Goal: Information Seeking & Learning: Check status

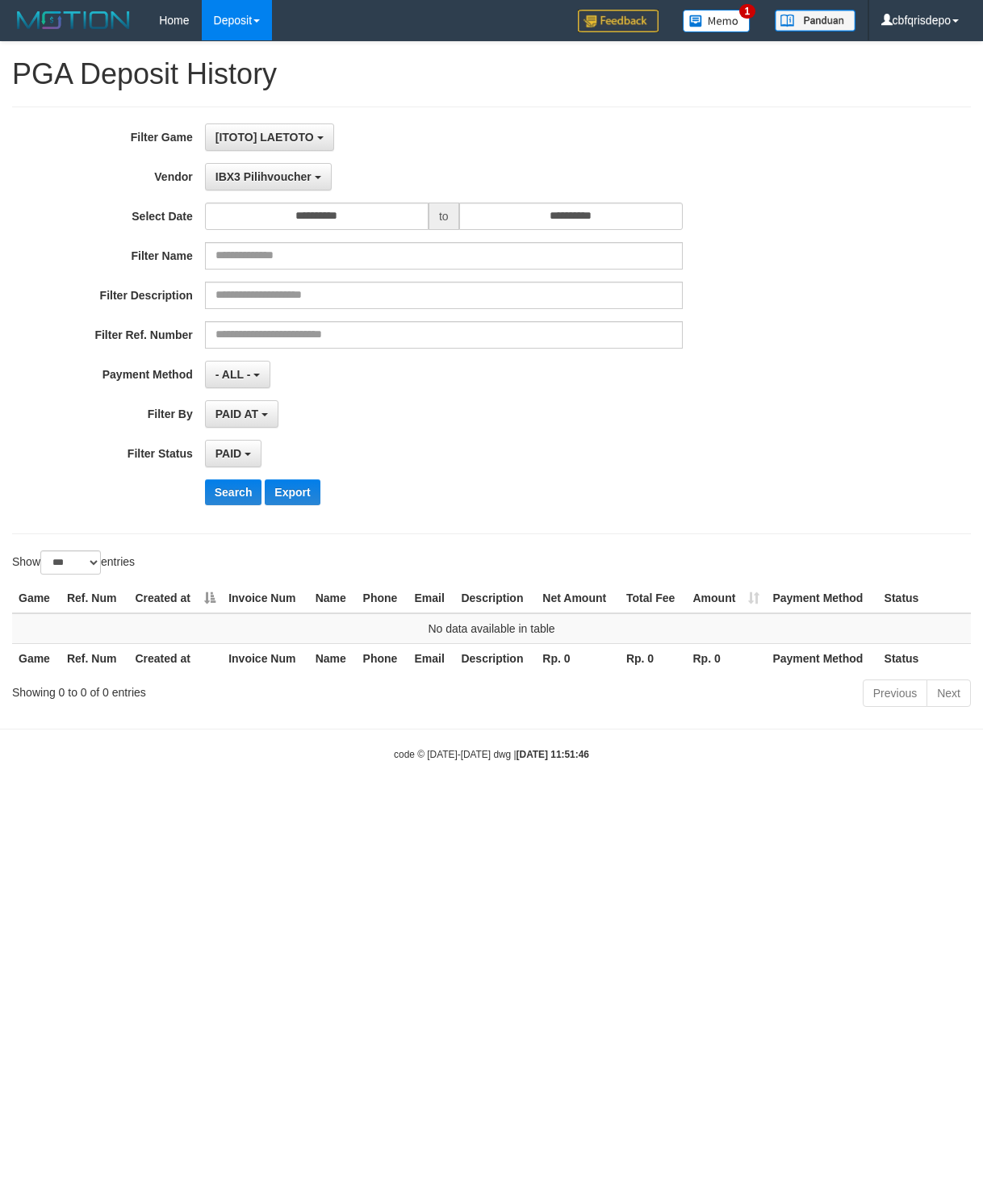
select select "**********"
select select "*"
select select "***"
click at [274, 188] on button "IBX3 Pilihvoucher" at bounding box center [269, 177] width 127 height 28
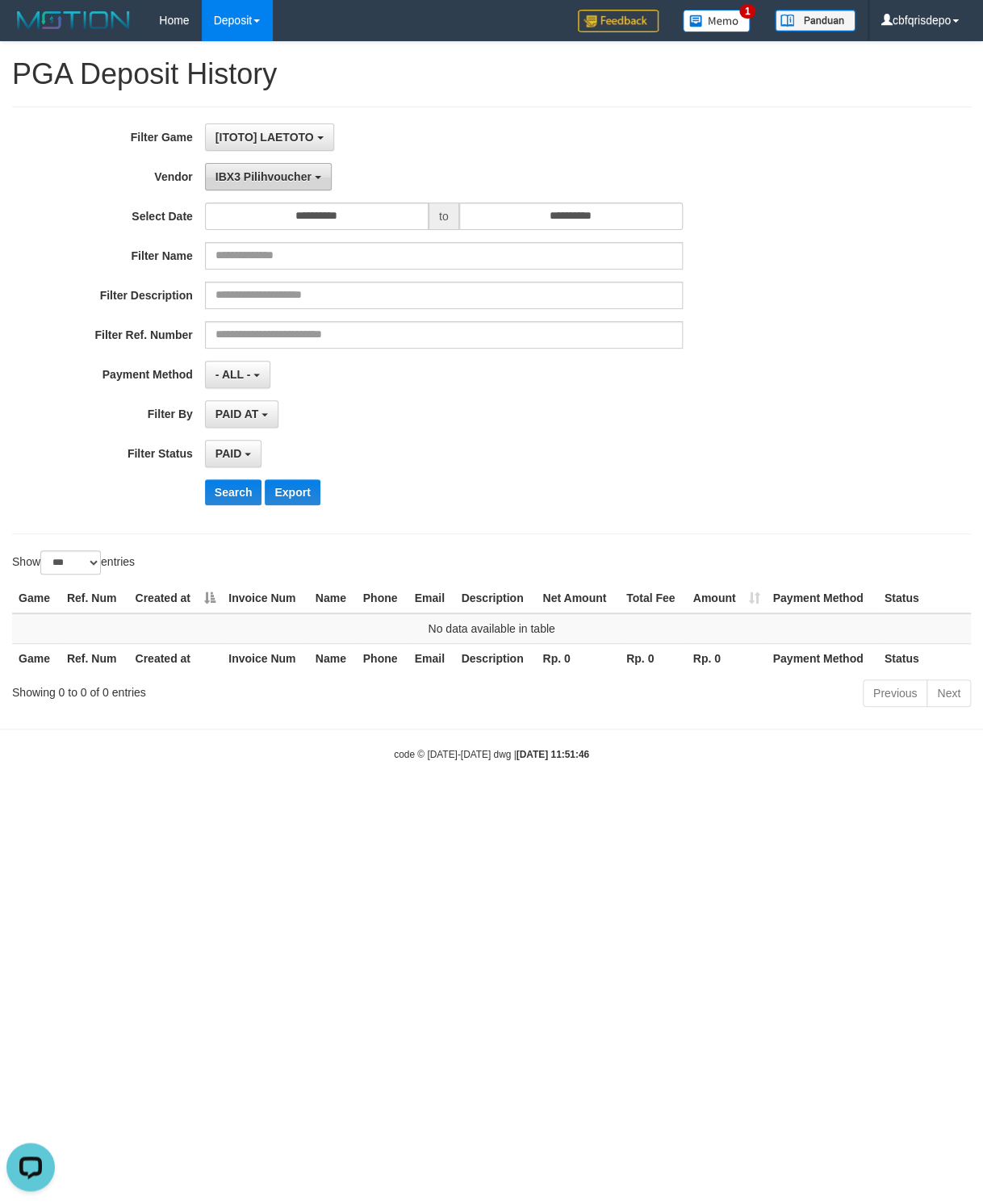
scroll to position [579, 0]
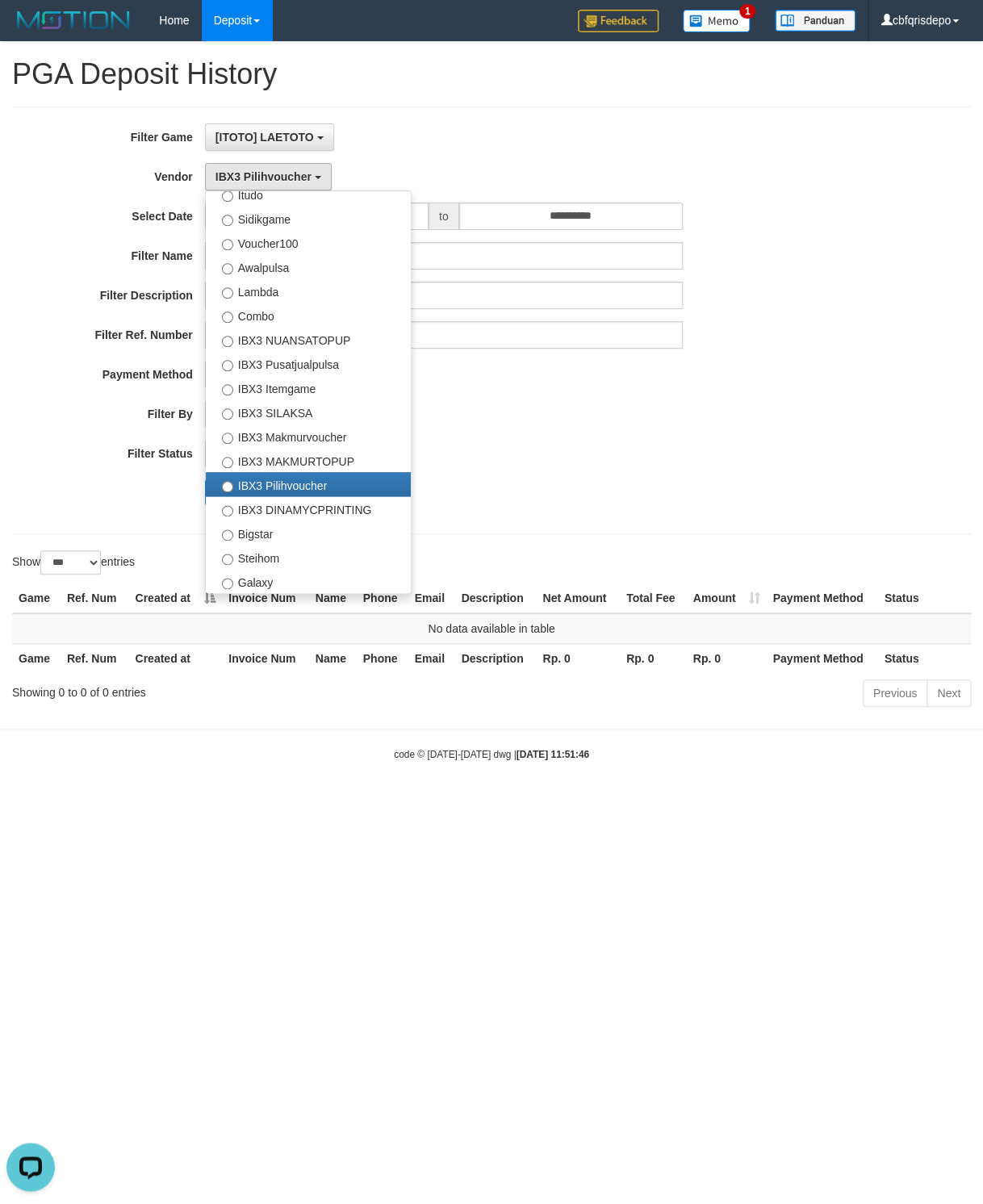
click at [530, 438] on div "**********" at bounding box center [410, 320] width 820 height 394
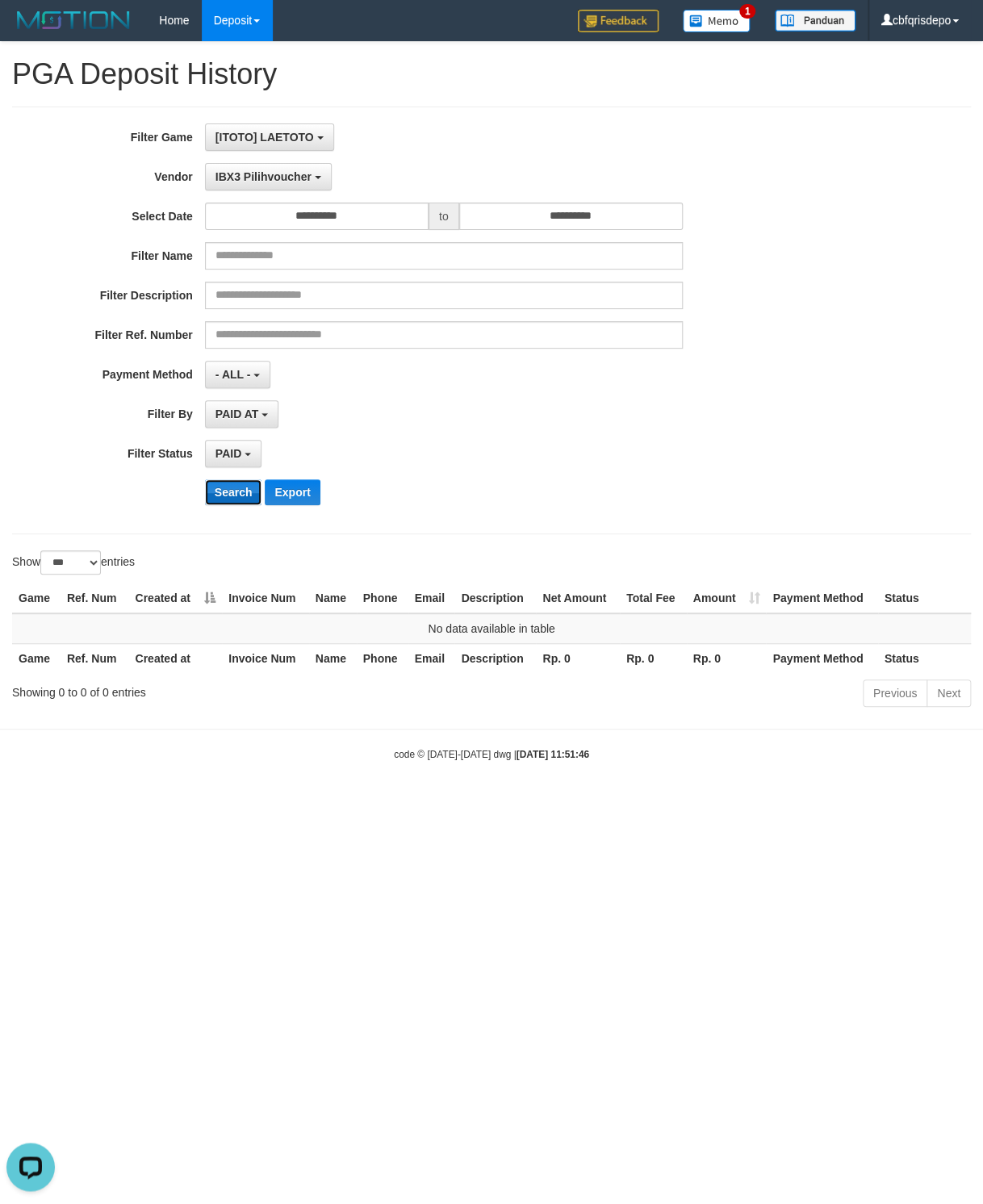
click at [230, 501] on button "Search" at bounding box center [234, 492] width 57 height 26
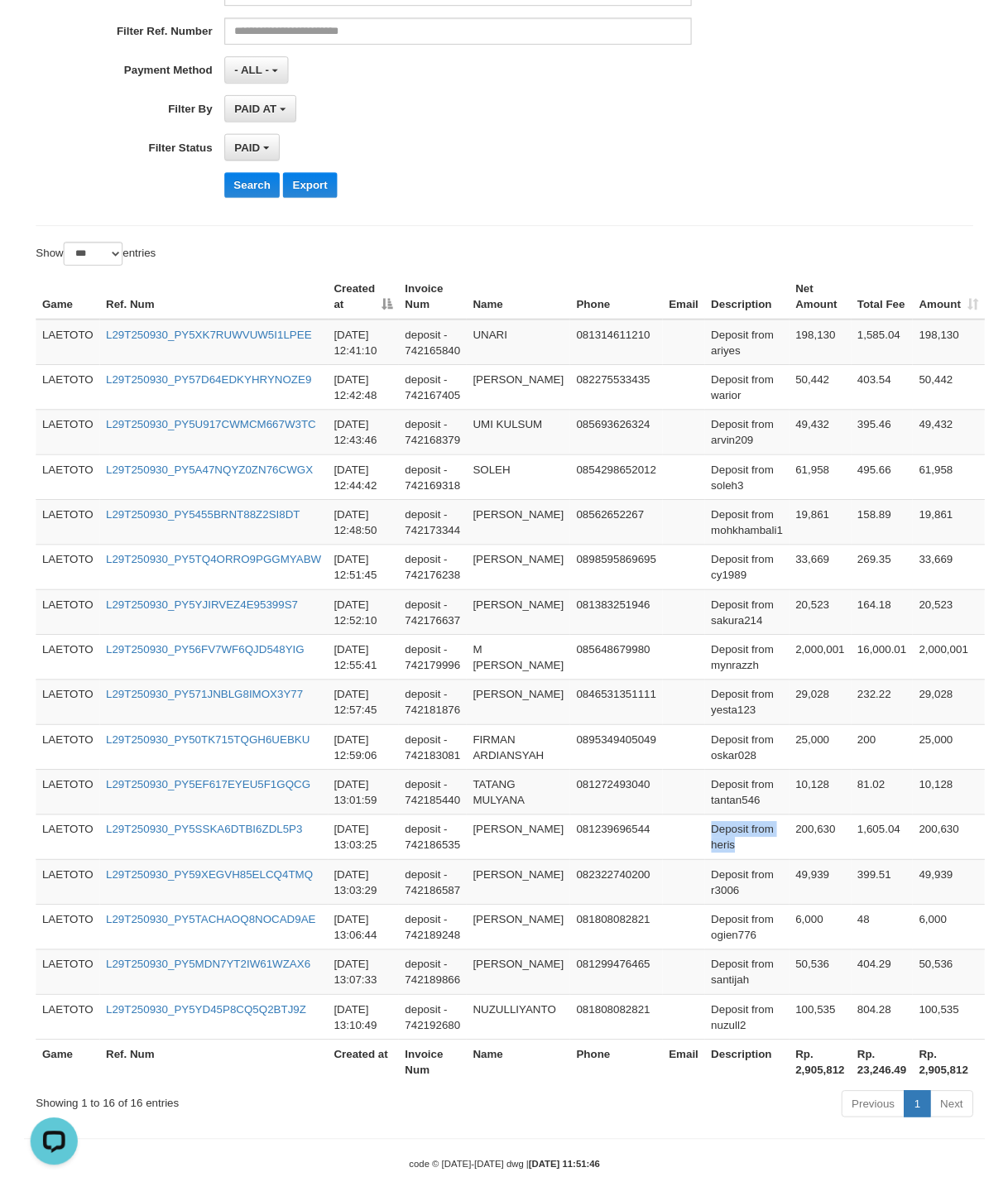
scroll to position [377, 0]
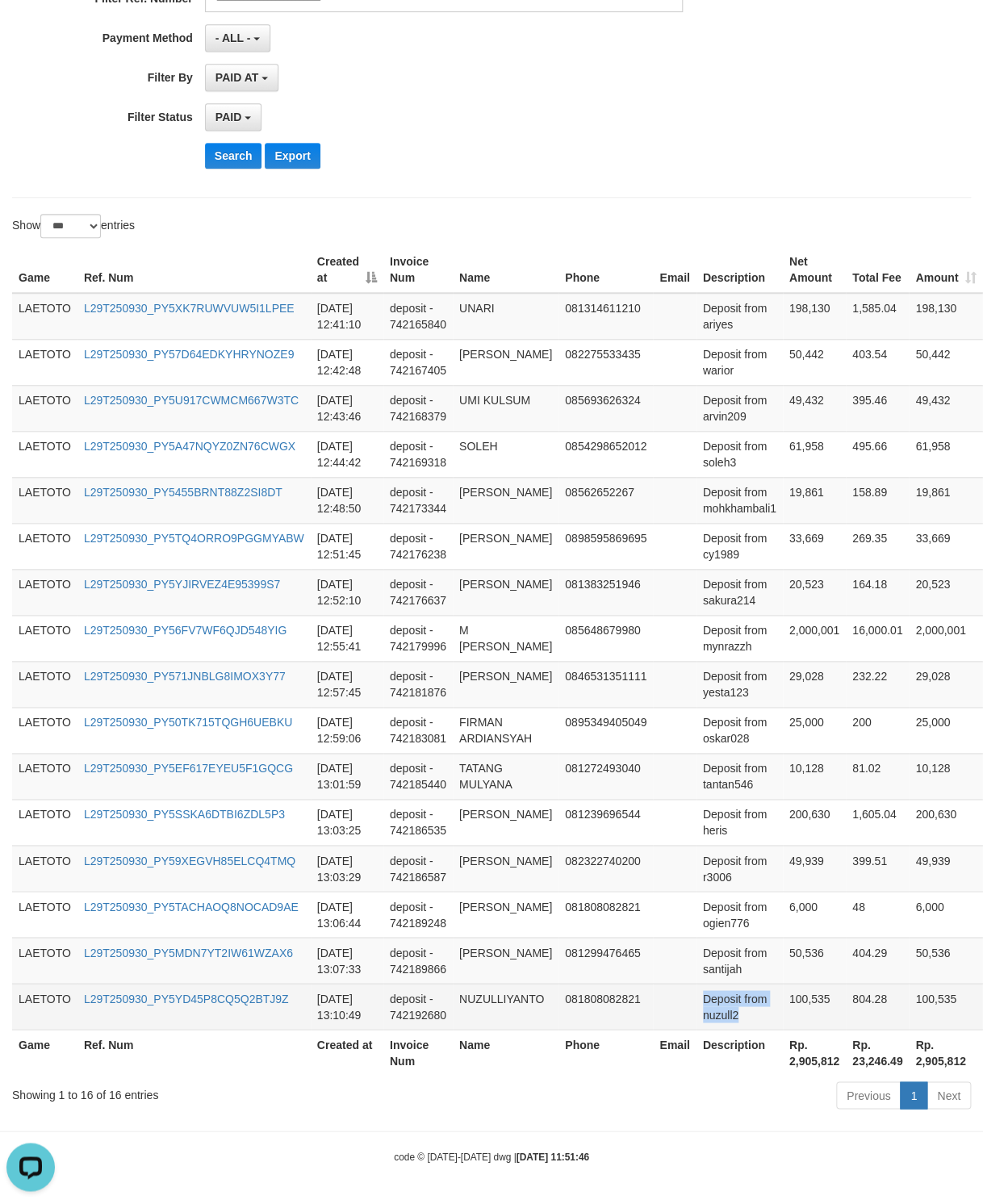
copy td "Deposit from nuzull2"
drag, startPoint x: 717, startPoint y: 654, endPoint x: 815, endPoint y: 1005, distance: 364.4
click at [815, 1005] on tbody "LAETOTO L29T250930_PY5XK7RUWVUW5I1LPEE [DATE] 12:41:10 deposit - 742165840 UNAR…" at bounding box center [551, 660] width 1078 height 736
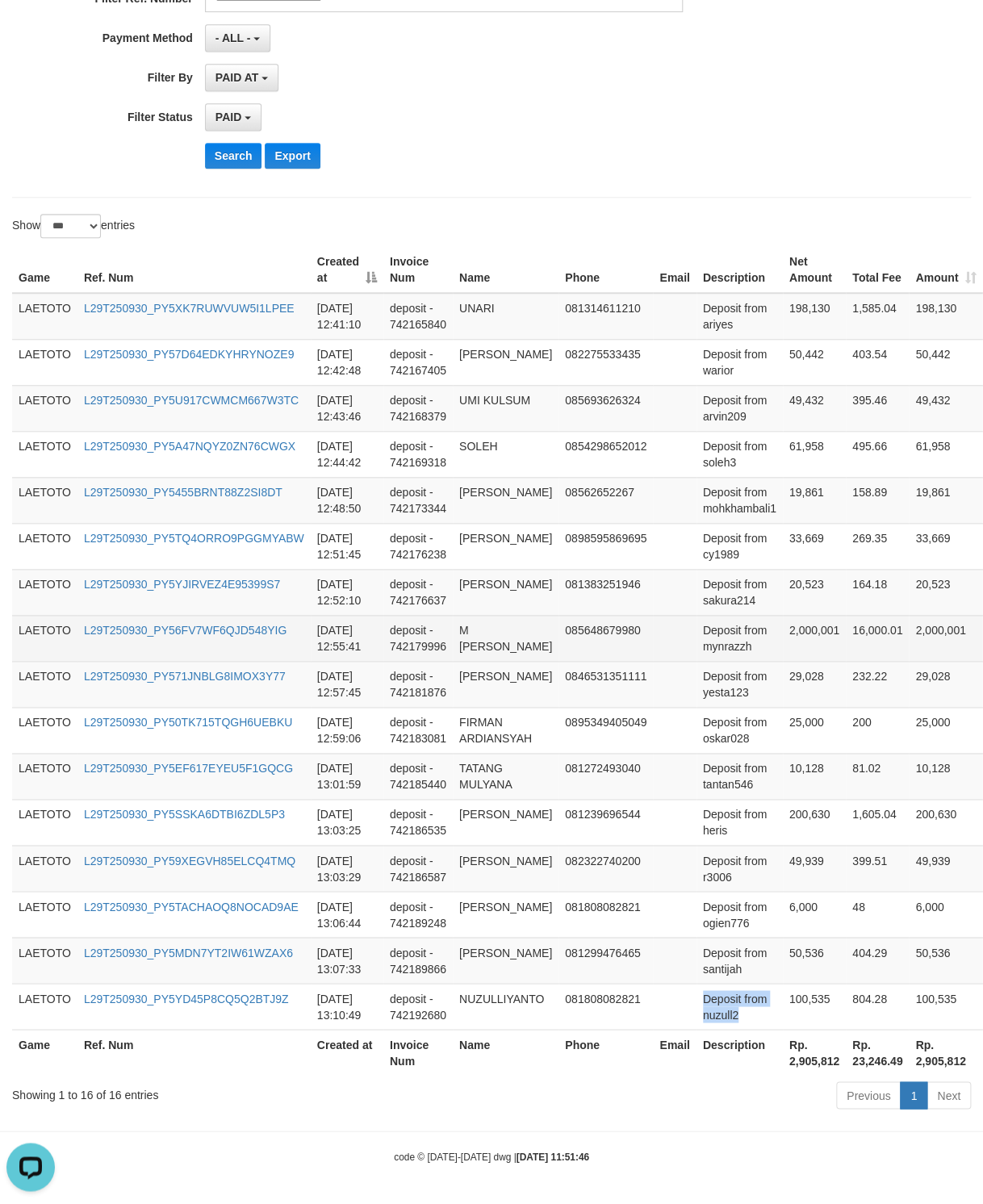
click at [729, 624] on td "Deposit from mynrazzh" at bounding box center [739, 638] width 87 height 46
drag, startPoint x: 729, startPoint y: 624, endPoint x: 740, endPoint y: 624, distance: 11.0
click at [740, 624] on td "Deposit from mynrazzh" at bounding box center [739, 638] width 87 height 46
copy td "Deposit from"
click at [712, 639] on td "Deposit from mynrazzh" at bounding box center [739, 638] width 87 height 46
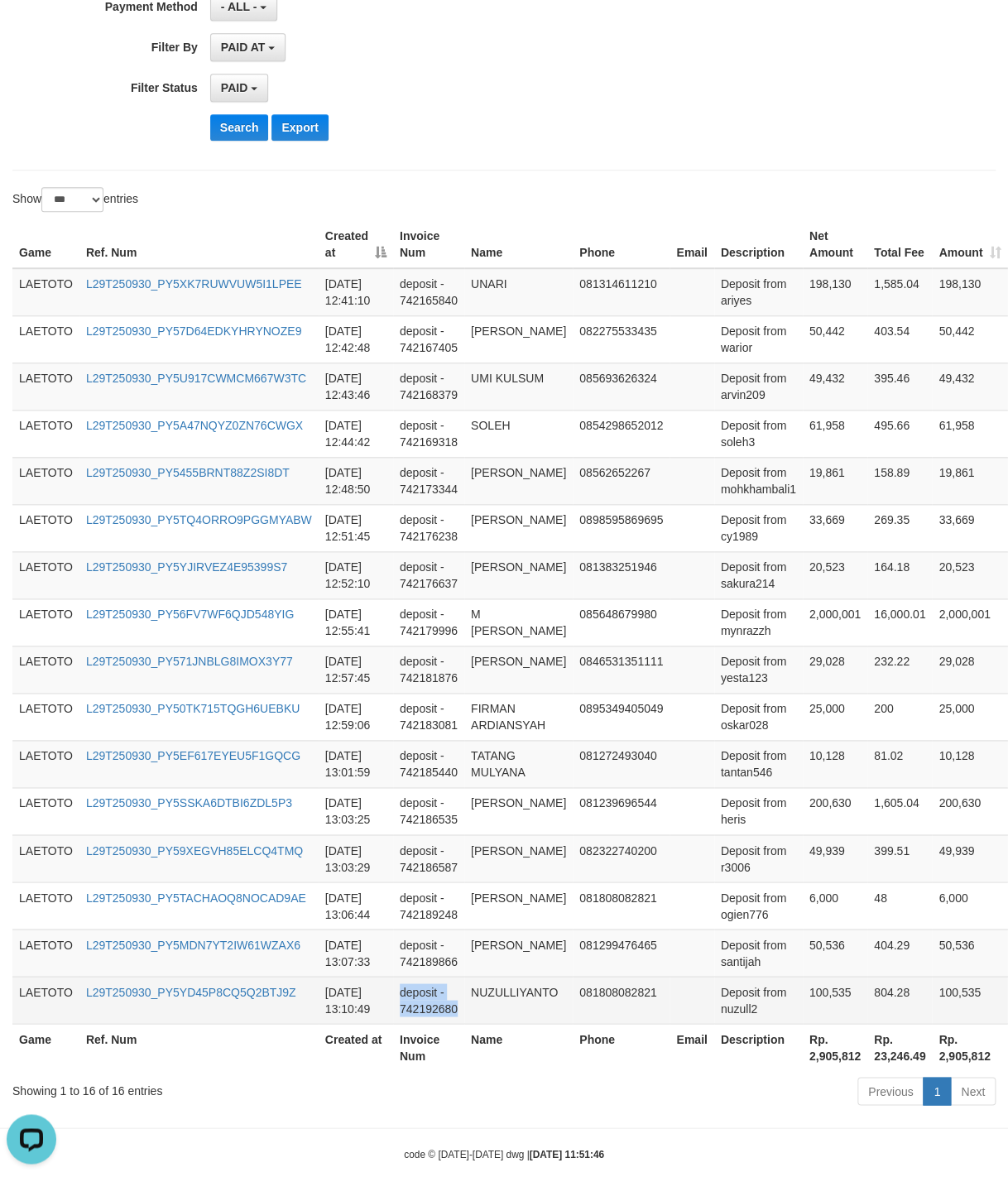
drag, startPoint x: 481, startPoint y: 295, endPoint x: 515, endPoint y: 1010, distance: 715.8
click at [515, 1010] on tbody "LAETOTO L29T250930_PY5XK7RUWVUW5I1LPEE [DATE] 12:41:10 deposit - 742165840 UNAR…" at bounding box center [565, 645] width 1105 height 755
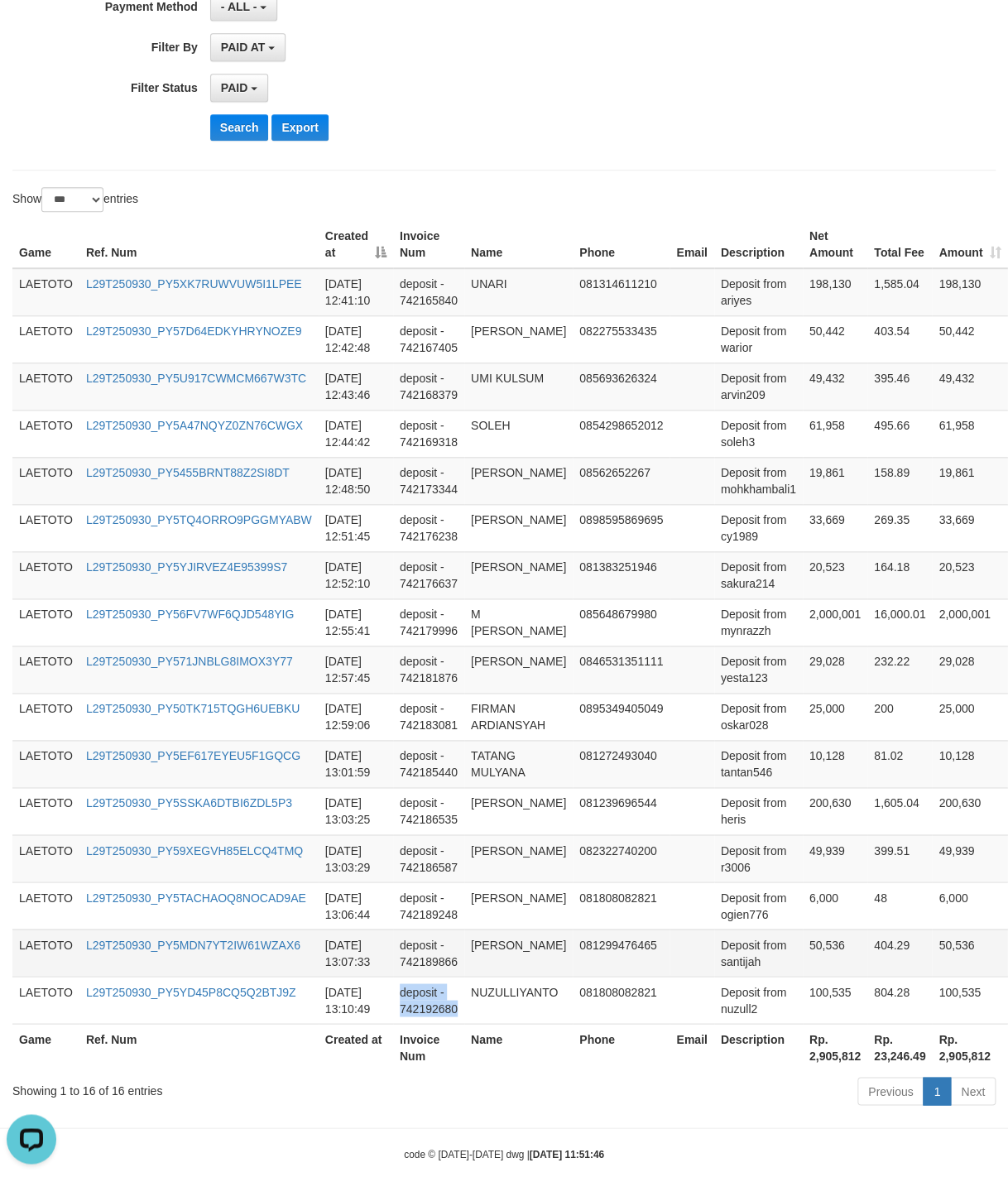
copy td "deposit - 742192680"
click at [723, 786] on td "Deposit from tantan546" at bounding box center [758, 763] width 89 height 48
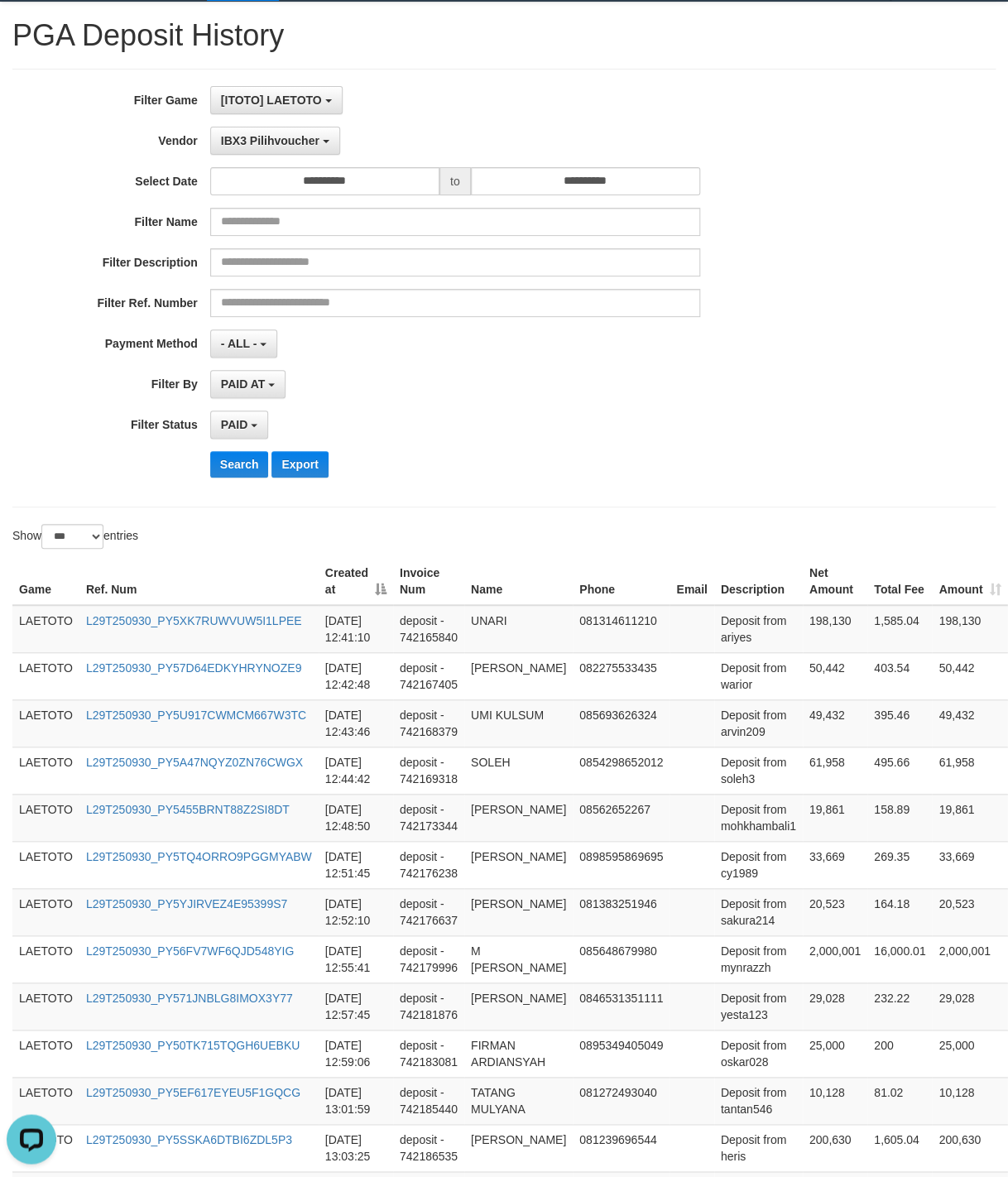
scroll to position [0, 0]
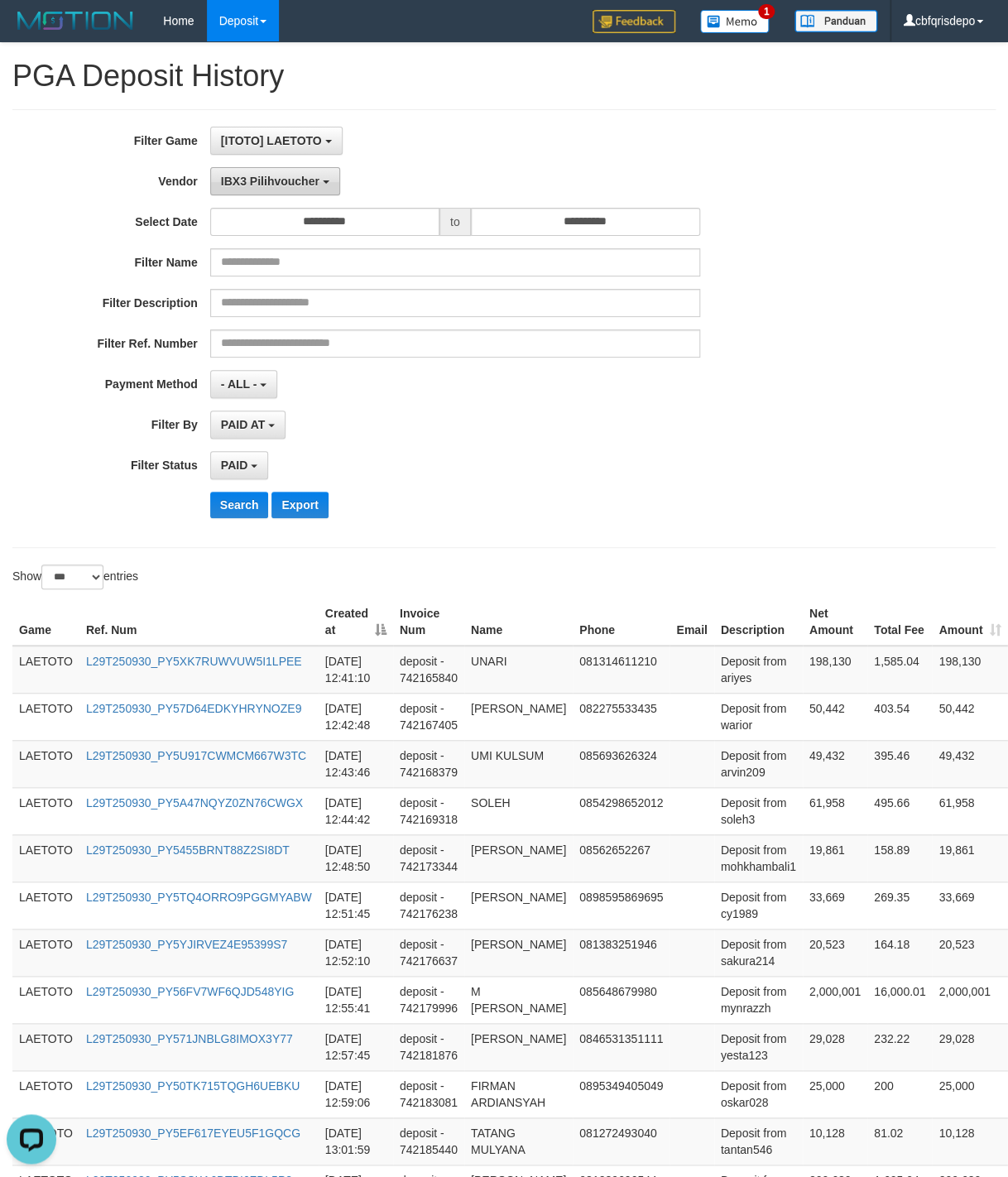
click at [276, 176] on button "IBX3 Pilihvoucher" at bounding box center [276, 181] width 130 height 28
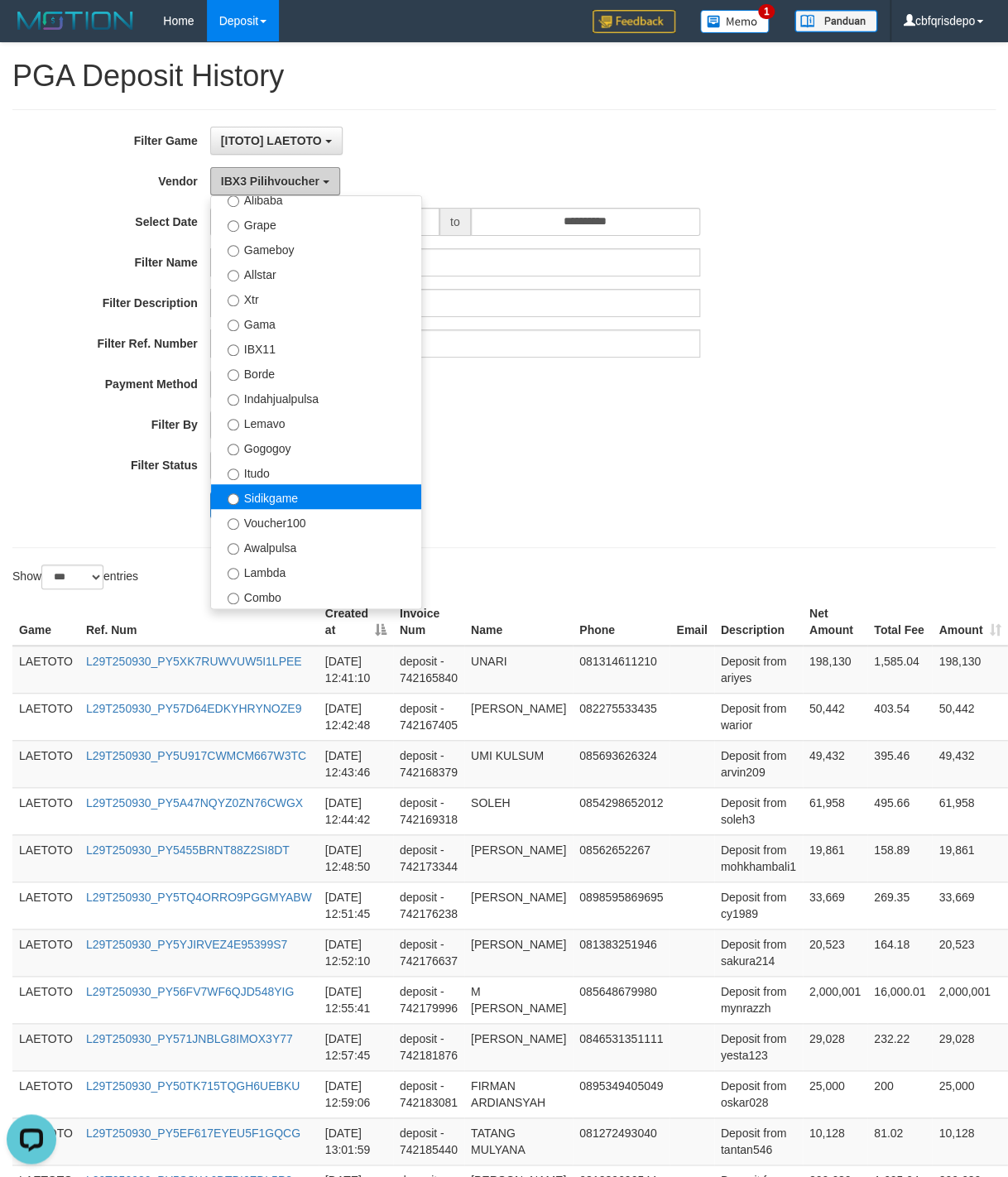
scroll to position [176, 0]
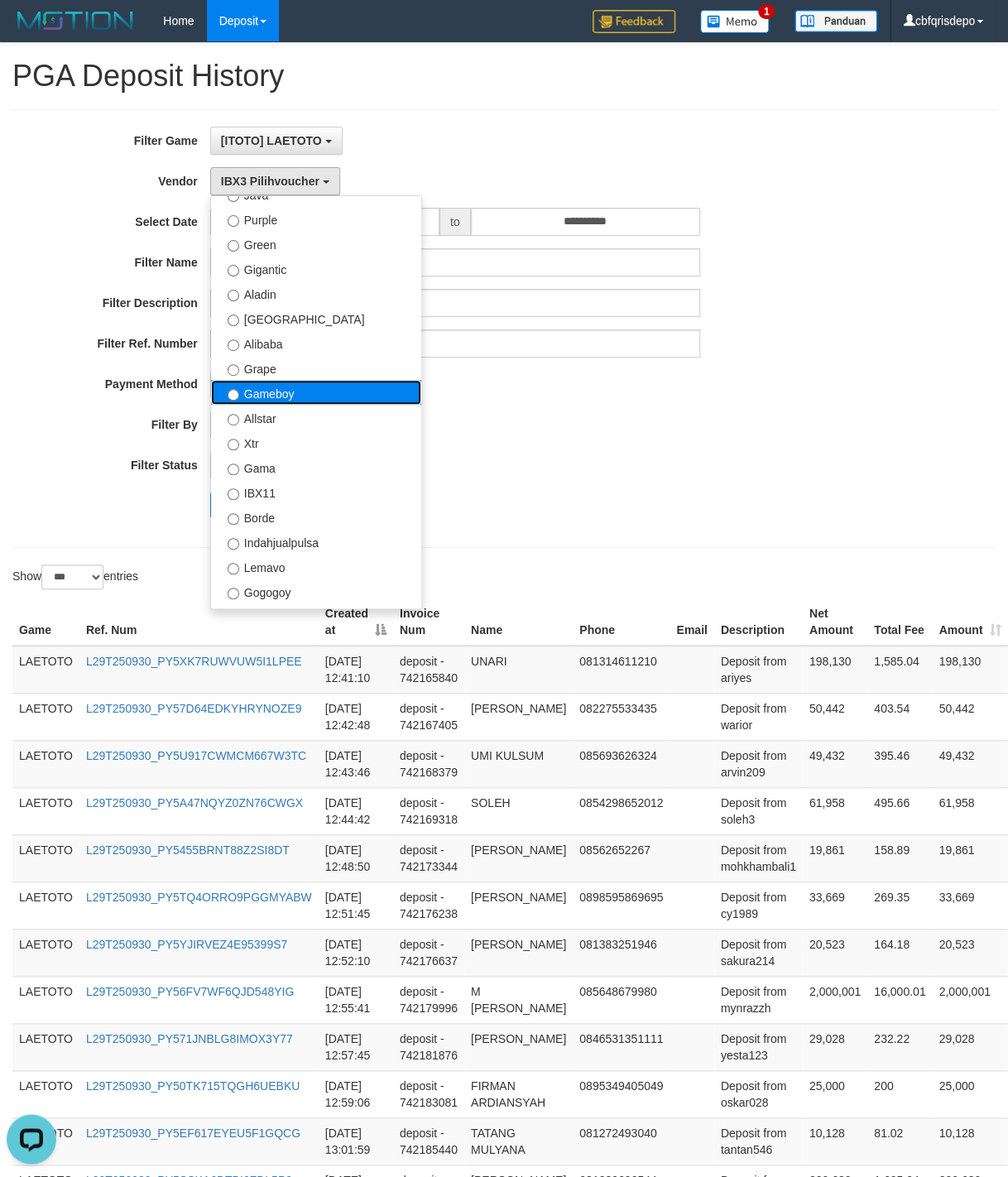
click at [303, 404] on label "Gameboy" at bounding box center [317, 392] width 211 height 25
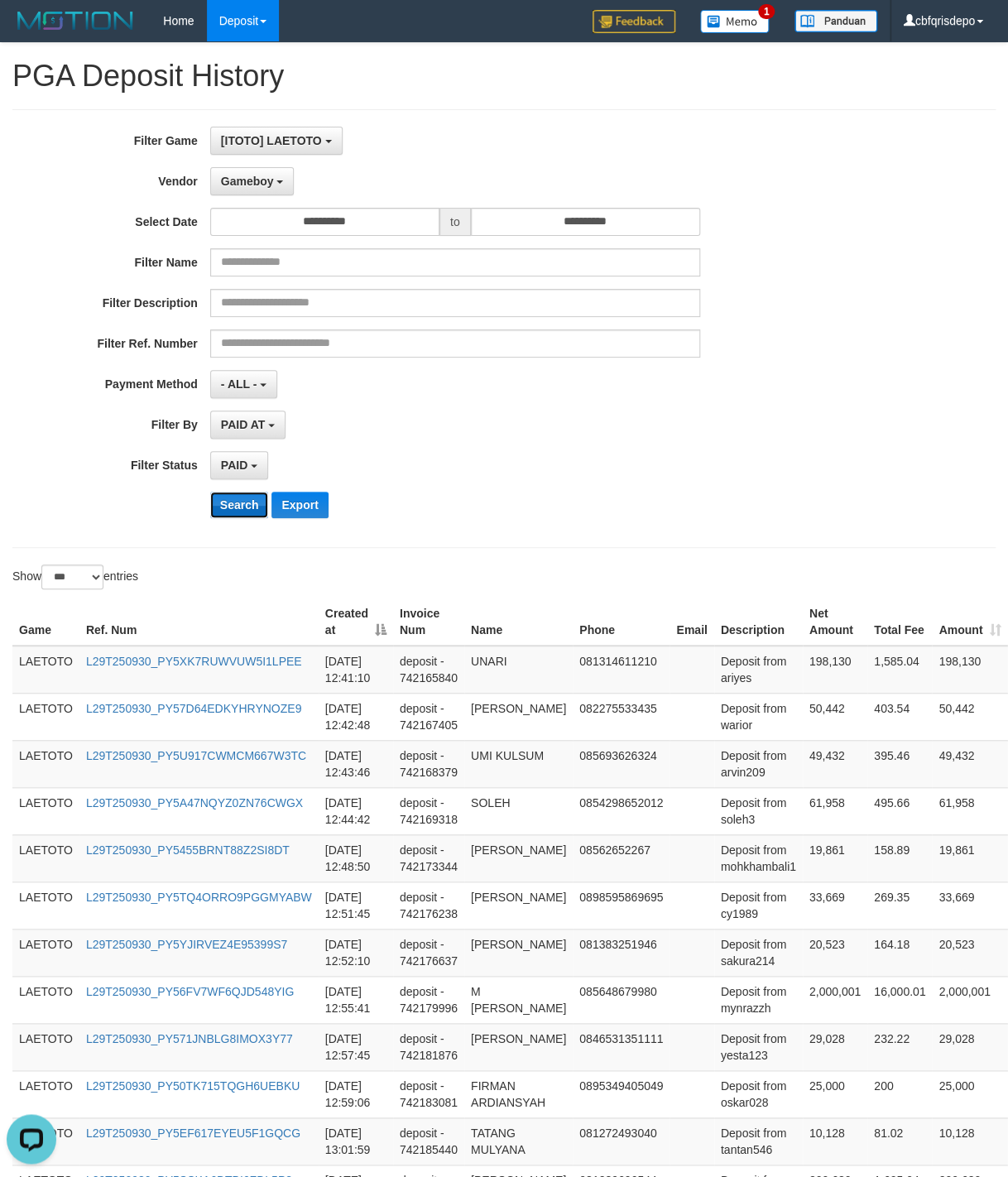
drag, startPoint x: 240, startPoint y: 507, endPoint x: 231, endPoint y: 510, distance: 9.5
click at [240, 508] on button "Search" at bounding box center [240, 504] width 59 height 27
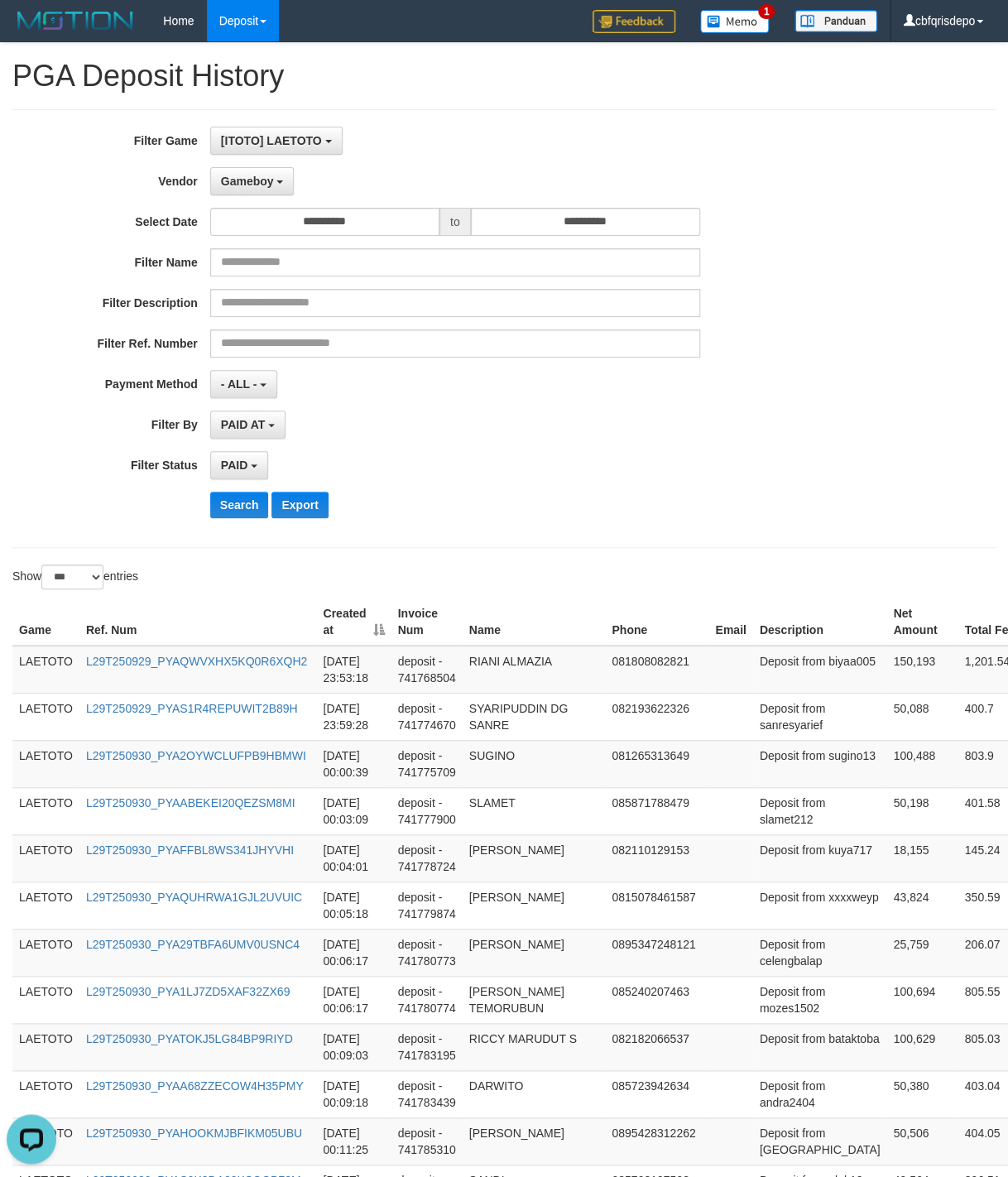
click at [623, 502] on div "Search Export" at bounding box center [526, 504] width 630 height 27
click at [706, 531] on div "**********" at bounding box center [420, 328] width 840 height 404
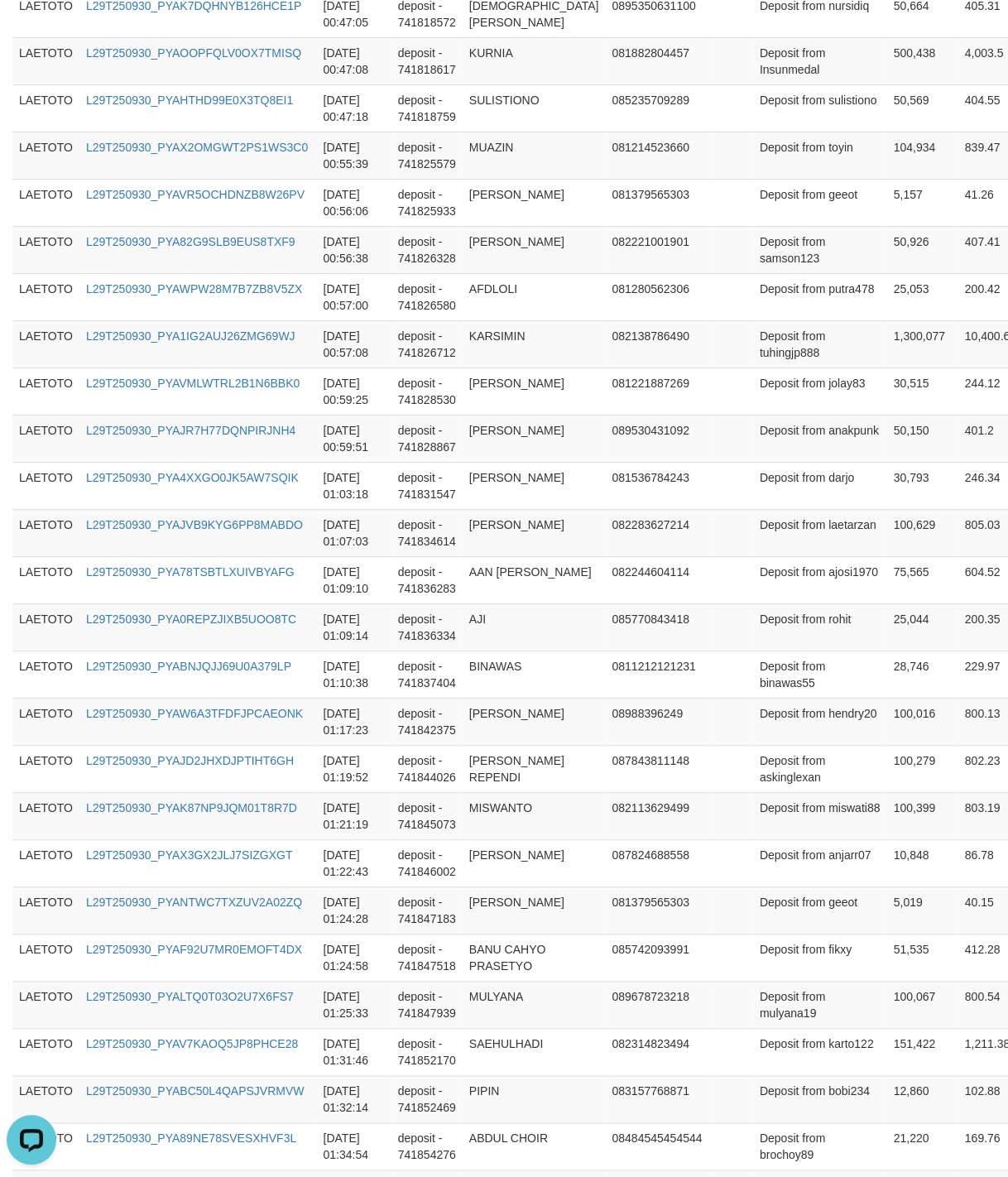
scroll to position [4552, 0]
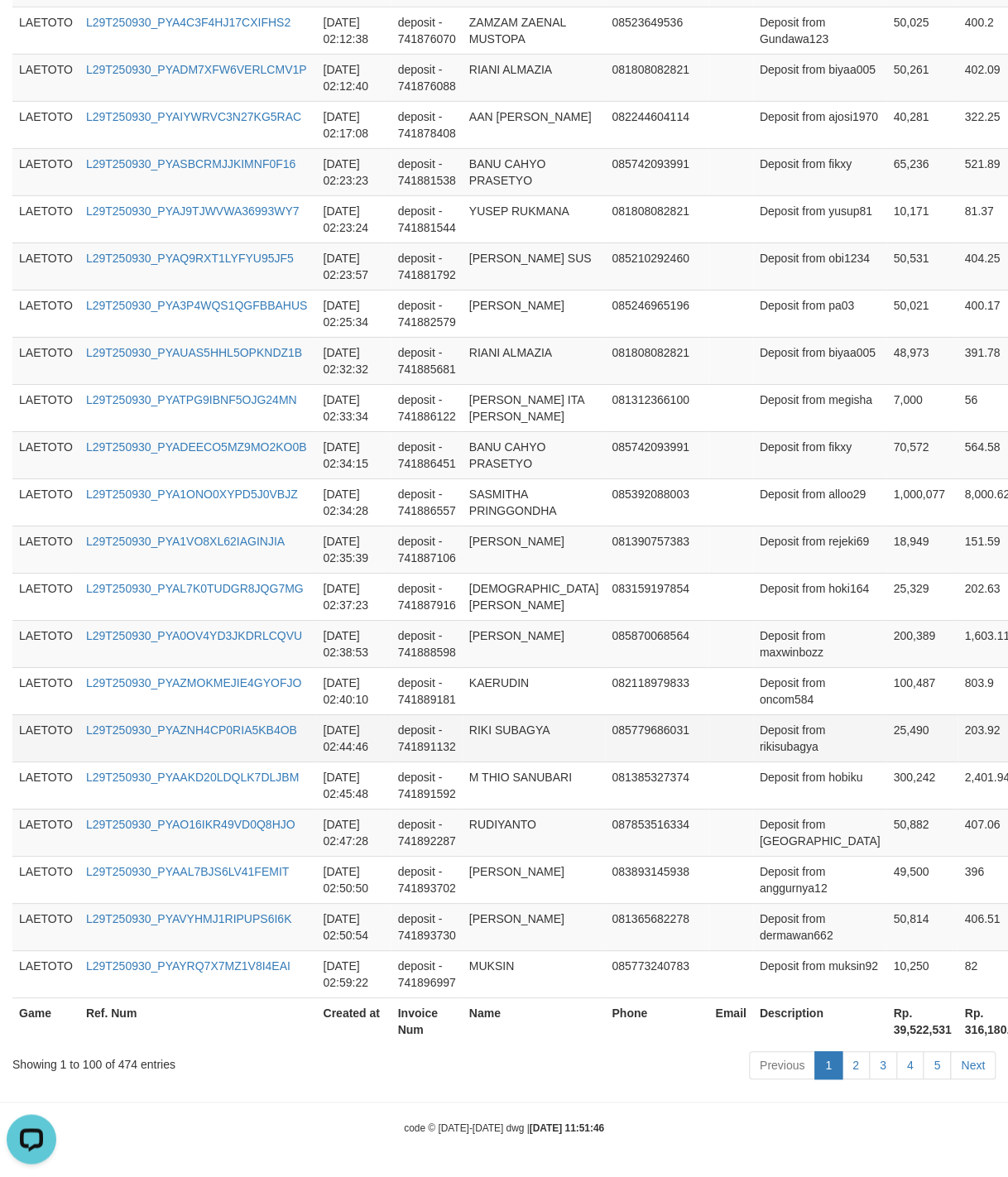
click at [656, 740] on td "085779686031" at bounding box center [656, 738] width 103 height 48
click at [854, 1064] on link "2" at bounding box center [855, 1064] width 28 height 28
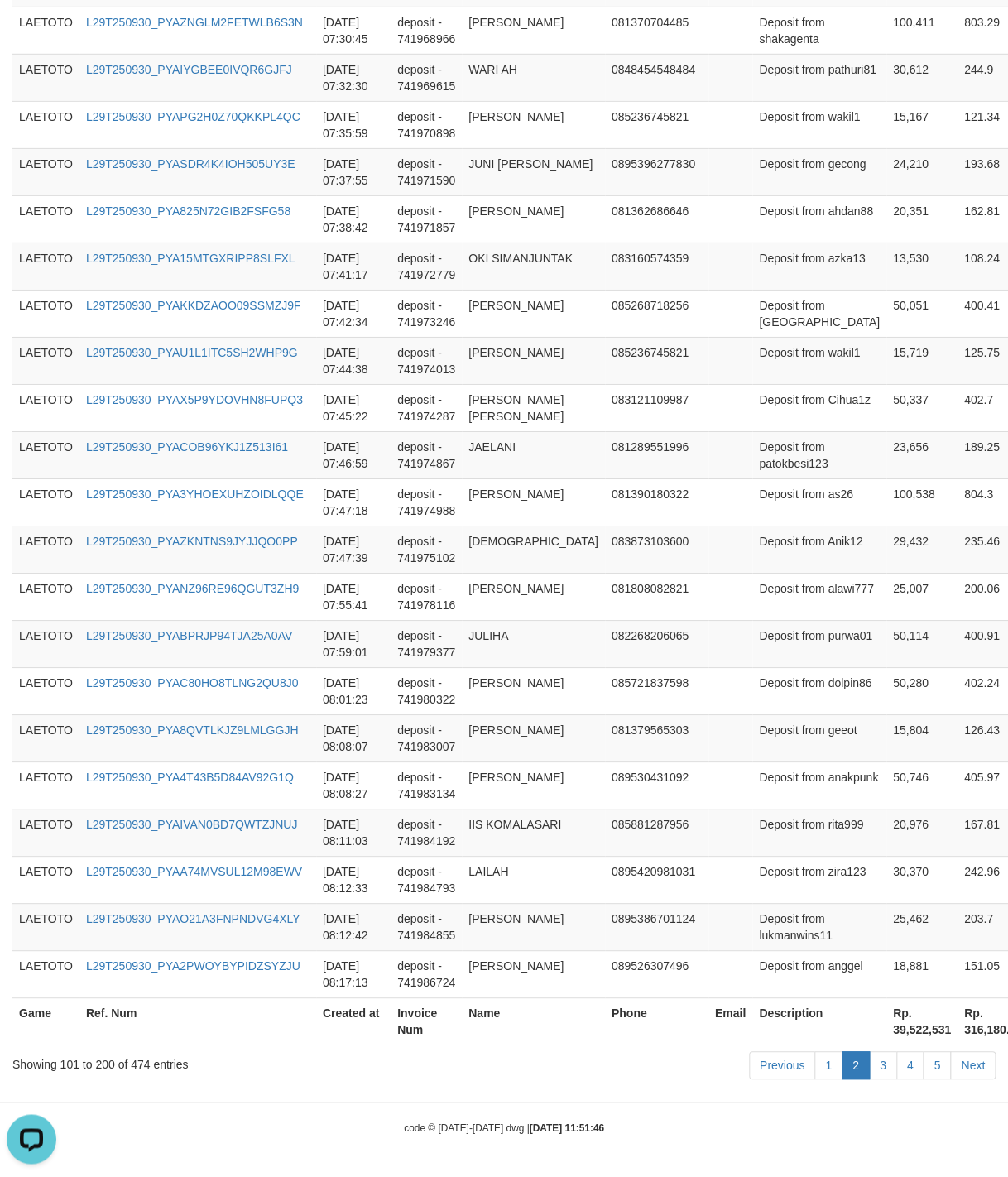
scroll to position [4470, 0]
click at [605, 674] on td "085721837598" at bounding box center [656, 691] width 103 height 48
click at [870, 1063] on link "3" at bounding box center [883, 1064] width 28 height 28
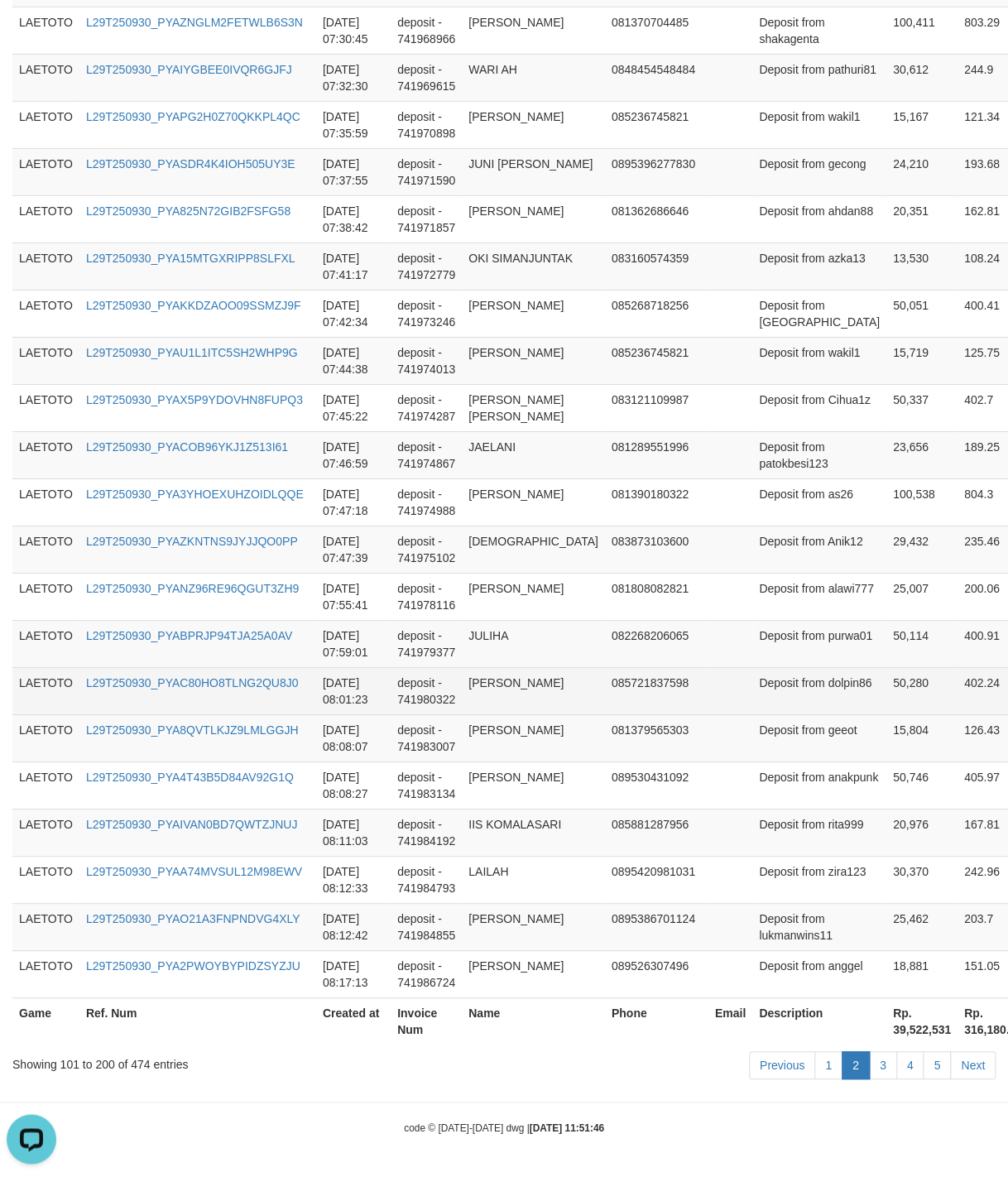
click at [607, 681] on td "085721837598" at bounding box center [656, 691] width 103 height 48
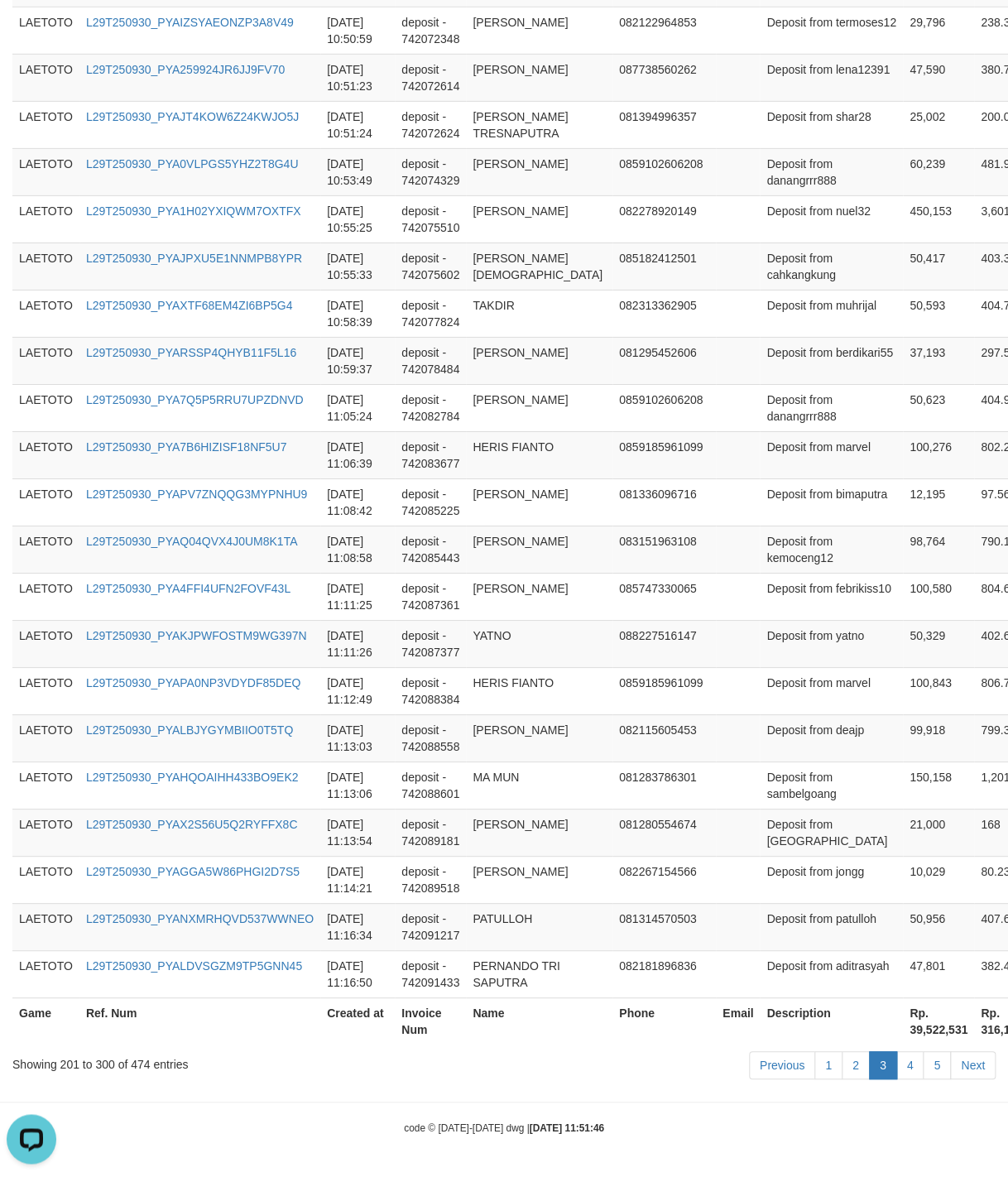
scroll to position [4421, 0]
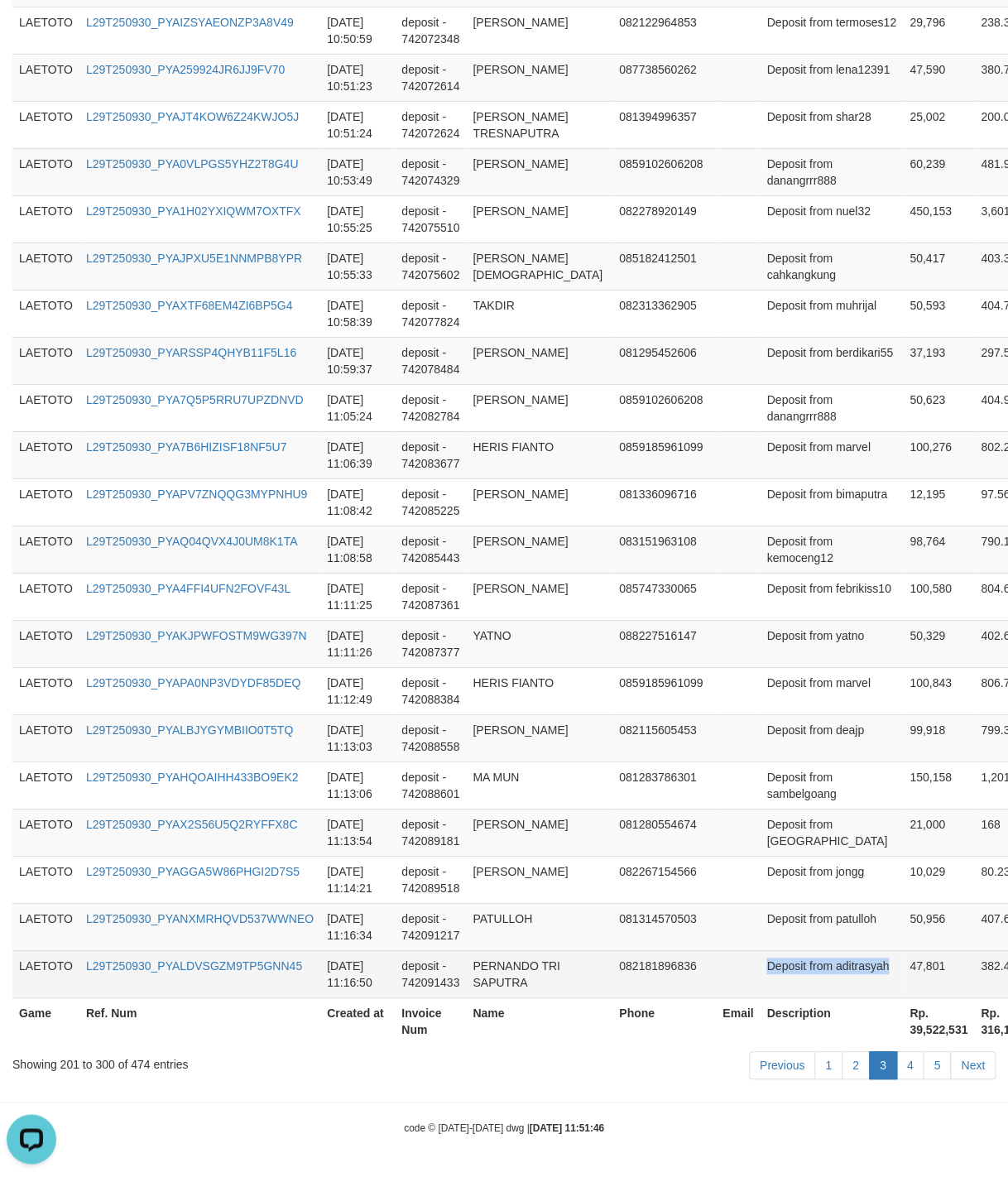
drag, startPoint x: 813, startPoint y: 402, endPoint x: 905, endPoint y: 959, distance: 564.5
copy td "Deposit from aditrasyah"
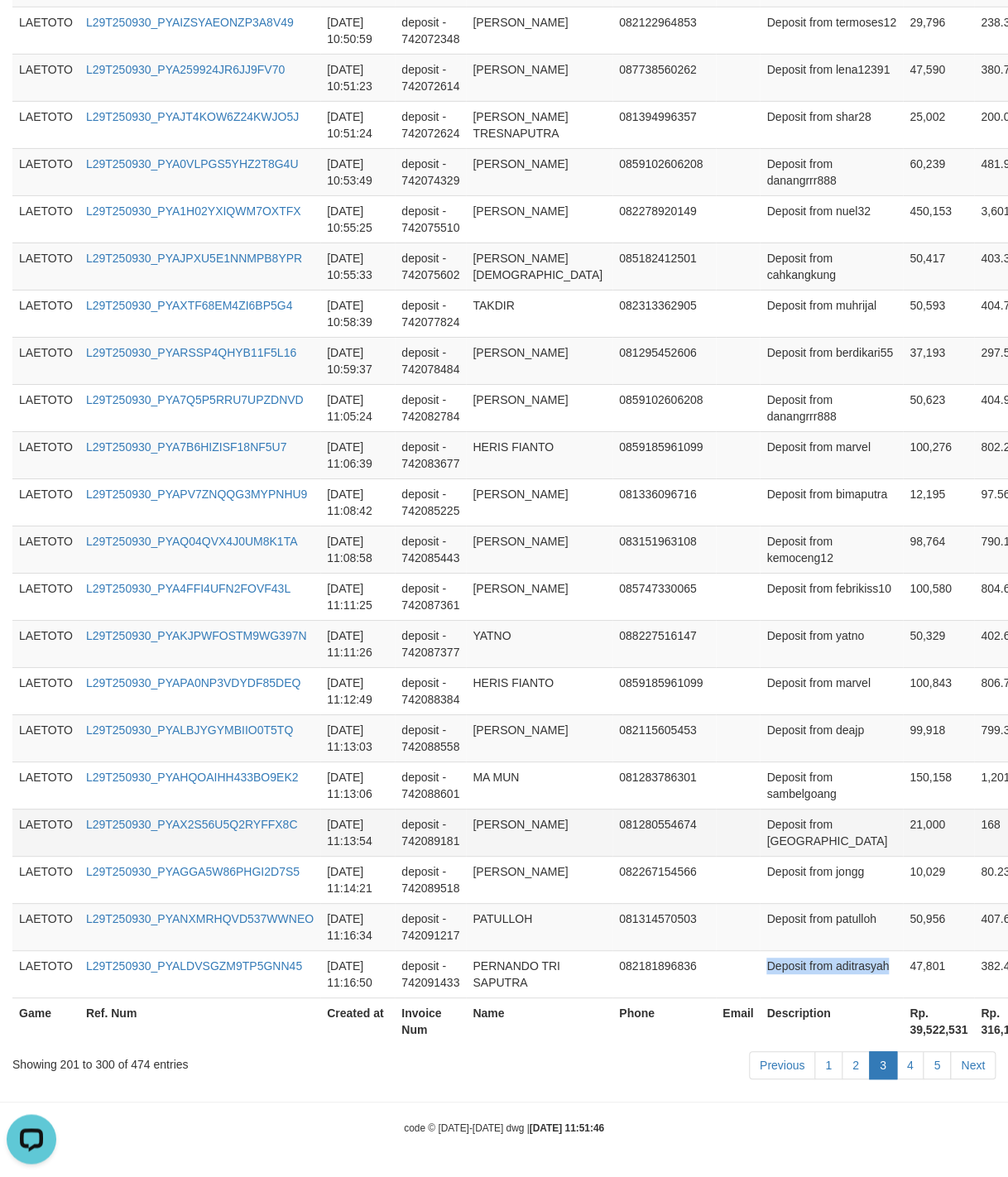
click at [782, 815] on td "Deposit from [GEOGRAPHIC_DATA]" at bounding box center [831, 832] width 143 height 48
drag, startPoint x: 782, startPoint y: 815, endPoint x: 816, endPoint y: 815, distance: 34.0
click at [816, 815] on td "Deposit from [GEOGRAPHIC_DATA]" at bounding box center [831, 832] width 143 height 48
copy td "Deposit from"
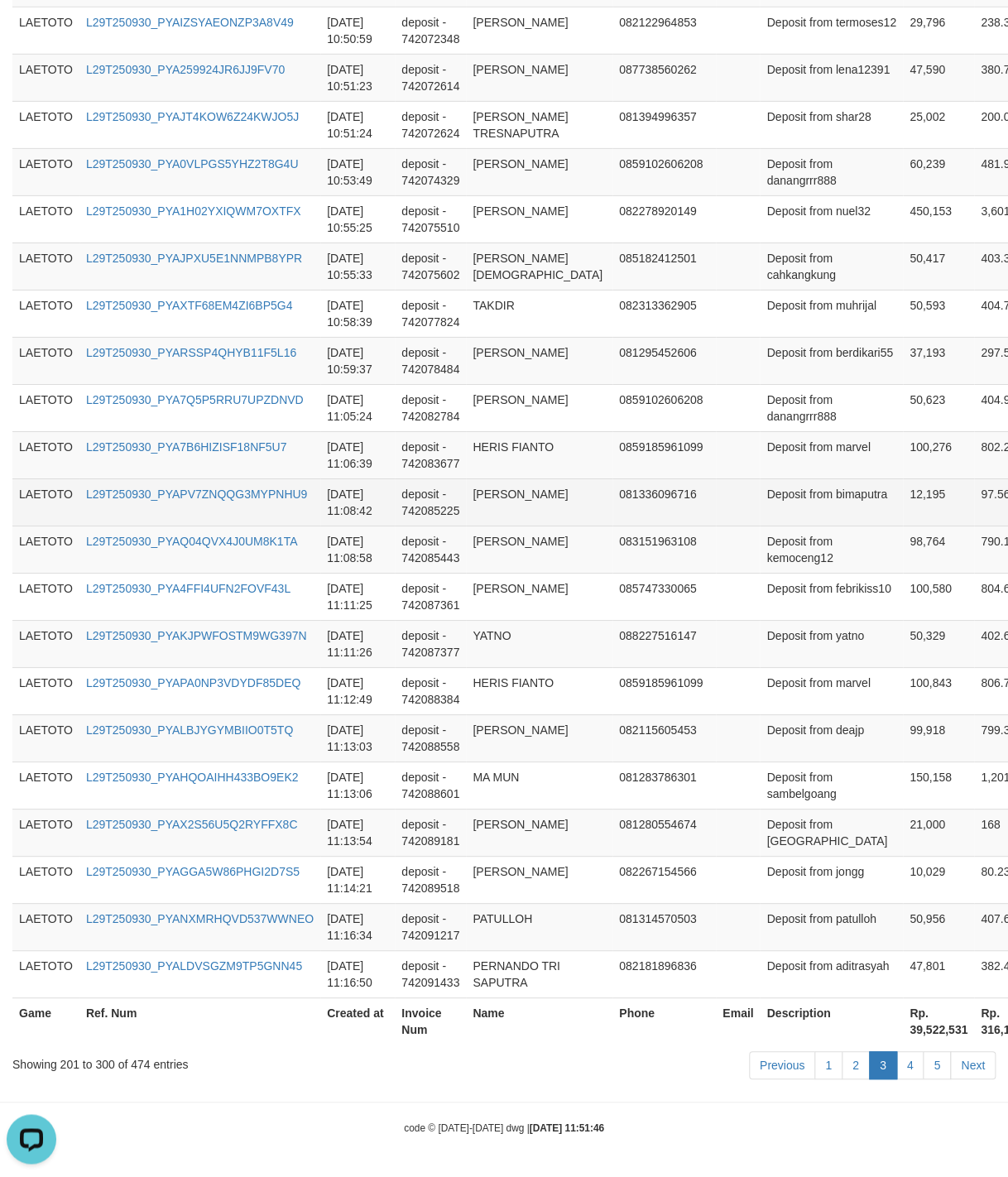
click at [814, 498] on td "Deposit from bimaputra" at bounding box center [831, 502] width 143 height 48
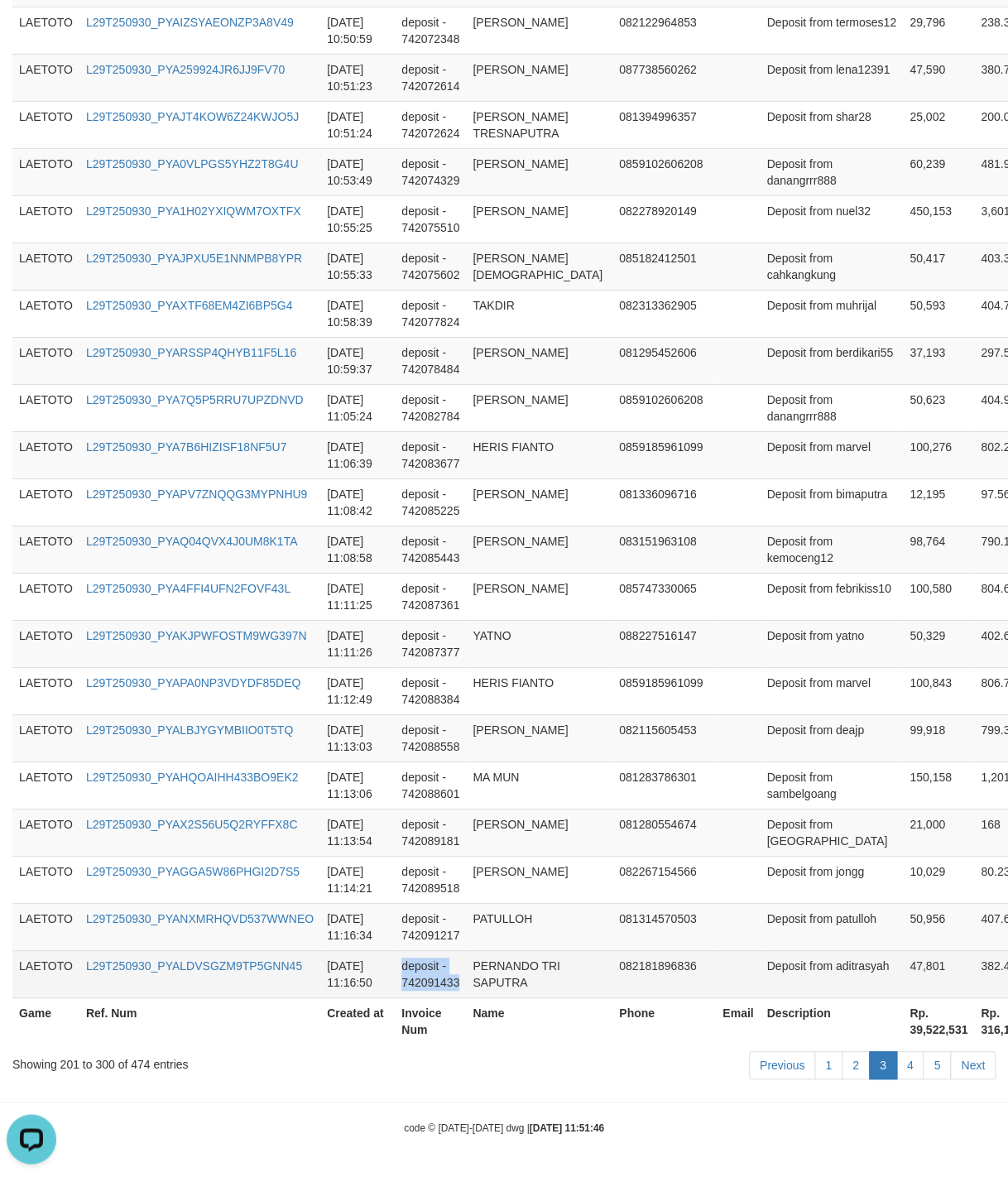
drag, startPoint x: 530, startPoint y: 428, endPoint x: 541, endPoint y: 981, distance: 553.1
copy td "deposit - 742091433"
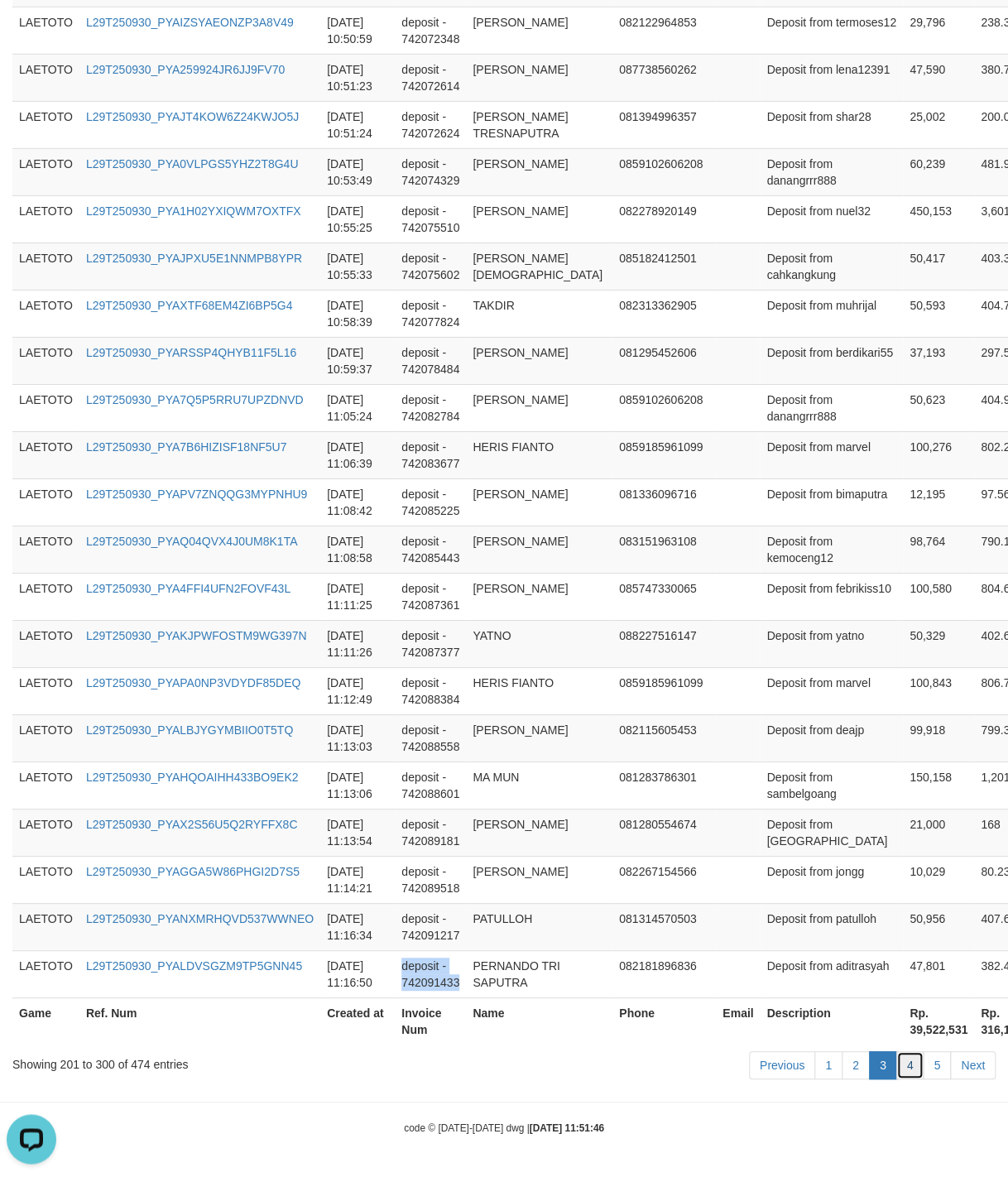
click at [899, 1064] on link "4" at bounding box center [910, 1064] width 28 height 28
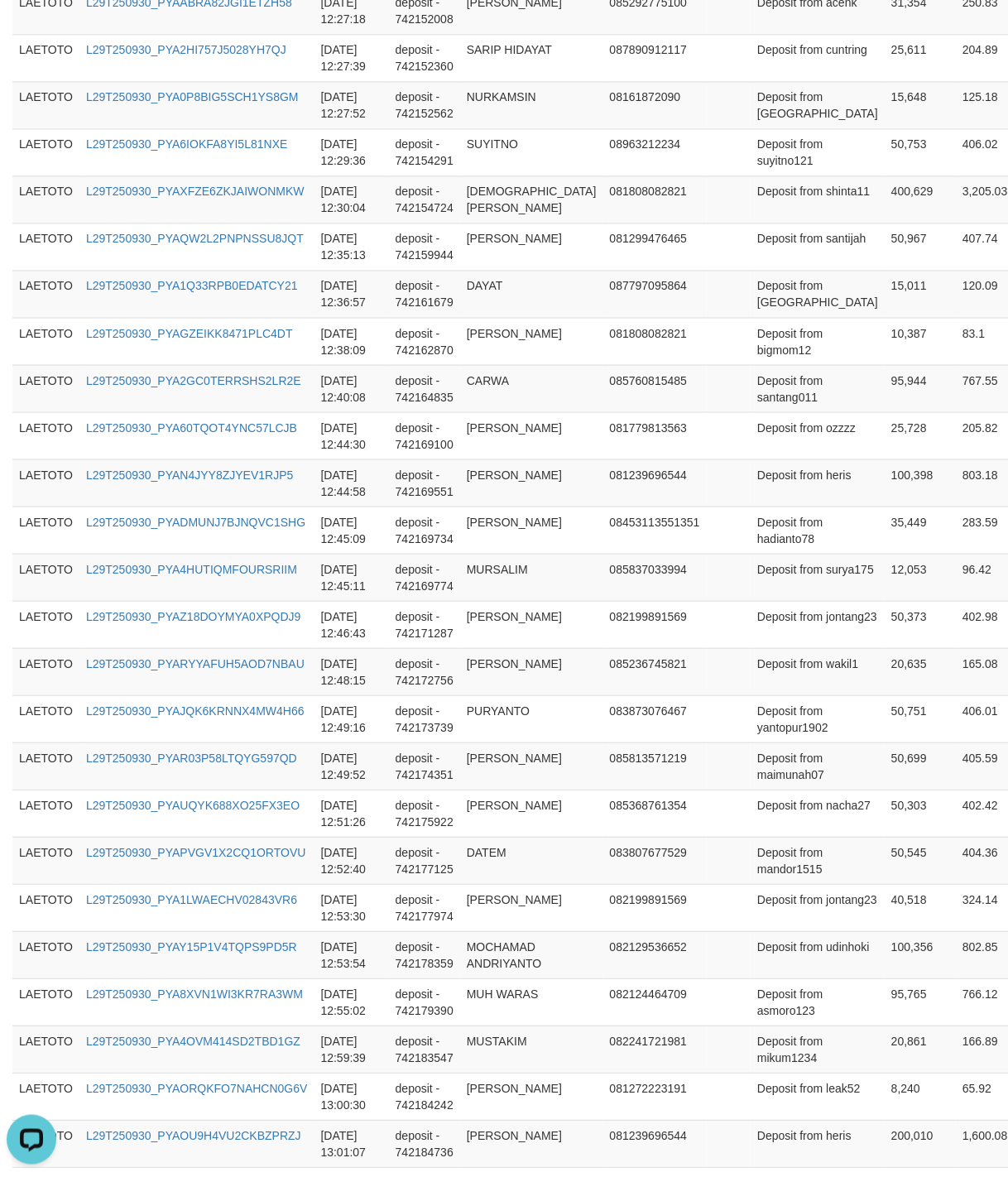
scroll to position [4437, 0]
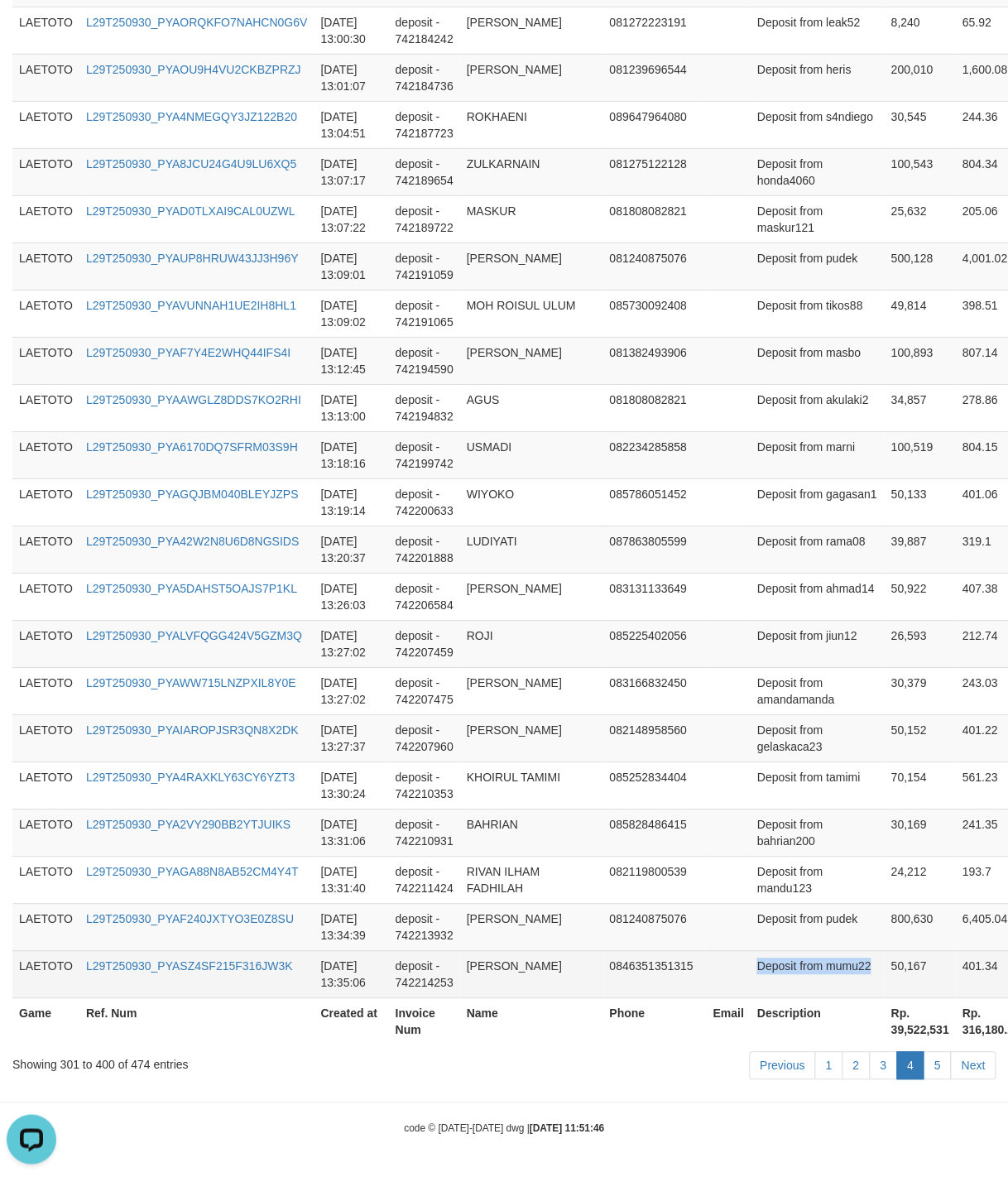
drag, startPoint x: 824, startPoint y: 676, endPoint x: 861, endPoint y: 959, distance: 285.4
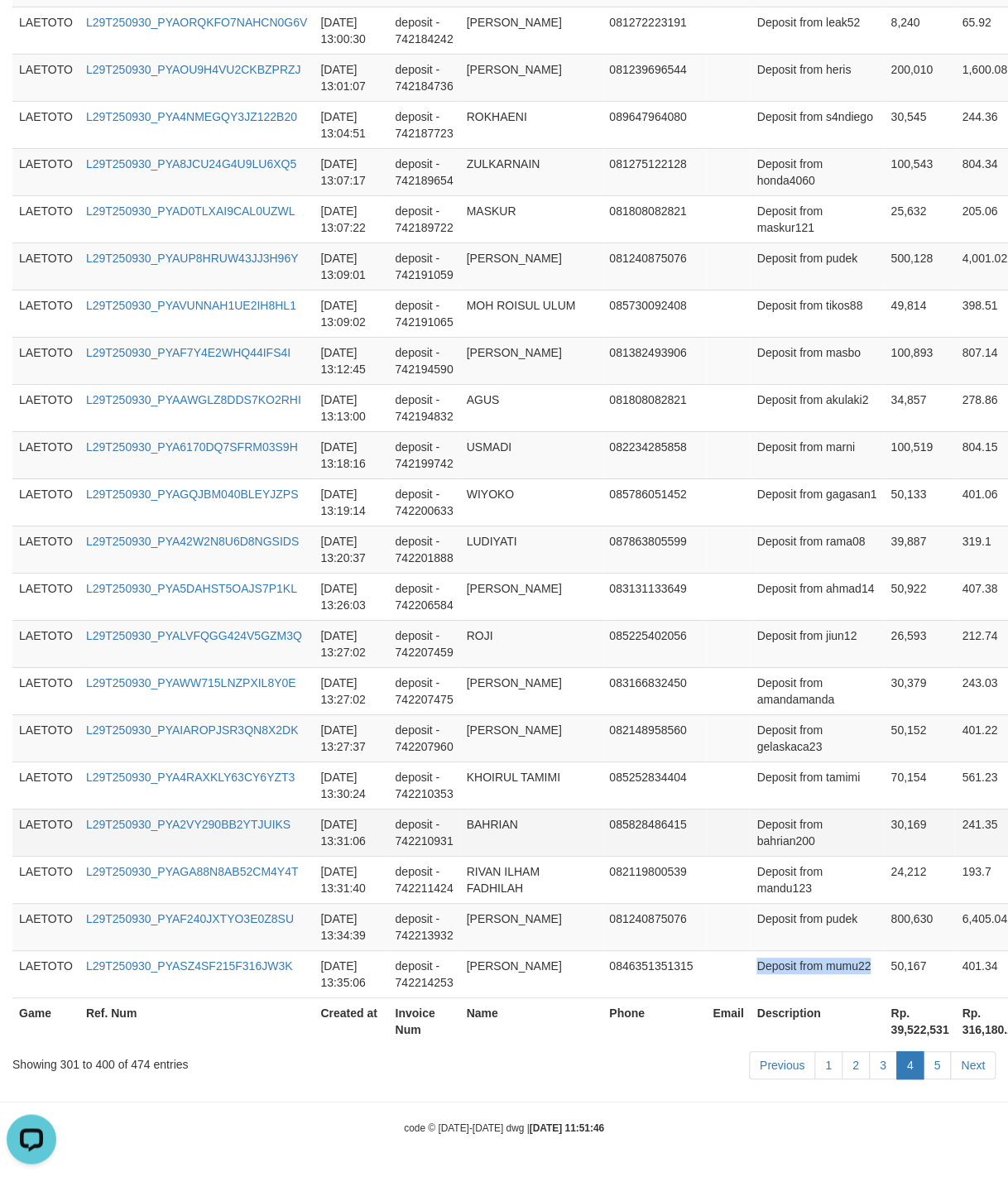
click at [753, 811] on td "Deposit from bahrian200" at bounding box center [817, 832] width 134 height 48
drag, startPoint x: 753, startPoint y: 811, endPoint x: 795, endPoint y: 811, distance: 42.0
click at [795, 811] on td "Deposit from bahrian200" at bounding box center [817, 832] width 134 height 48
copy td "Deposit from"
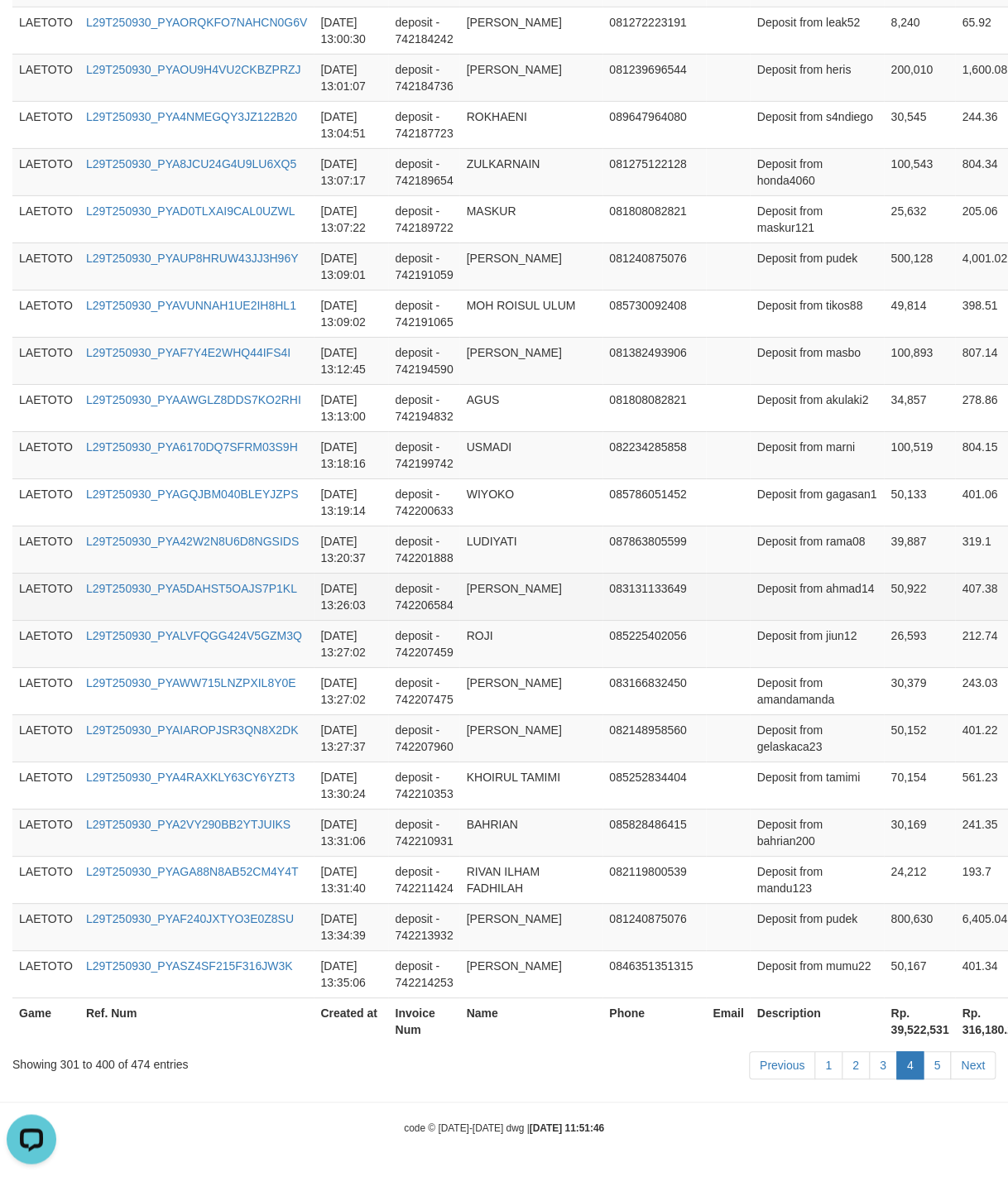
click at [782, 573] on td "Deposit from ahmad14" at bounding box center [817, 597] width 134 height 48
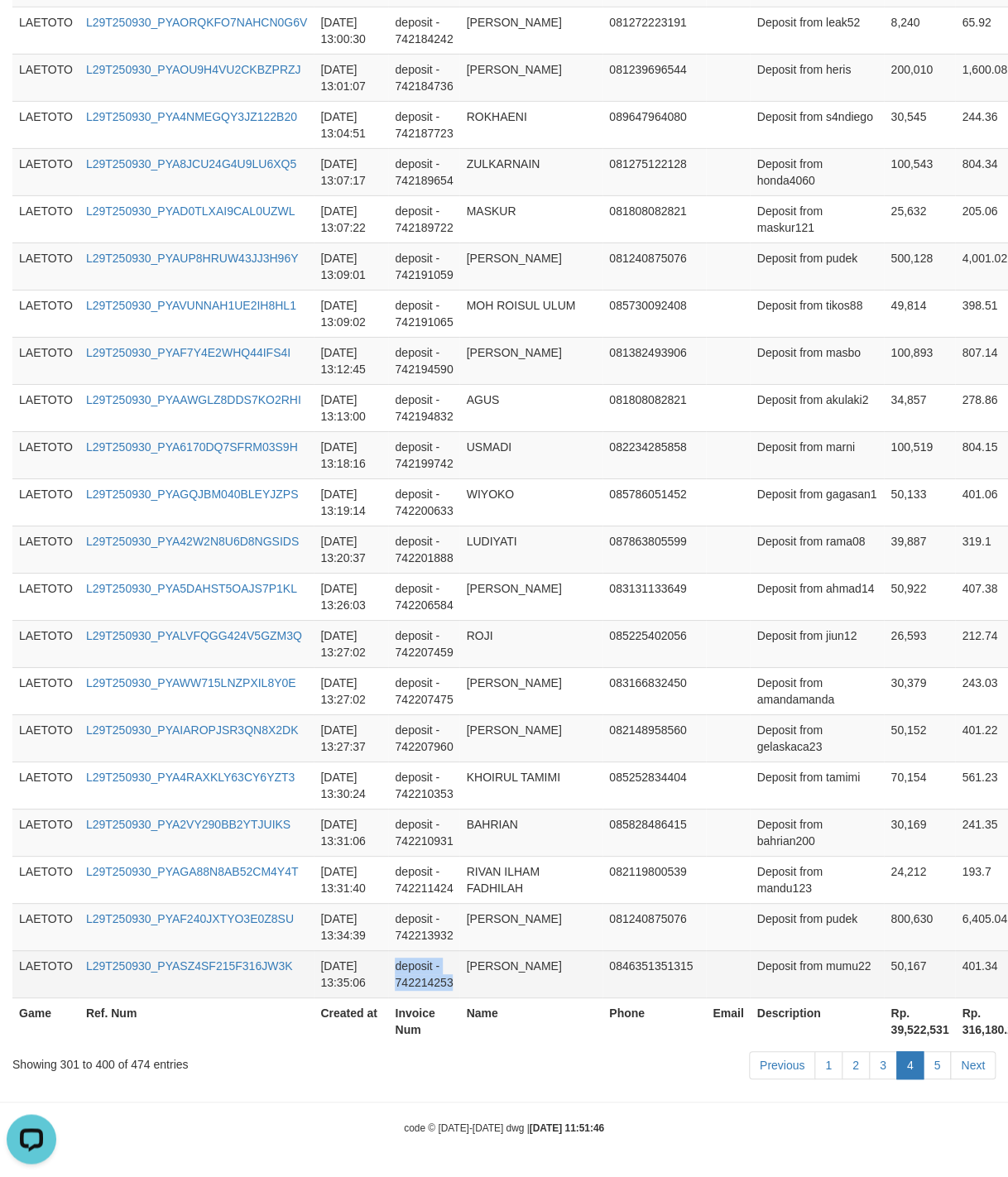
drag, startPoint x: 507, startPoint y: 606, endPoint x: 532, endPoint y: 957, distance: 351.9
copy td "deposit - 742214253"
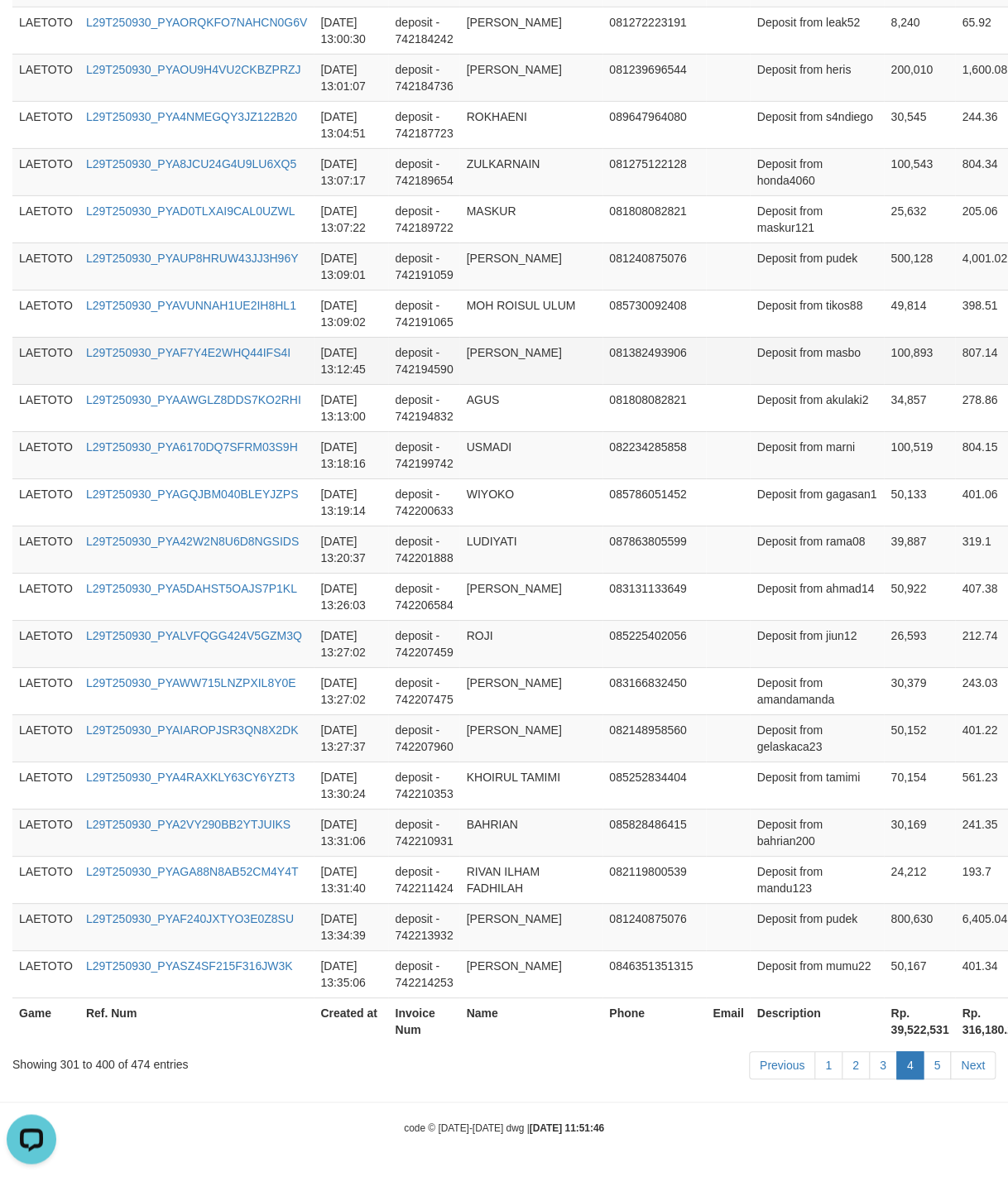
click at [807, 357] on td "Deposit from masbo" at bounding box center [817, 361] width 134 height 48
click at [930, 1071] on link "5" at bounding box center [937, 1064] width 28 height 28
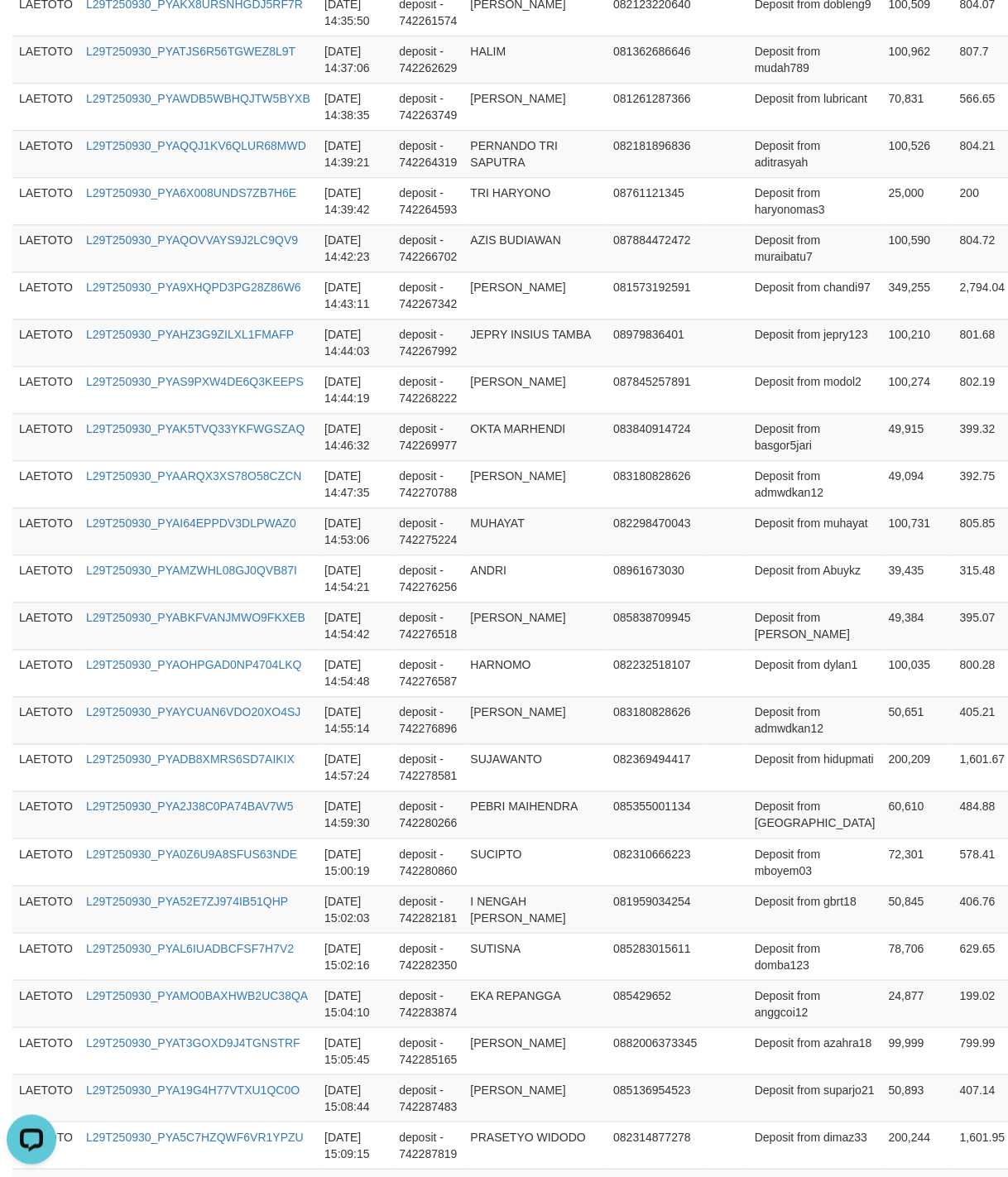
scroll to position [3214, 0]
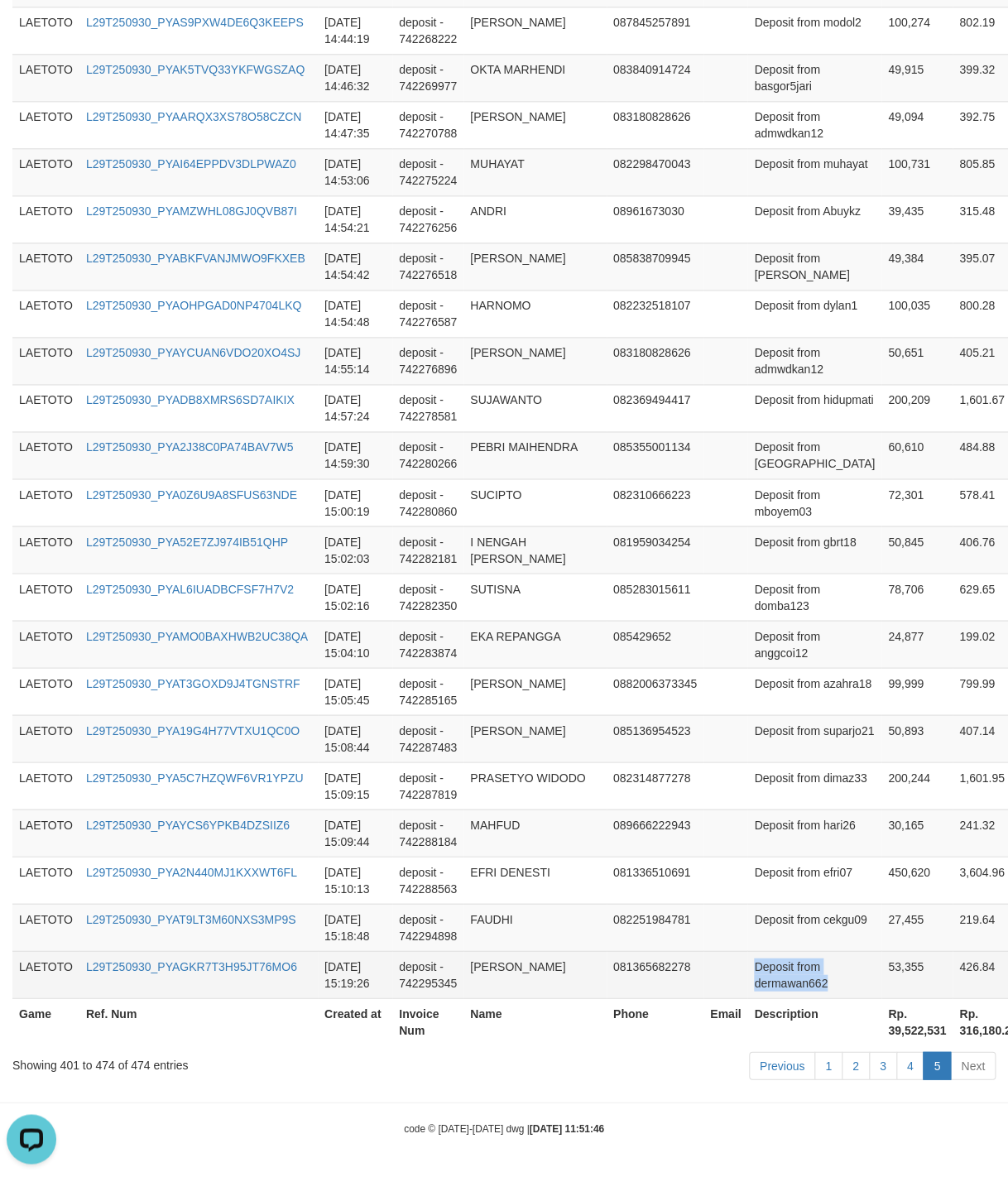
drag, startPoint x: 734, startPoint y: 676, endPoint x: 805, endPoint y: 972, distance: 304.4
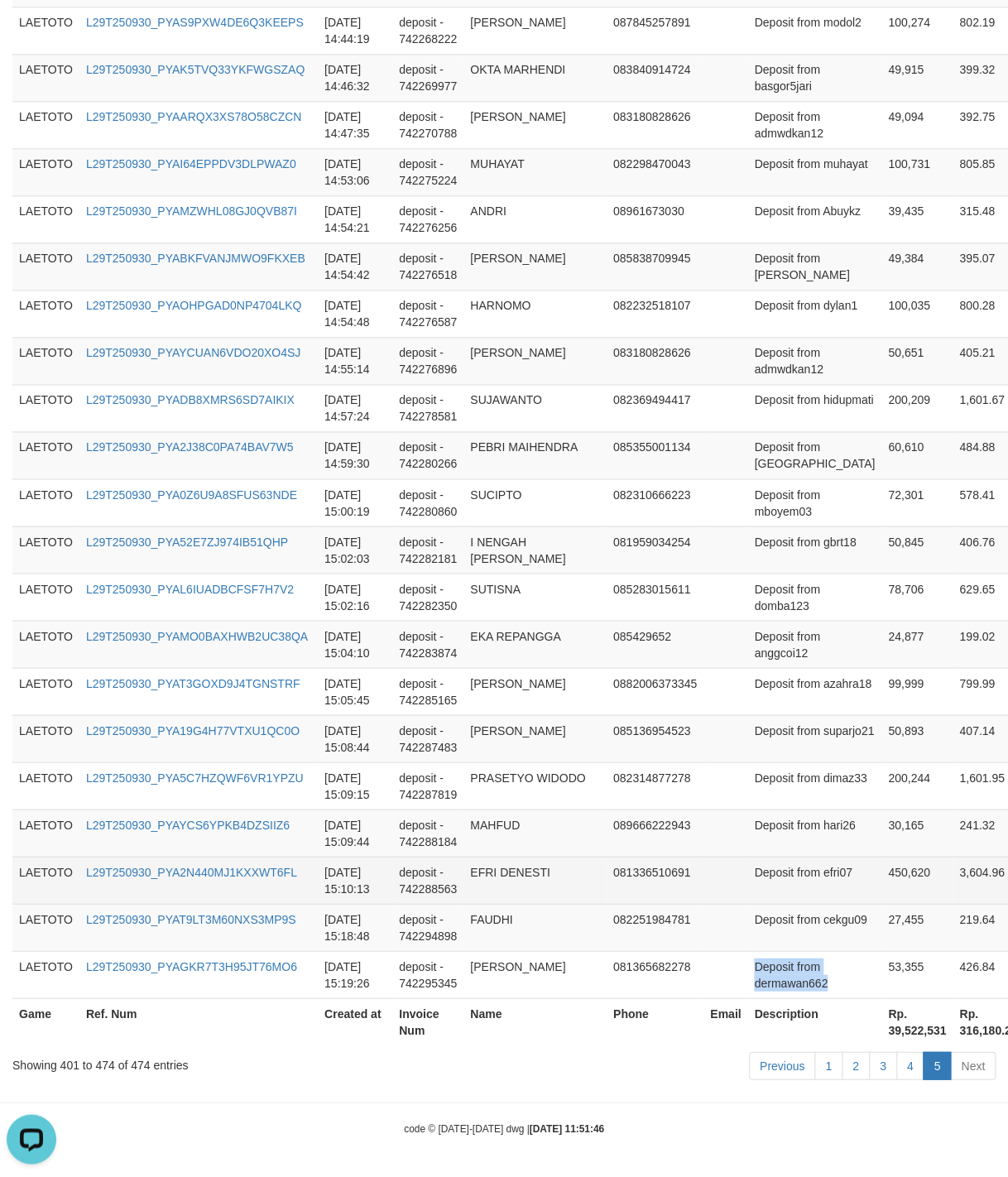
click at [747, 860] on td "Deposit from efri07" at bounding box center [814, 880] width 134 height 48
drag, startPoint x: 726, startPoint y: 860, endPoint x: 760, endPoint y: 862, distance: 34.1
click at [760, 862] on td "Deposit from efri07" at bounding box center [814, 880] width 134 height 48
copy td "Deposit from"
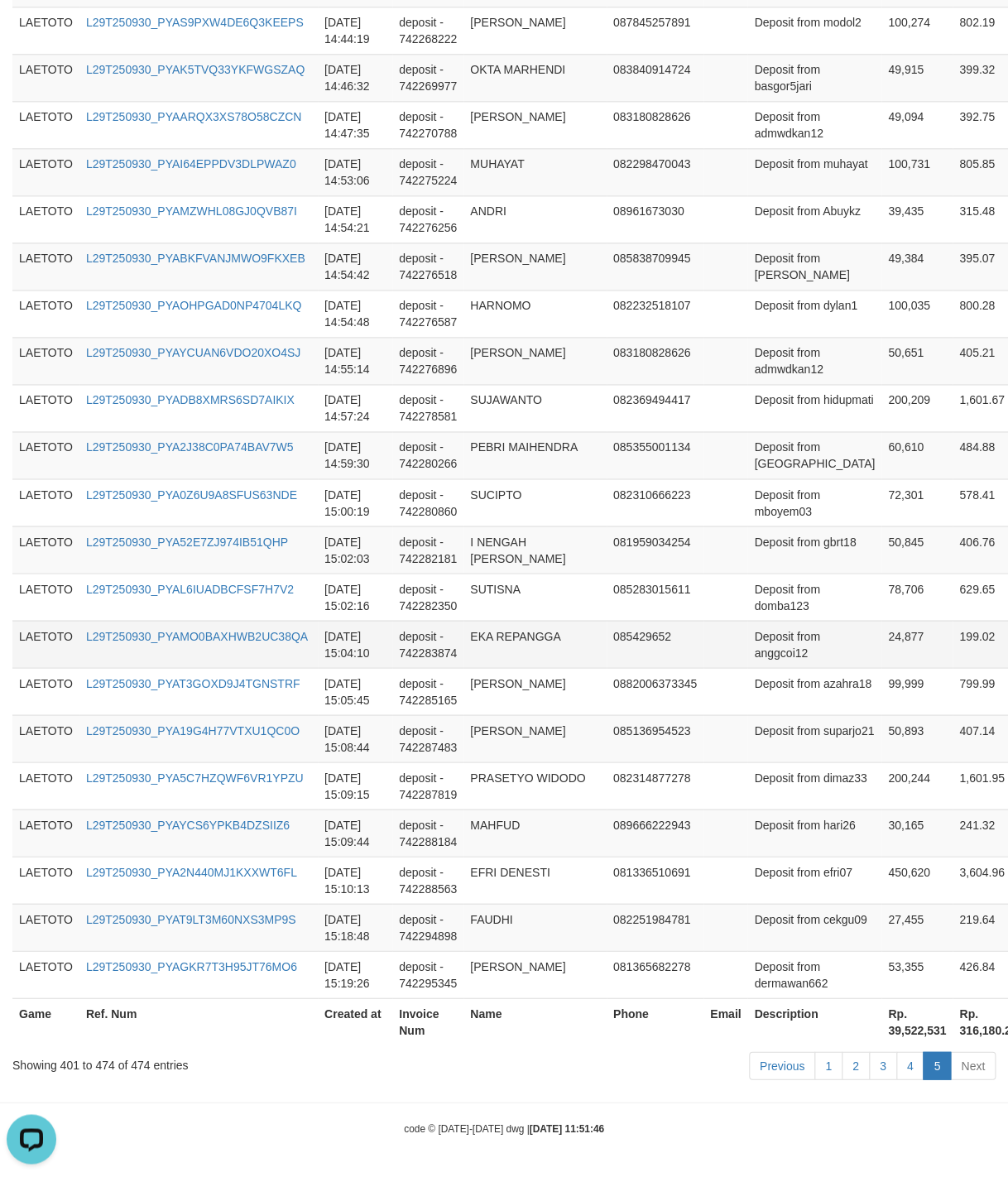
click at [607, 625] on td "085429652" at bounding box center [656, 643] width 97 height 48
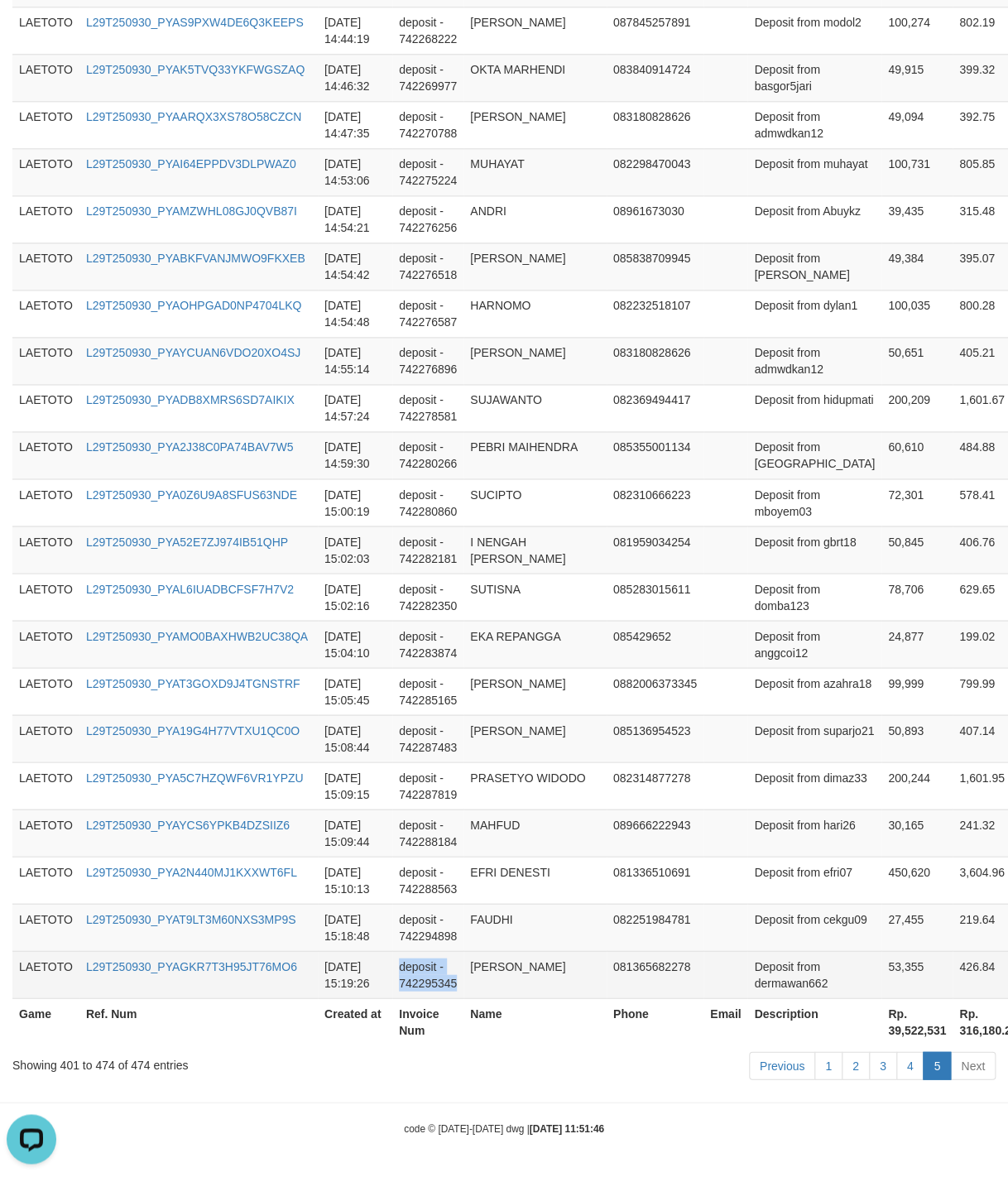
drag, startPoint x: 489, startPoint y: 664, endPoint x: 533, endPoint y: 981, distance: 320.0
copy td "deposit - 742295345"
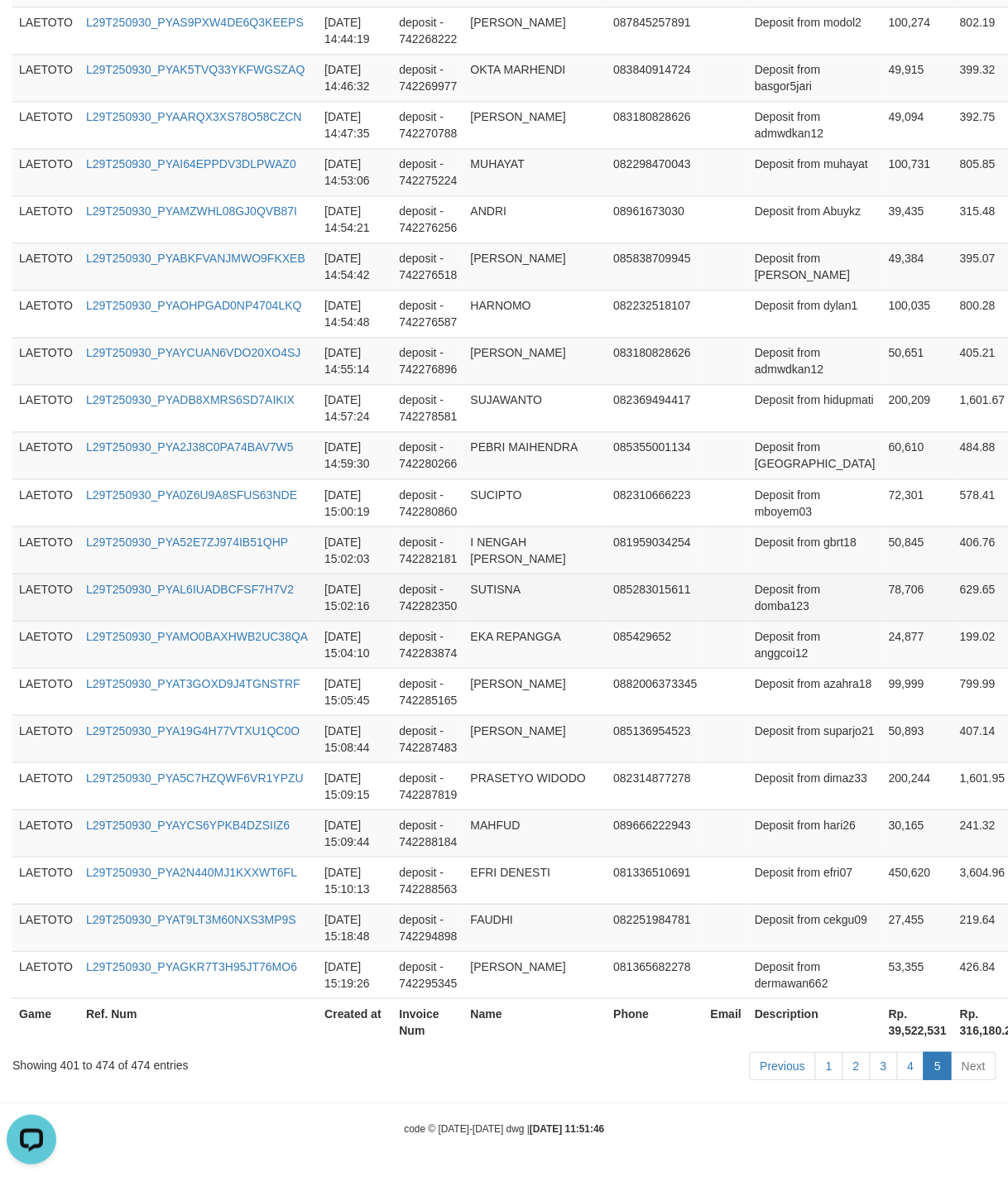
click at [882, 593] on td "78,706" at bounding box center [917, 597] width 71 height 48
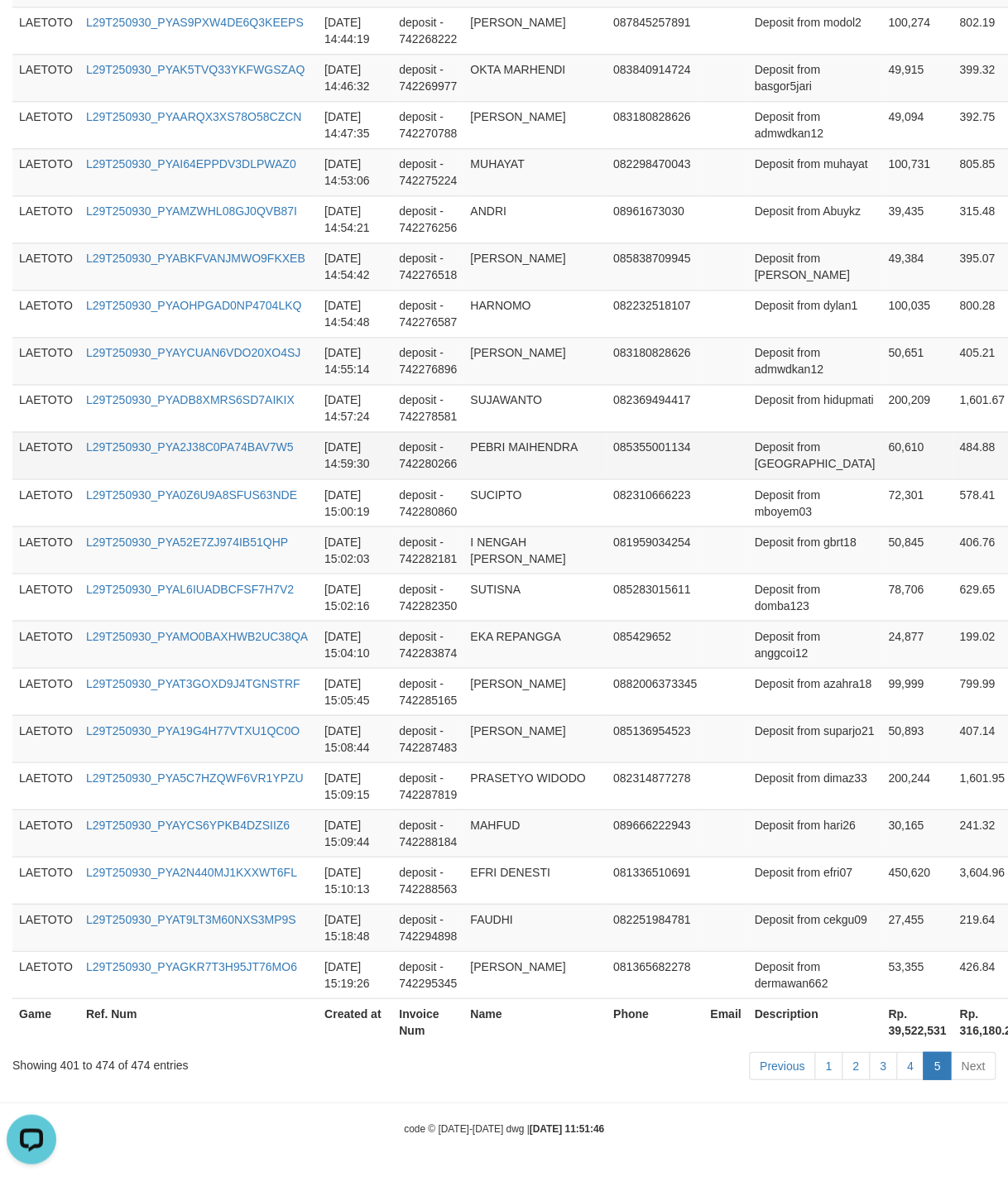
click at [747, 445] on td "Deposit from [GEOGRAPHIC_DATA]" at bounding box center [814, 455] width 134 height 48
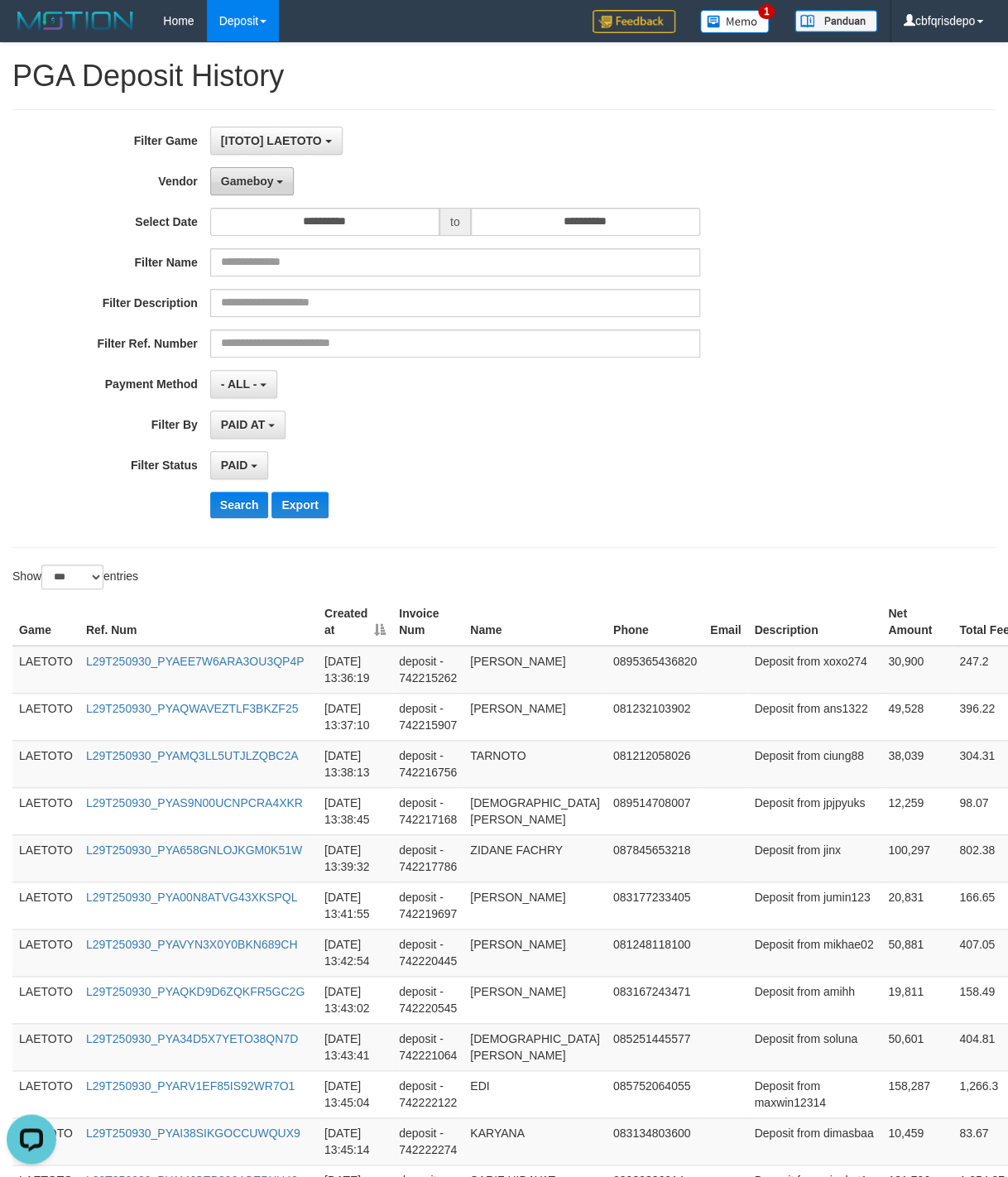
click at [254, 184] on span "Gameboy" at bounding box center [247, 181] width 53 height 13
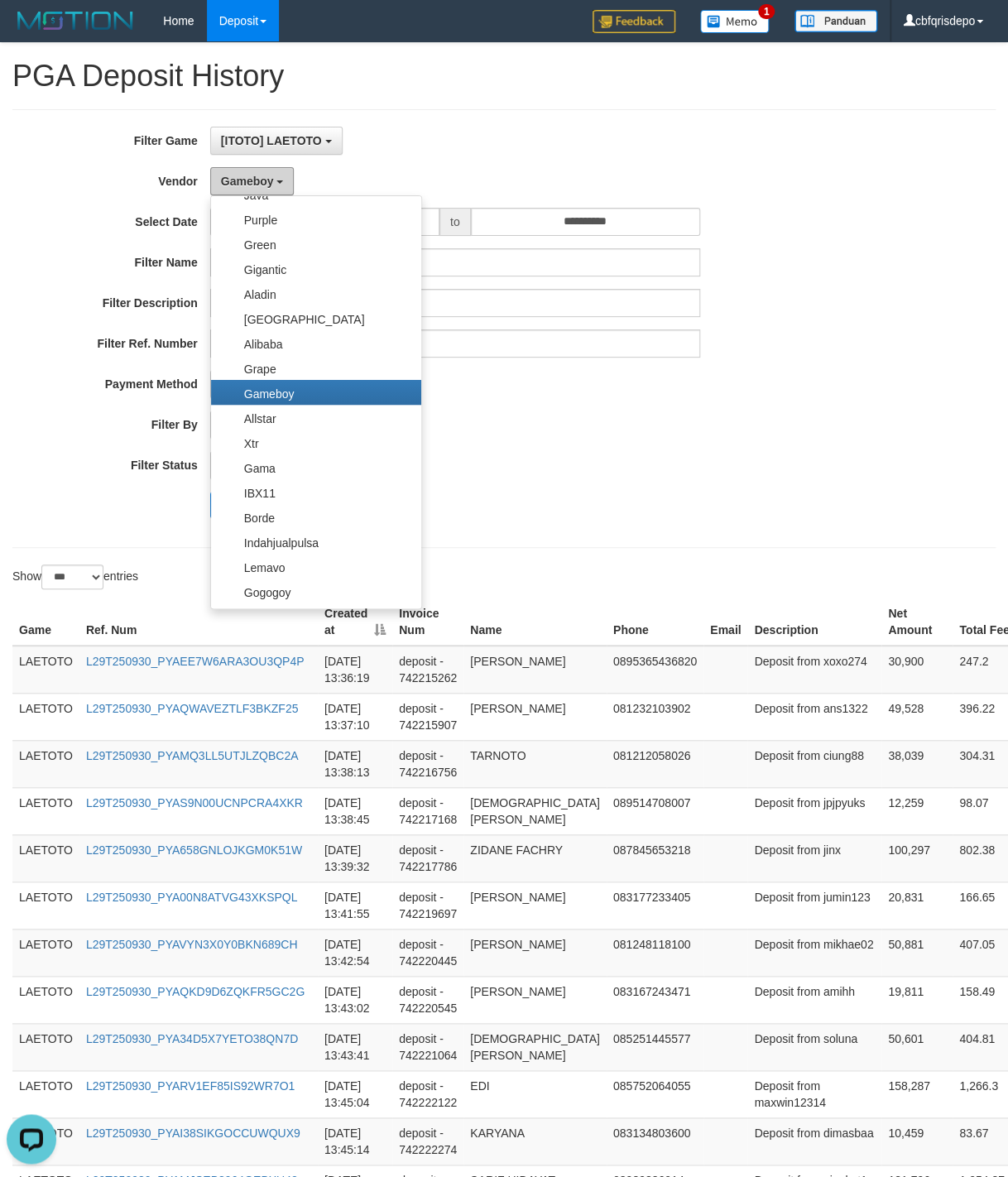
scroll to position [176, 0]
click at [286, 297] on label "Aladin" at bounding box center [317, 292] width 211 height 25
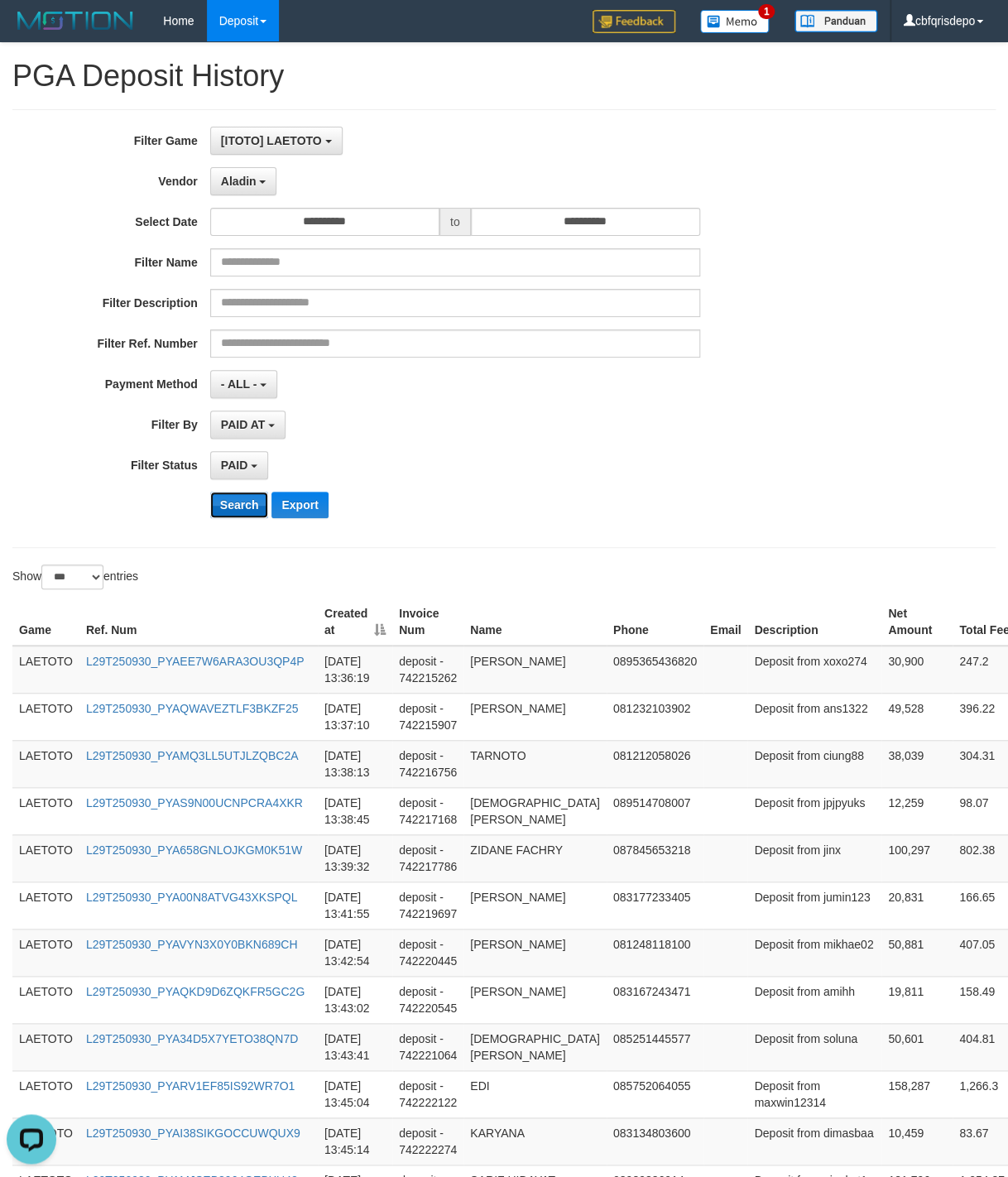
click at [236, 512] on button "Search" at bounding box center [240, 504] width 59 height 27
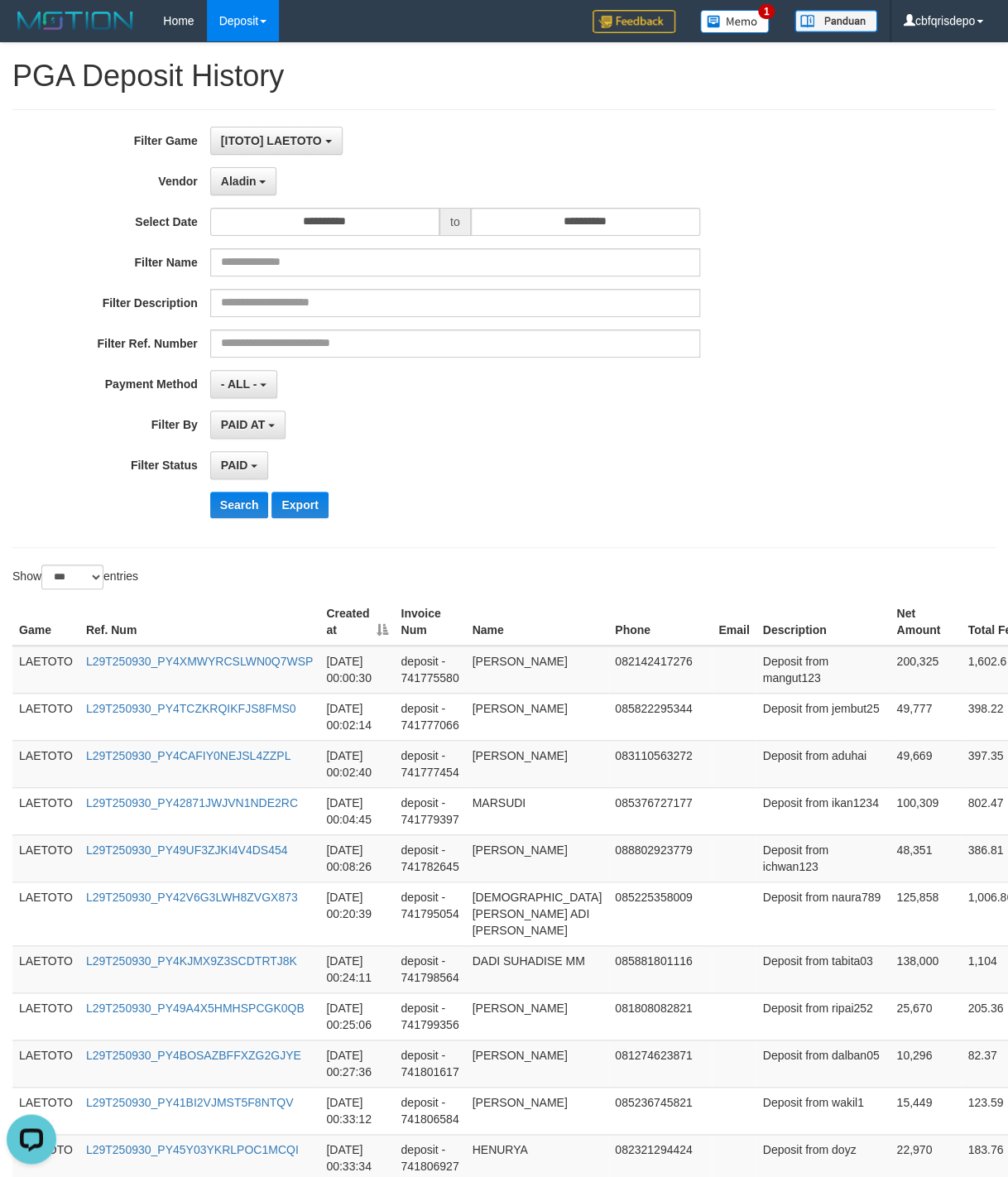
click at [530, 464] on div "PAID SELECT ALL - ALL - SELECT STATUS PENDING/UNPAID PAID CANCELED EXPIRED" at bounding box center [455, 465] width 490 height 28
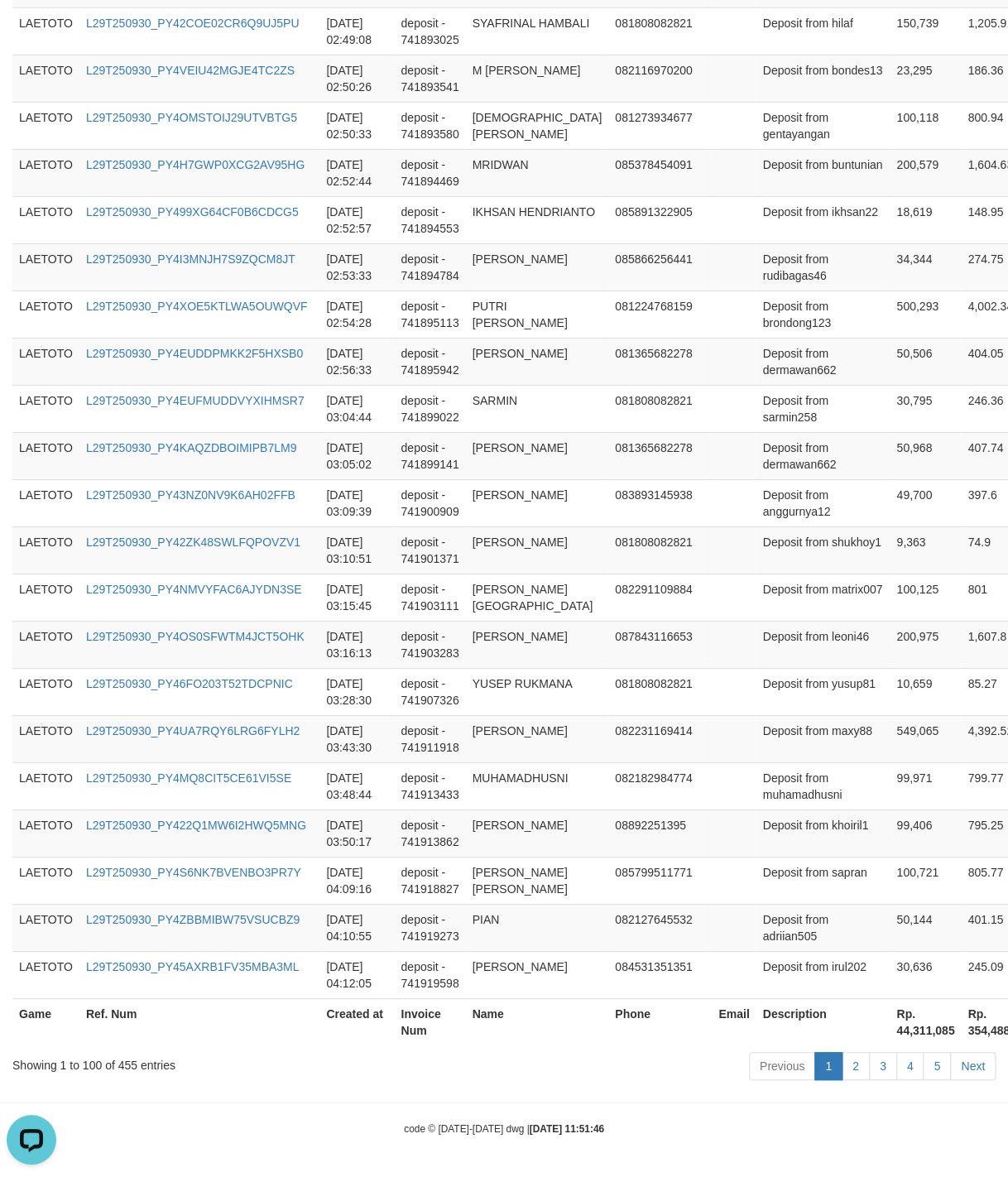
scroll to position [4421, 0]
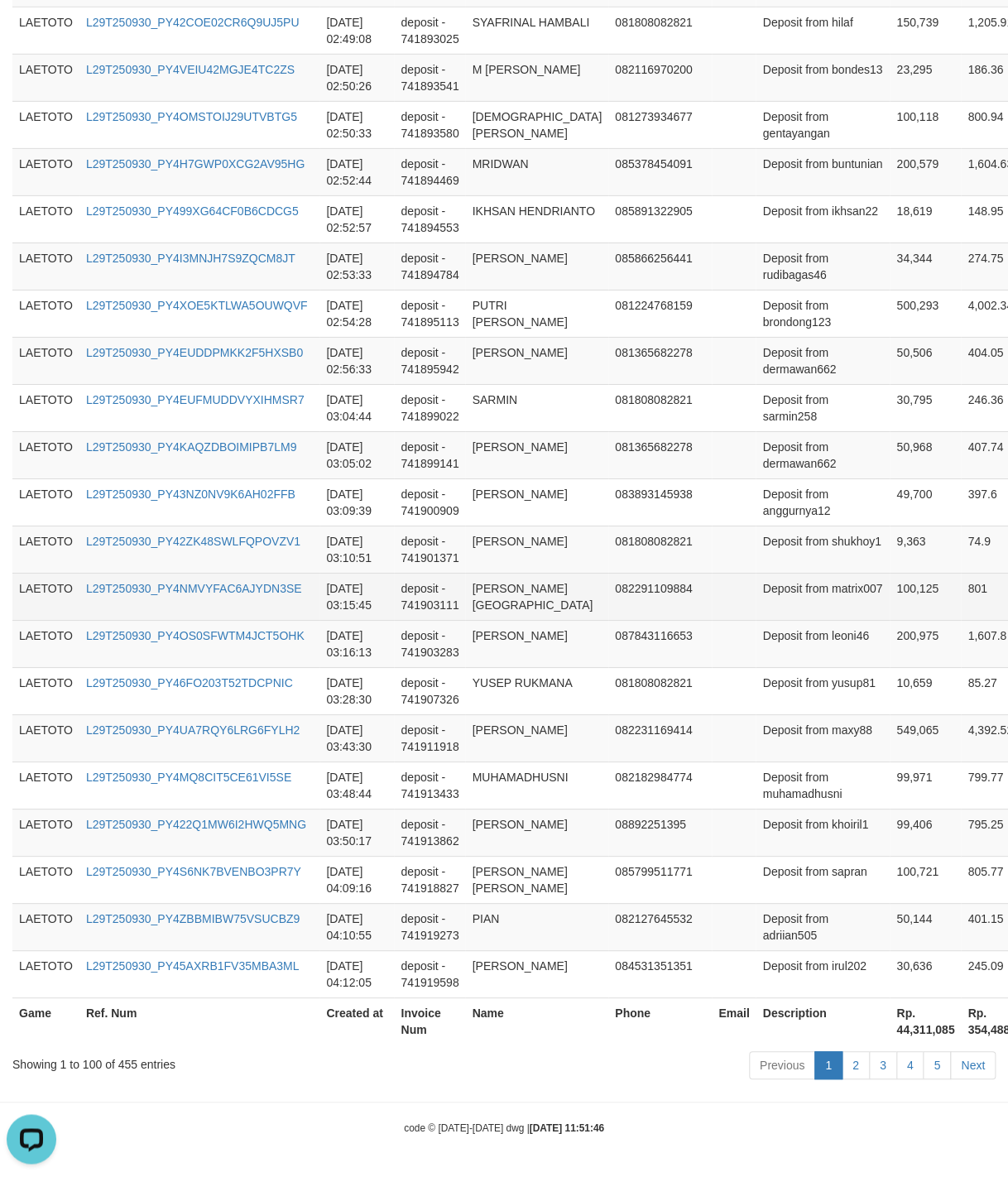
click at [730, 596] on td at bounding box center [734, 597] width 44 height 48
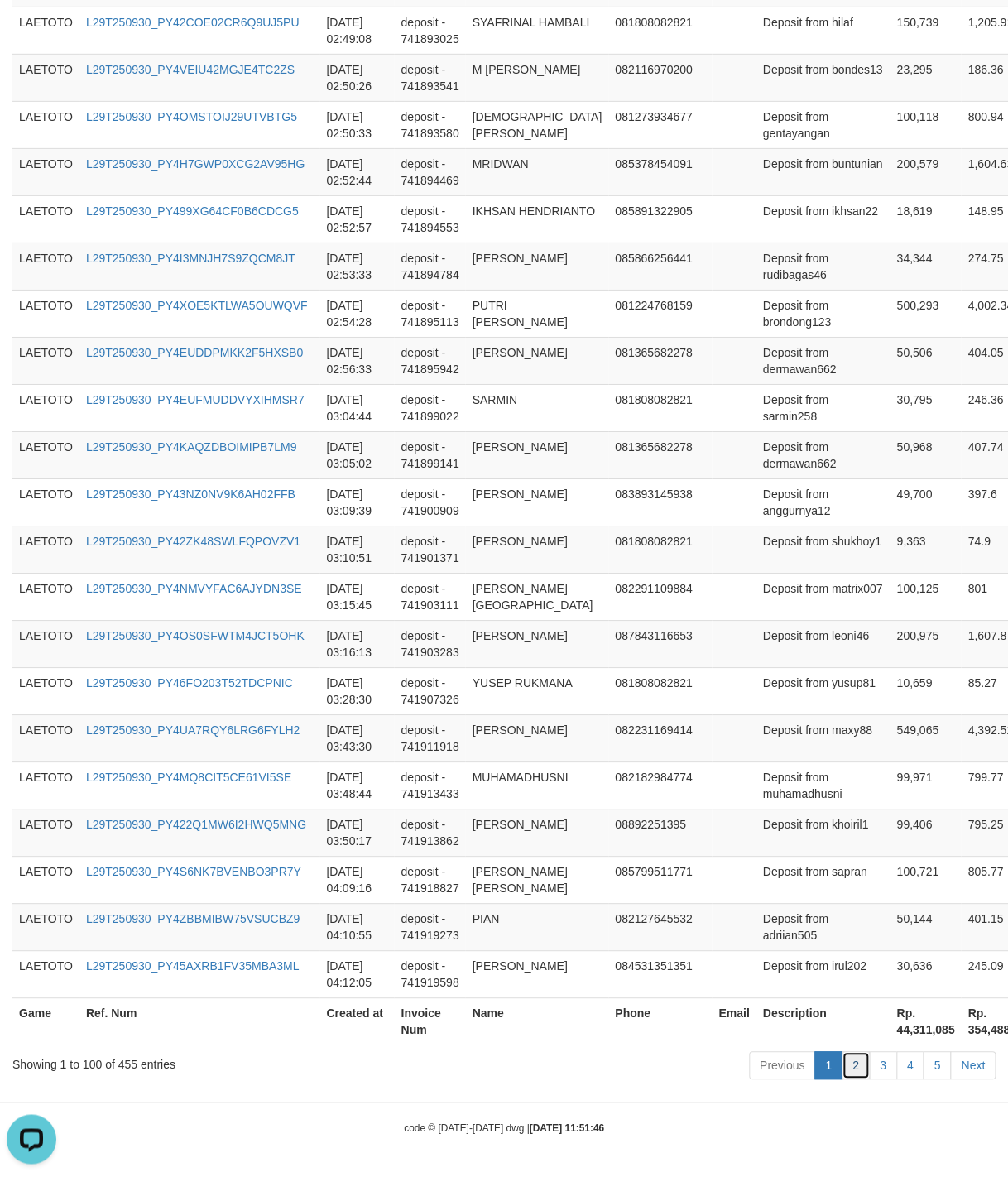
click at [851, 1057] on link "2" at bounding box center [855, 1064] width 28 height 28
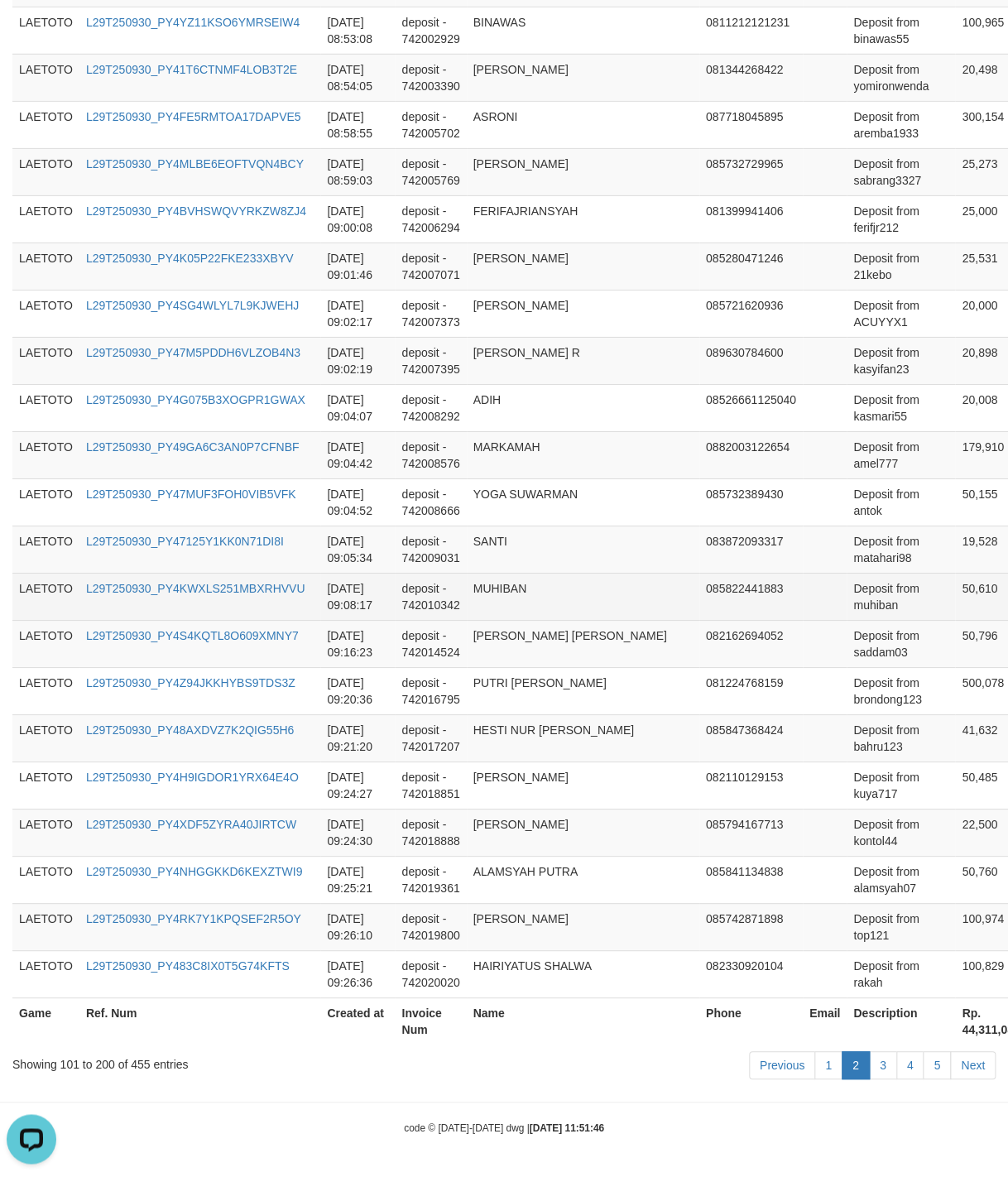
click at [717, 615] on td "085822441883" at bounding box center [751, 597] width 103 height 48
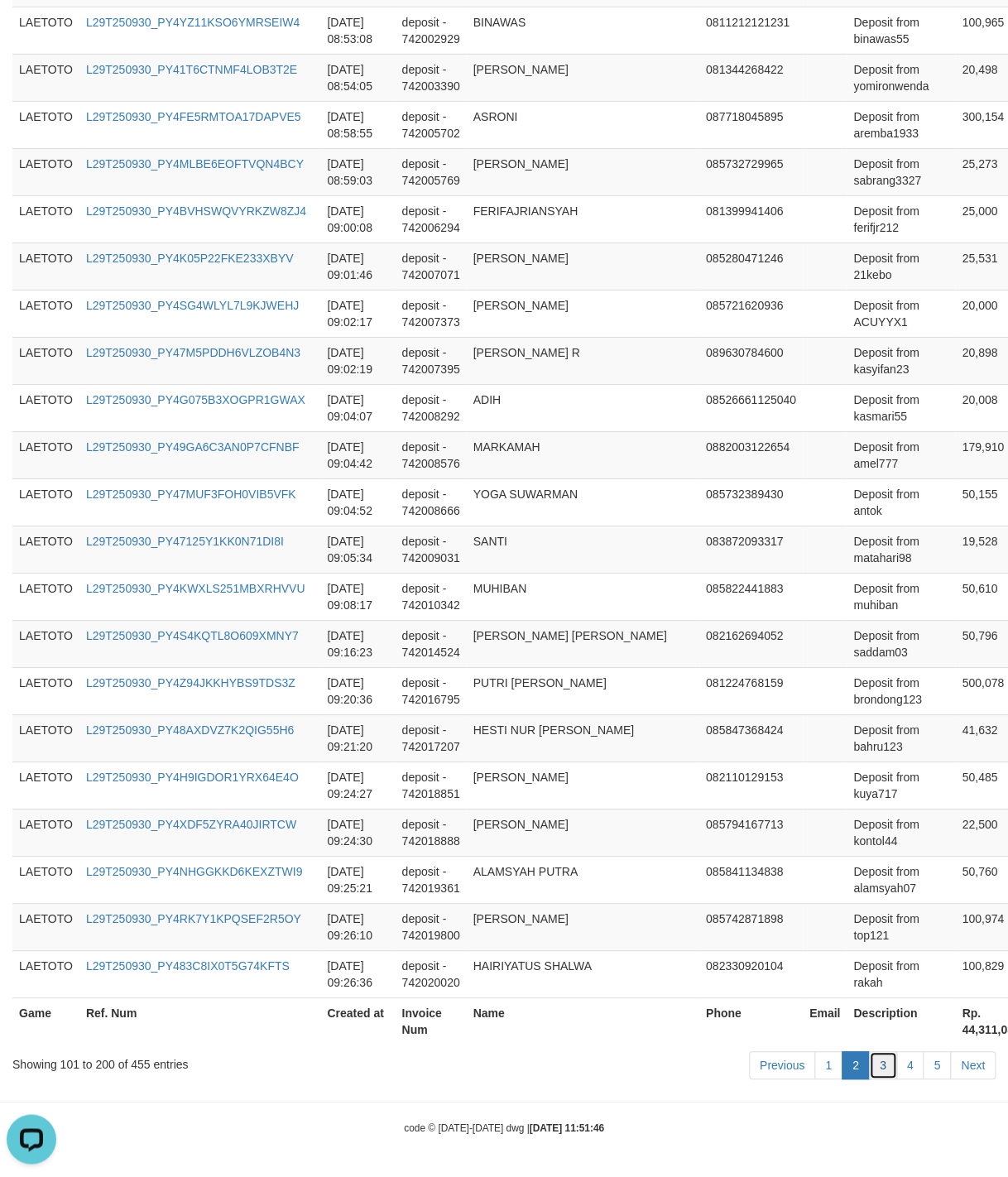
click at [878, 1066] on link "3" at bounding box center [883, 1064] width 28 height 28
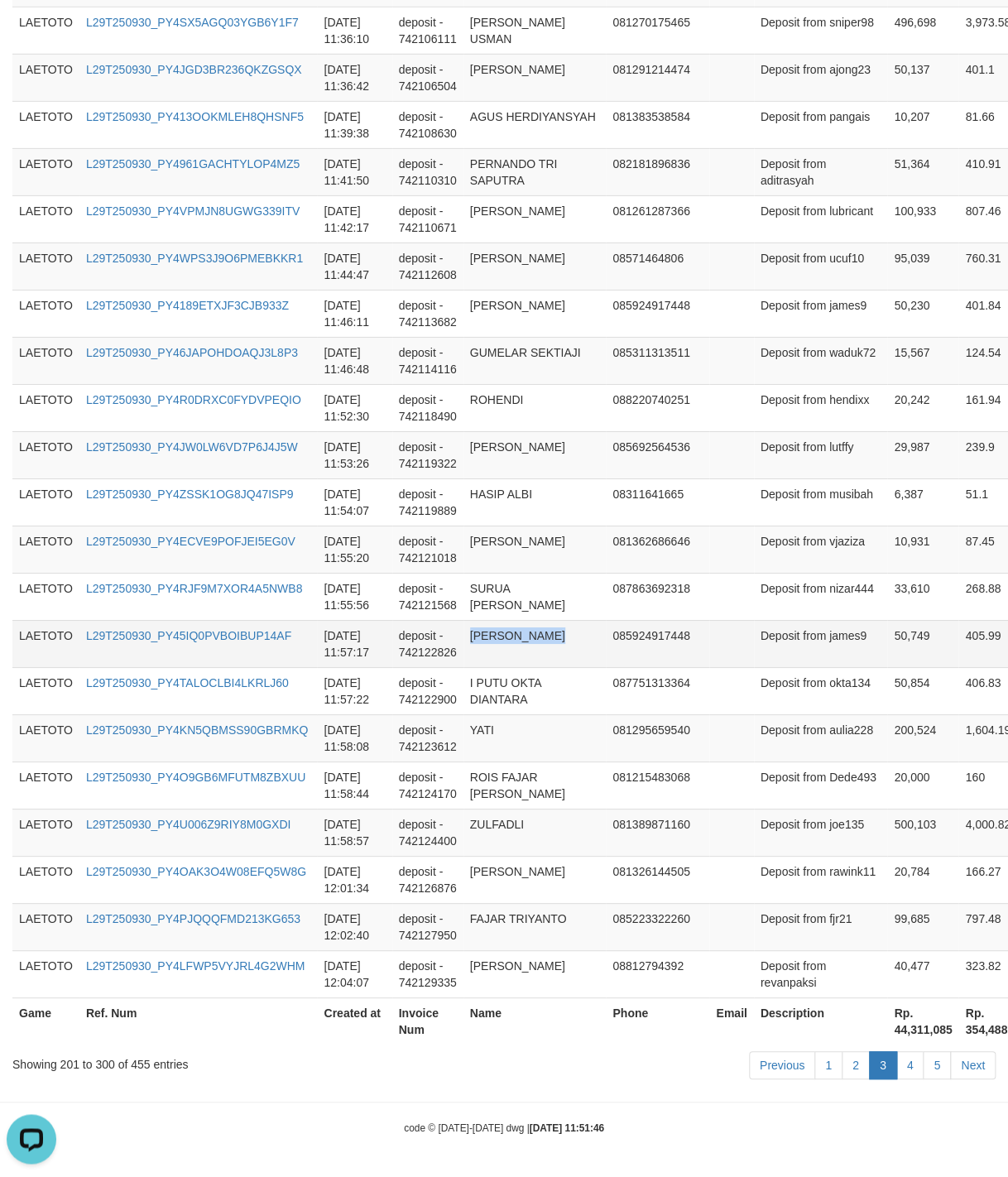
click at [606, 642] on td "085924917448" at bounding box center [657, 643] width 103 height 48
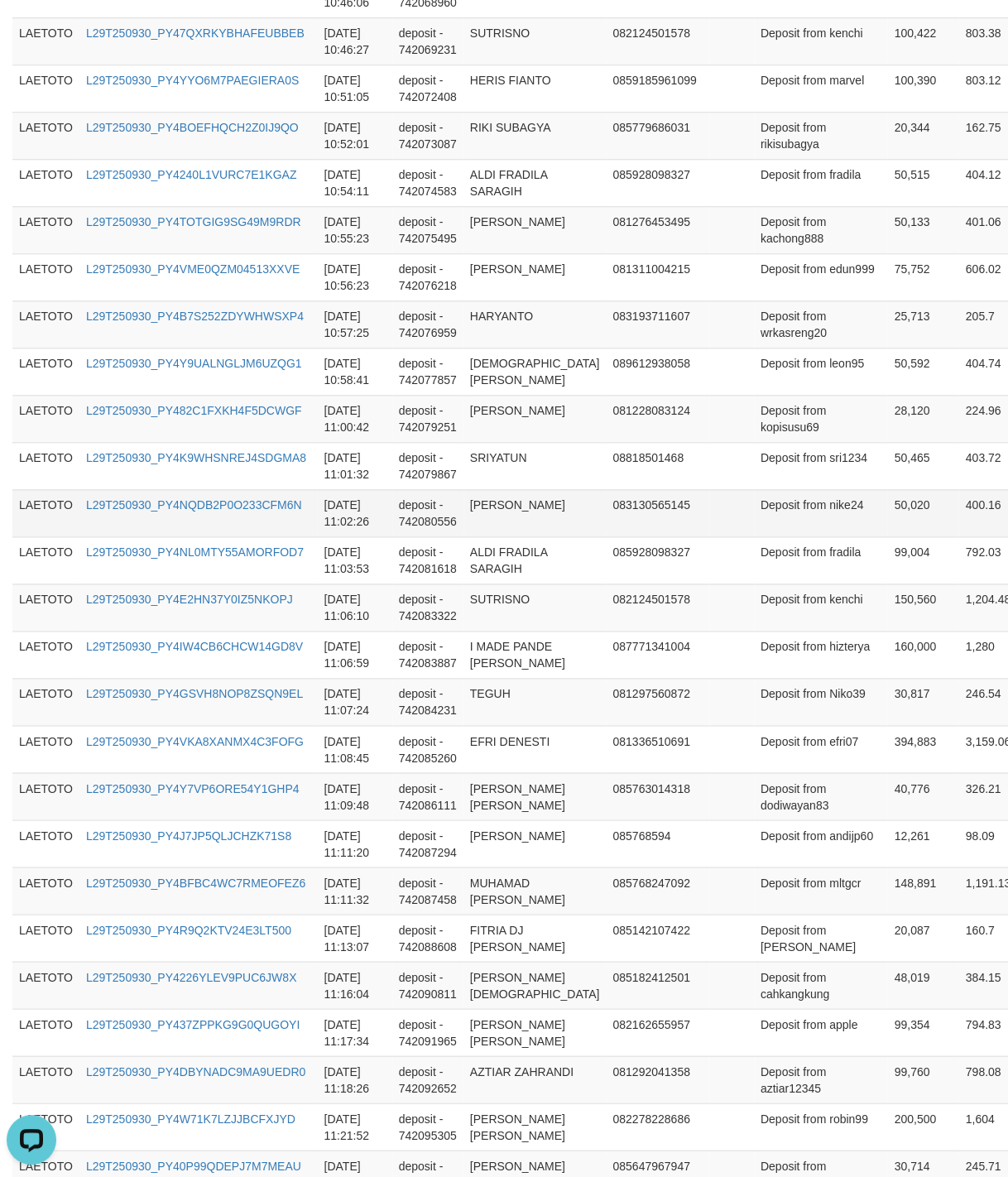
click at [710, 536] on td at bounding box center [732, 513] width 44 height 48
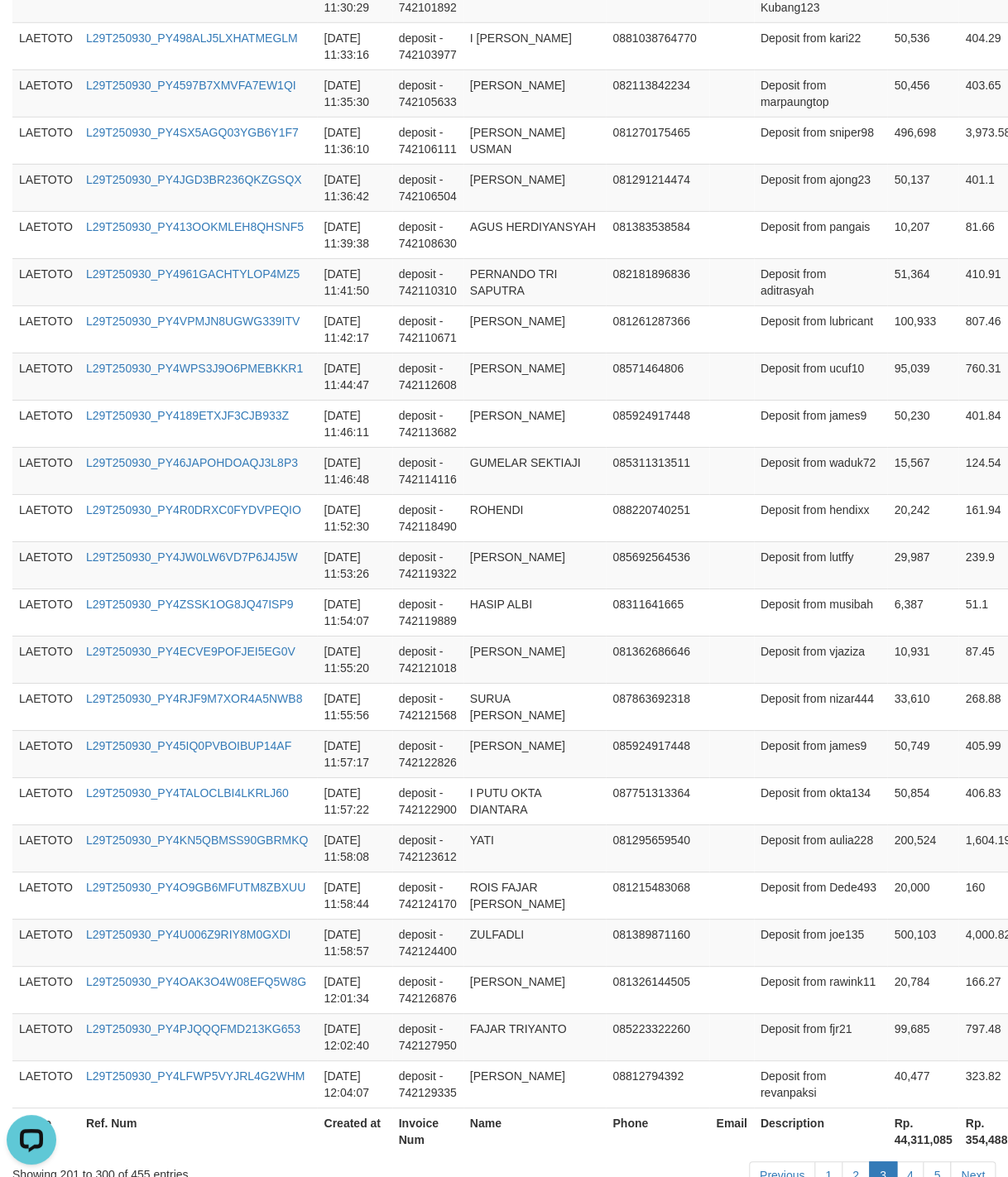
scroll to position [4519, 0]
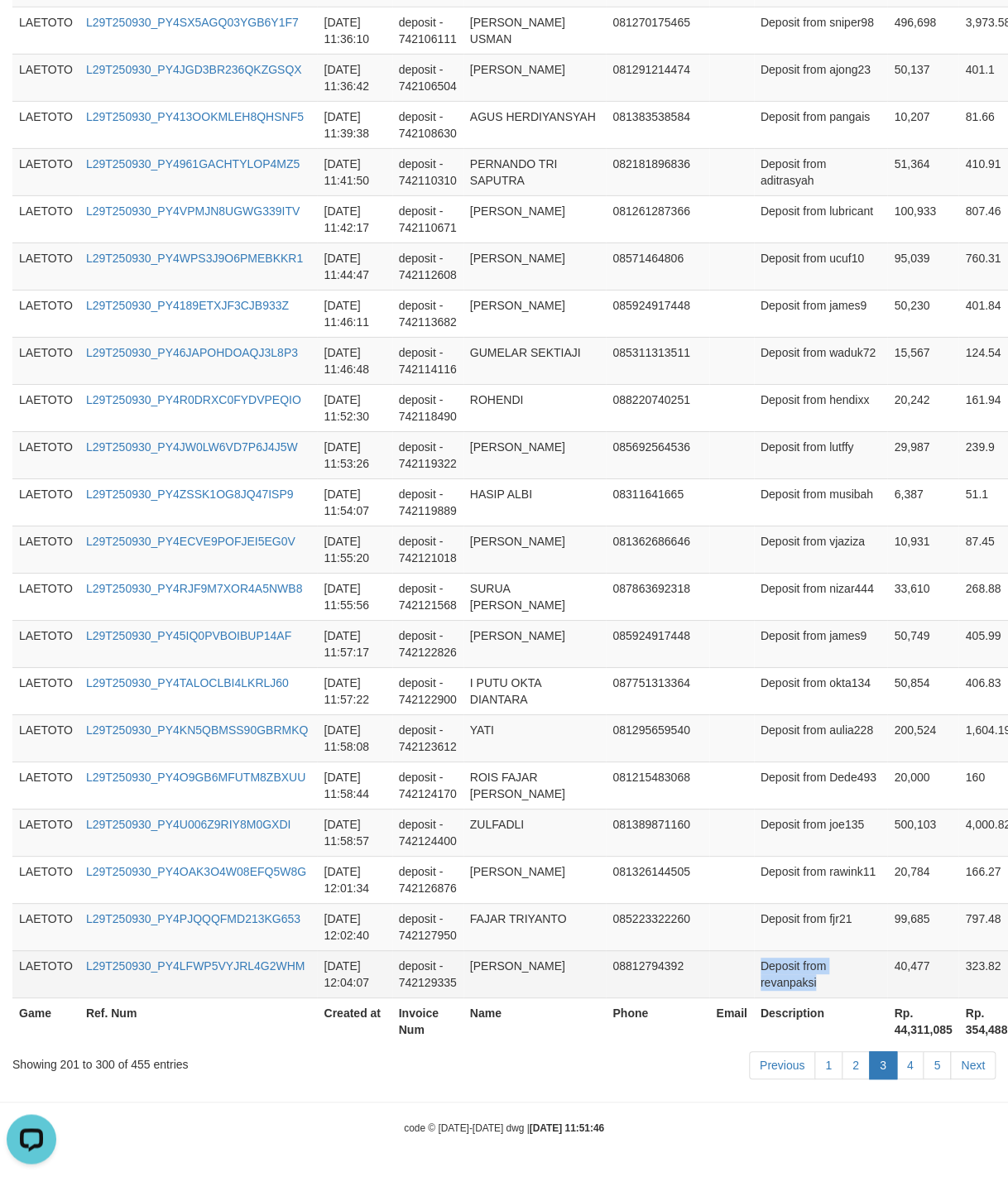
drag, startPoint x: 732, startPoint y: 547, endPoint x: 839, endPoint y: 979, distance: 445.1
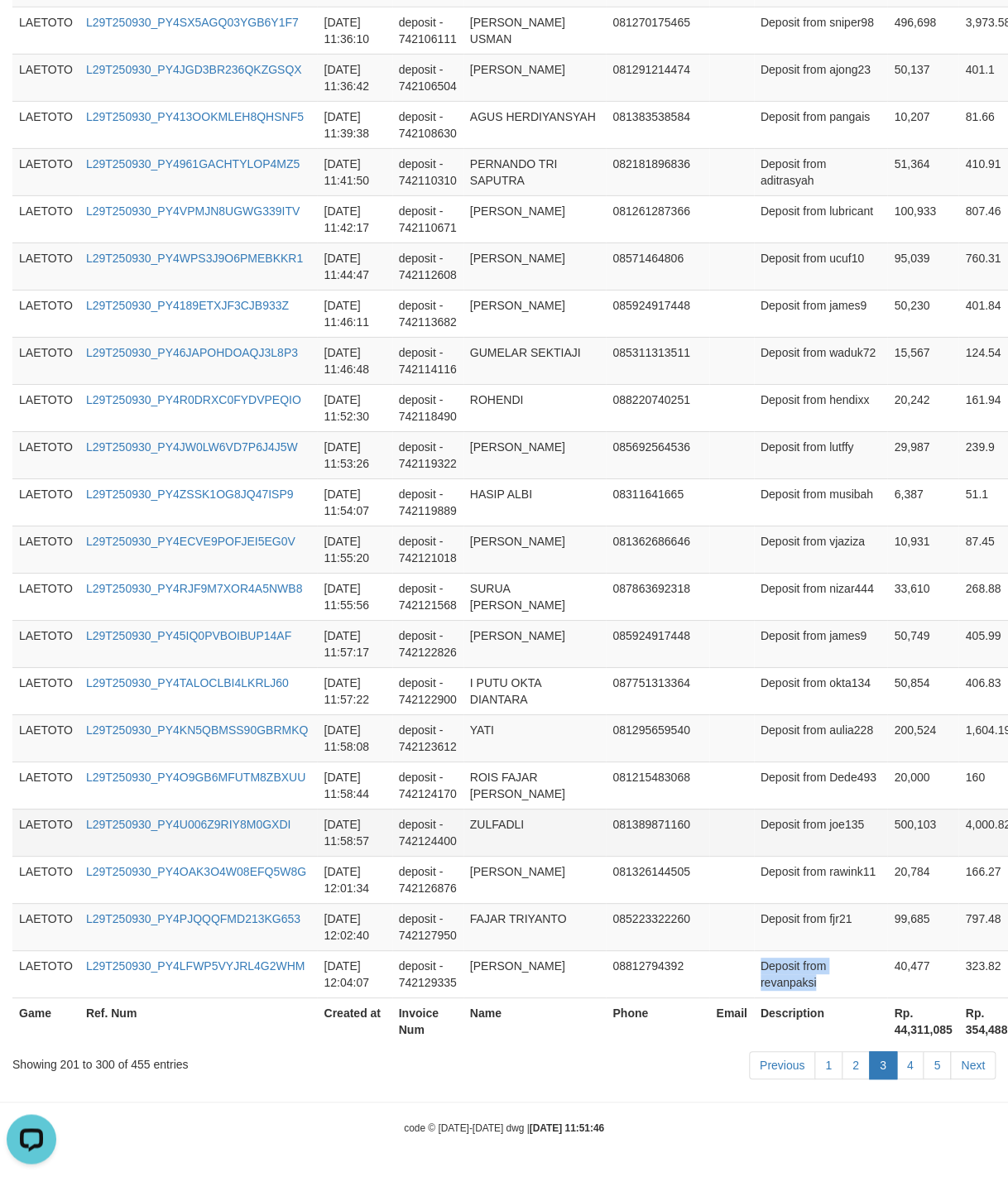
click at [754, 817] on td "Deposit from joe135" at bounding box center [821, 832] width 134 height 48
drag, startPoint x: 742, startPoint y: 817, endPoint x: 782, endPoint y: 817, distance: 40.0
click at [782, 817] on td "Deposit from joe135" at bounding box center [821, 832] width 134 height 48
click at [887, 652] on td "50,749" at bounding box center [923, 643] width 71 height 48
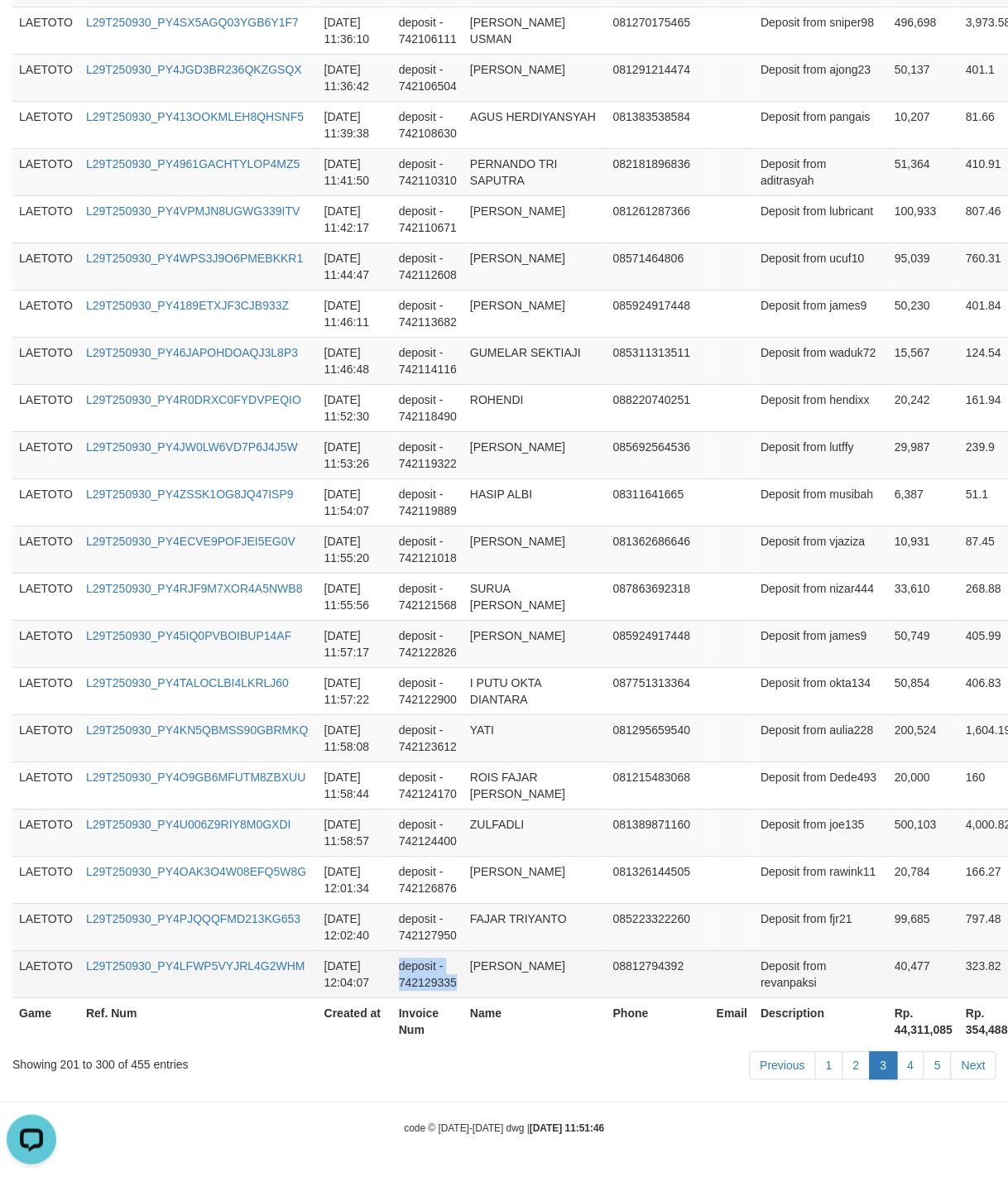
drag, startPoint x: 507, startPoint y: 599, endPoint x: 526, endPoint y: 964, distance: 365.5
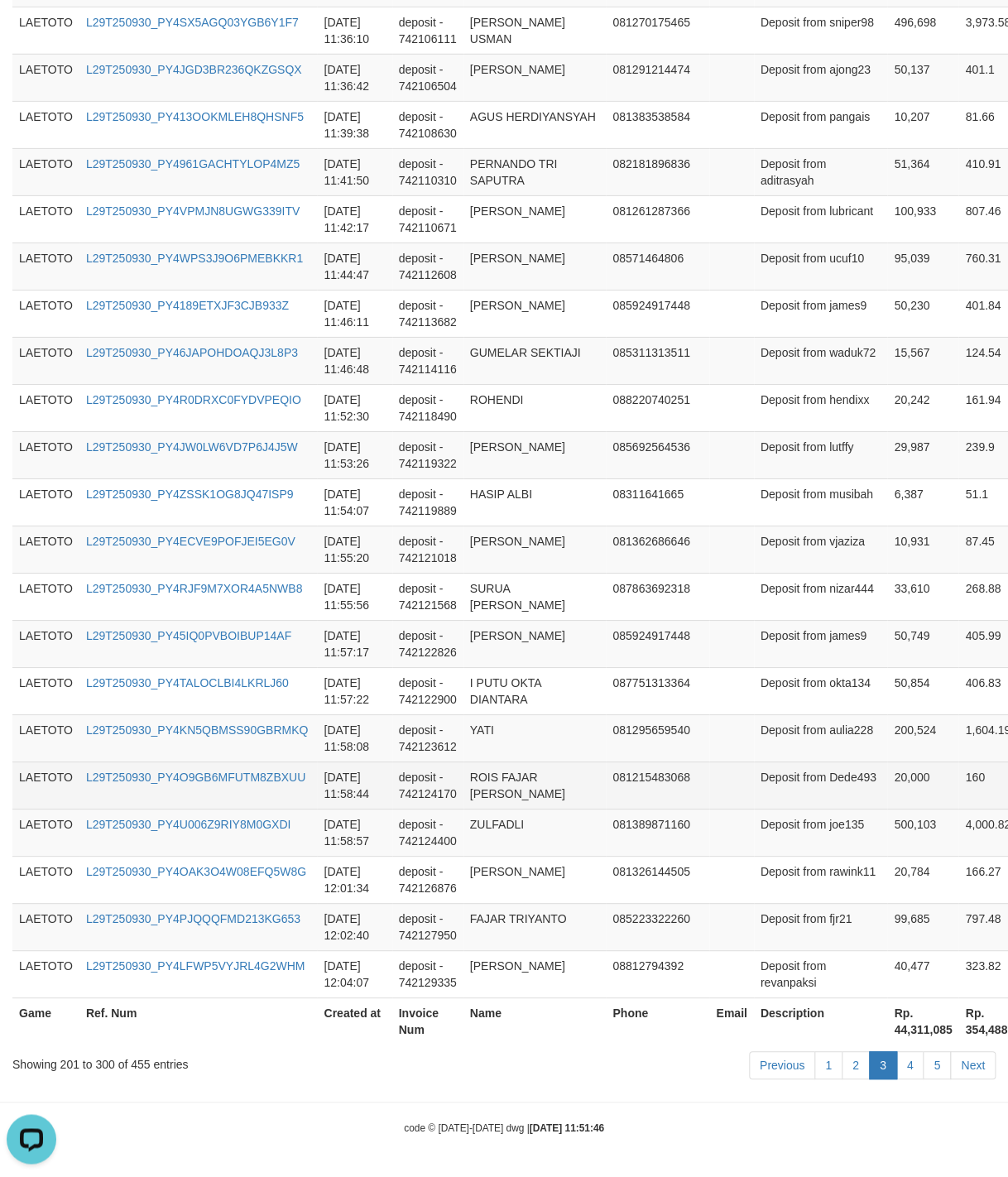
click at [887, 781] on td "20,000" at bounding box center [923, 785] width 71 height 48
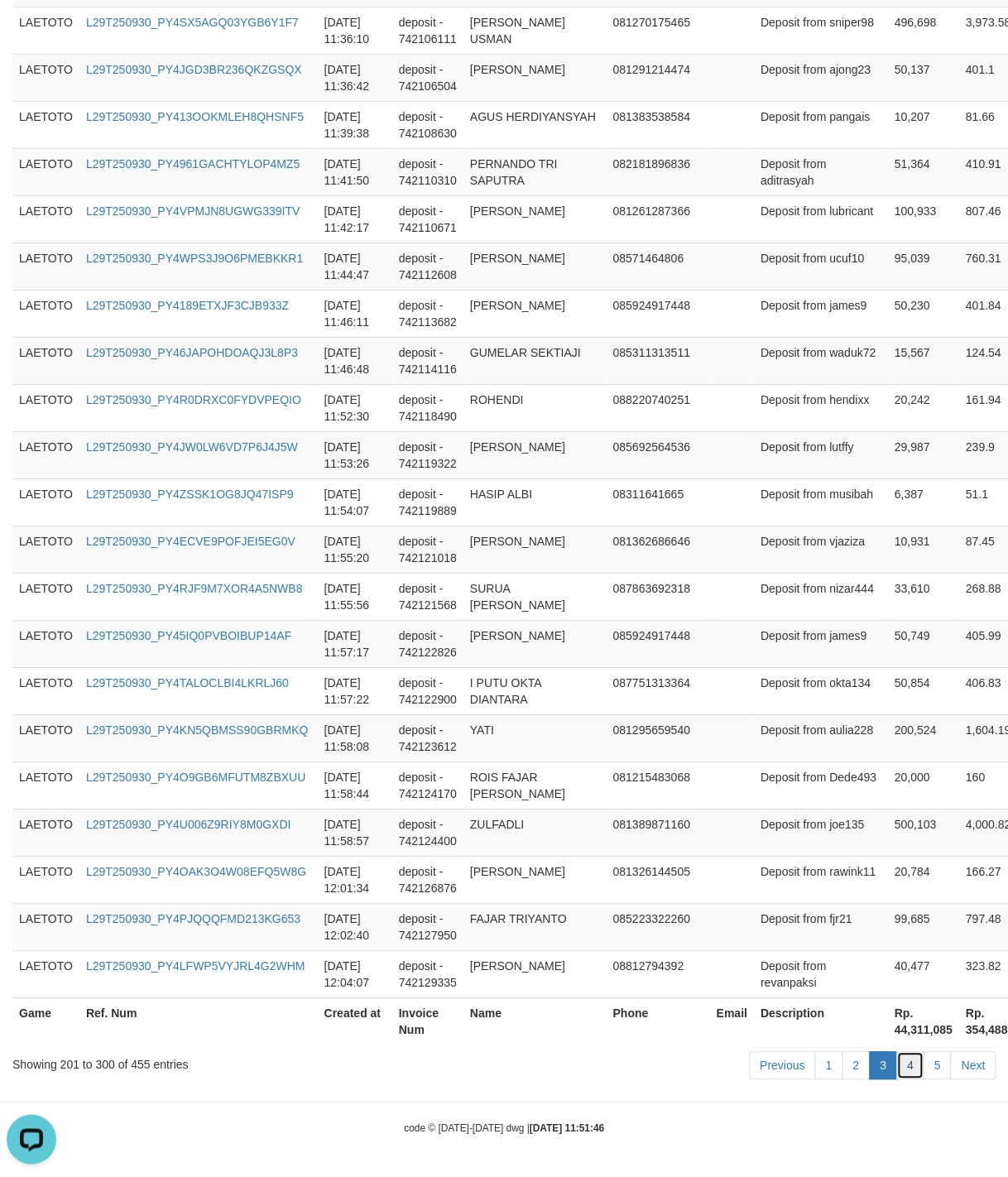
click at [902, 1071] on link "4" at bounding box center [910, 1064] width 28 height 28
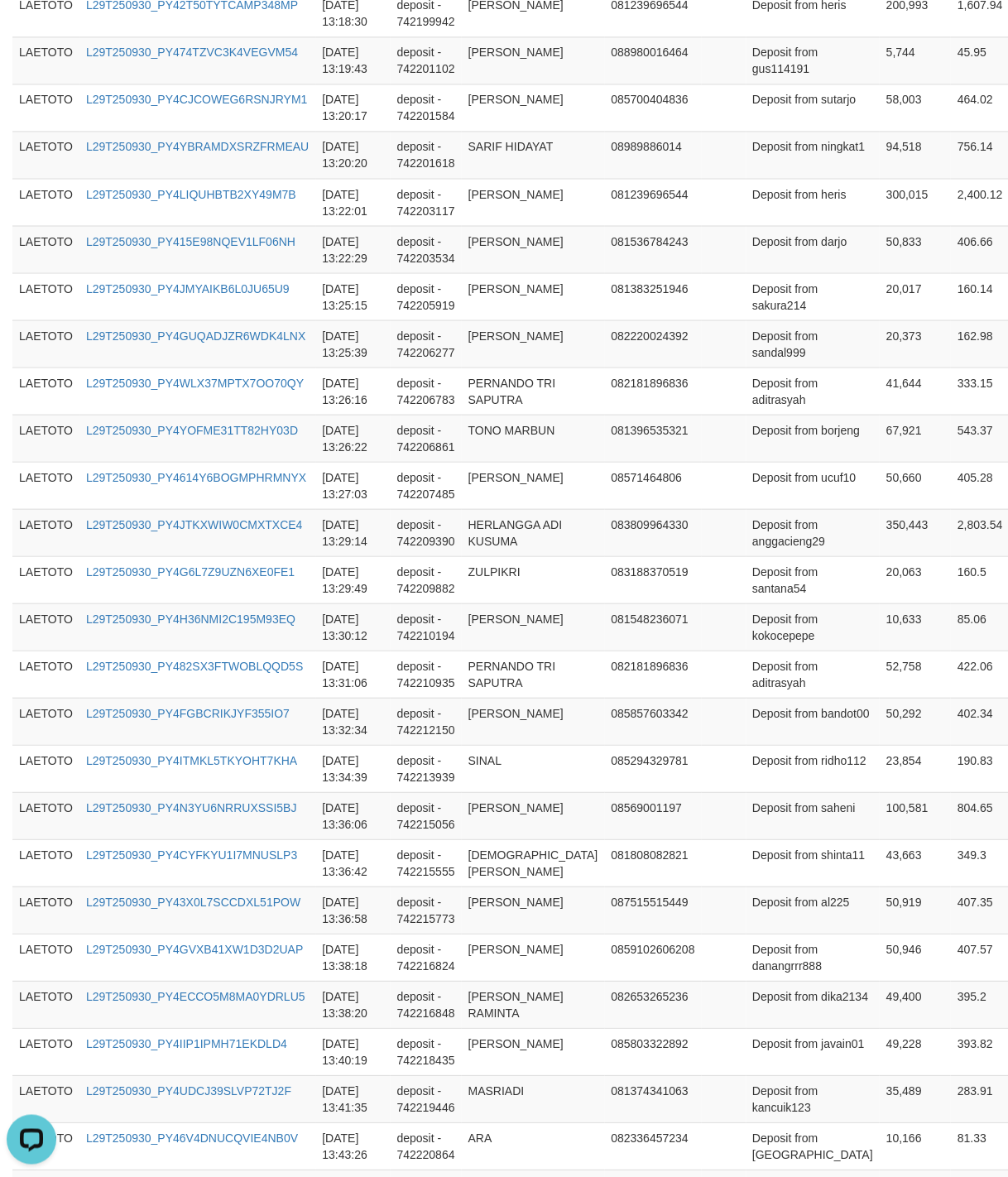
scroll to position [4421, 0]
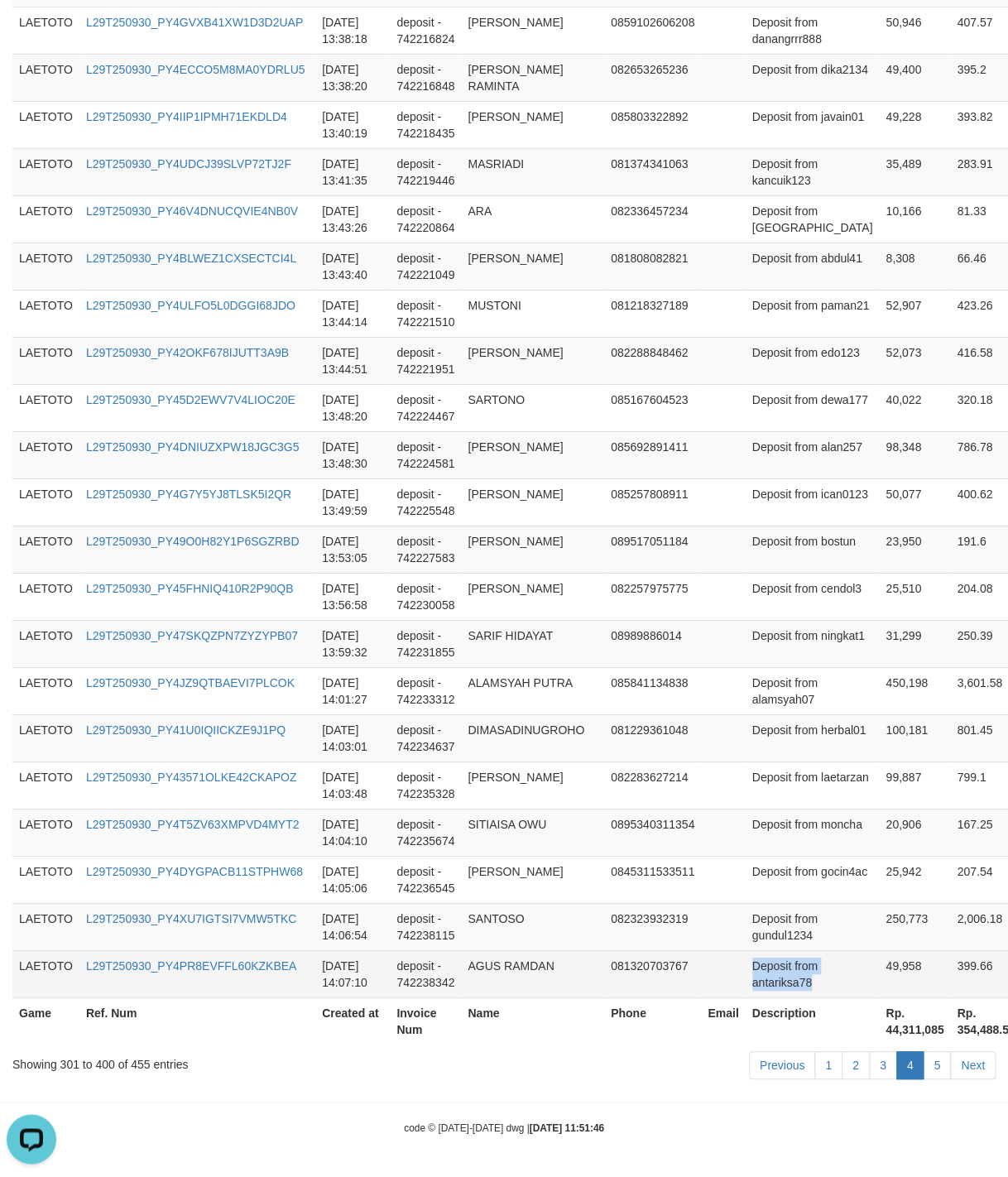
drag, startPoint x: 814, startPoint y: 664, endPoint x: 865, endPoint y: 986, distance: 326.0
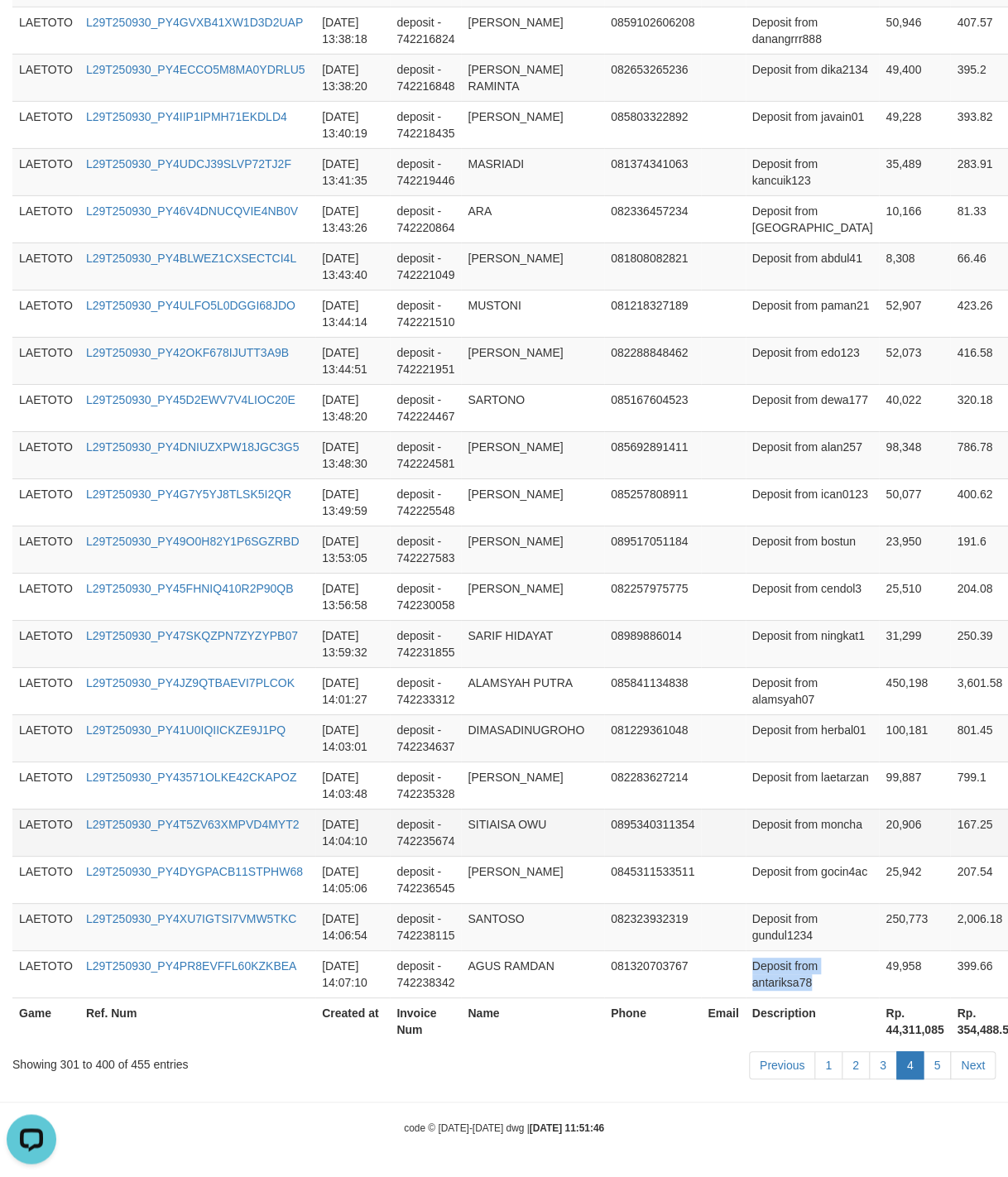
click at [766, 820] on td "Deposit from moncha" at bounding box center [813, 832] width 134 height 48
drag, startPoint x: 764, startPoint y: 820, endPoint x: 786, endPoint y: 820, distance: 22.0
click at [786, 820] on td "Deposit from moncha" at bounding box center [813, 832] width 134 height 48
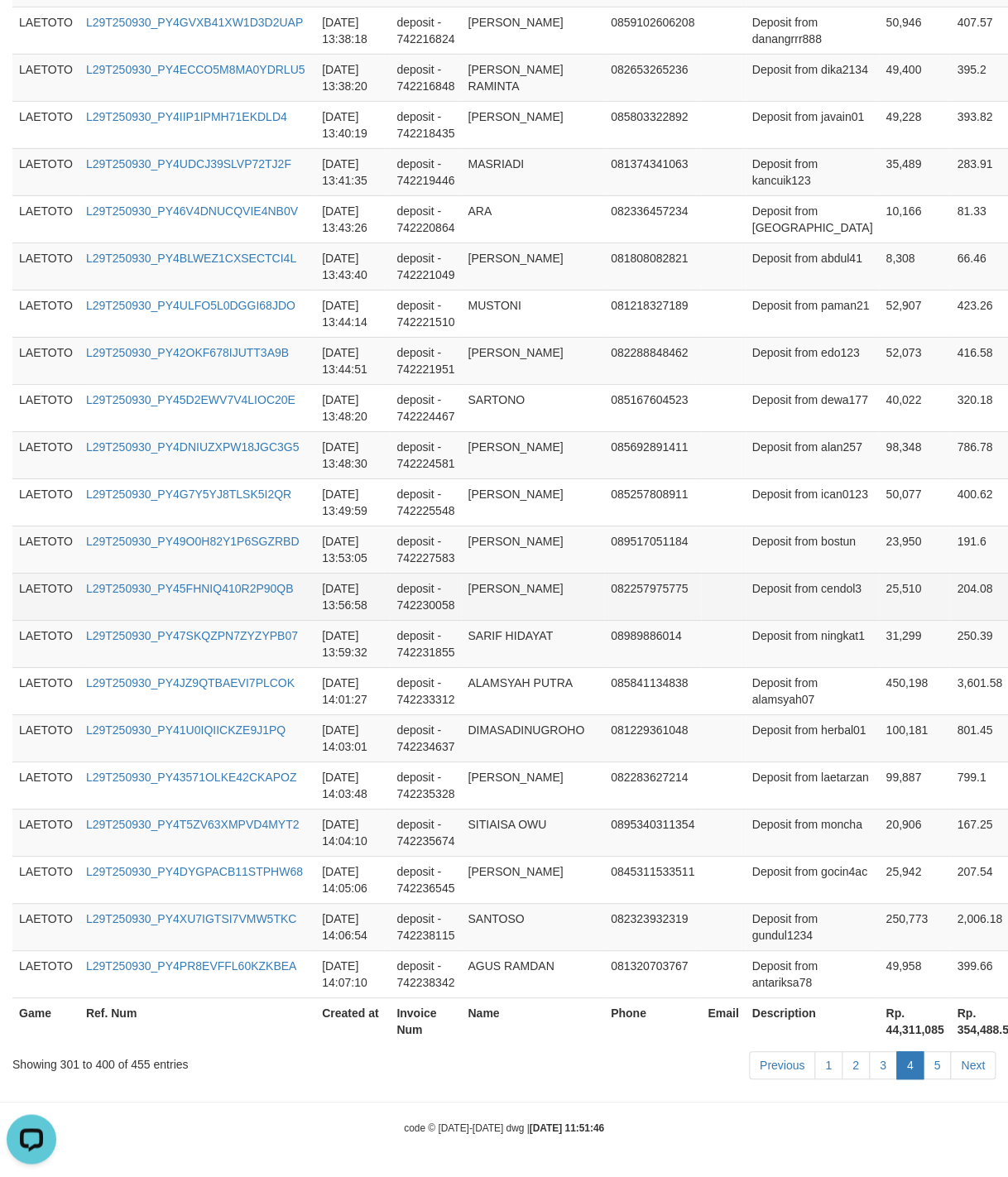
click at [671, 584] on td "082257975775" at bounding box center [653, 597] width 97 height 48
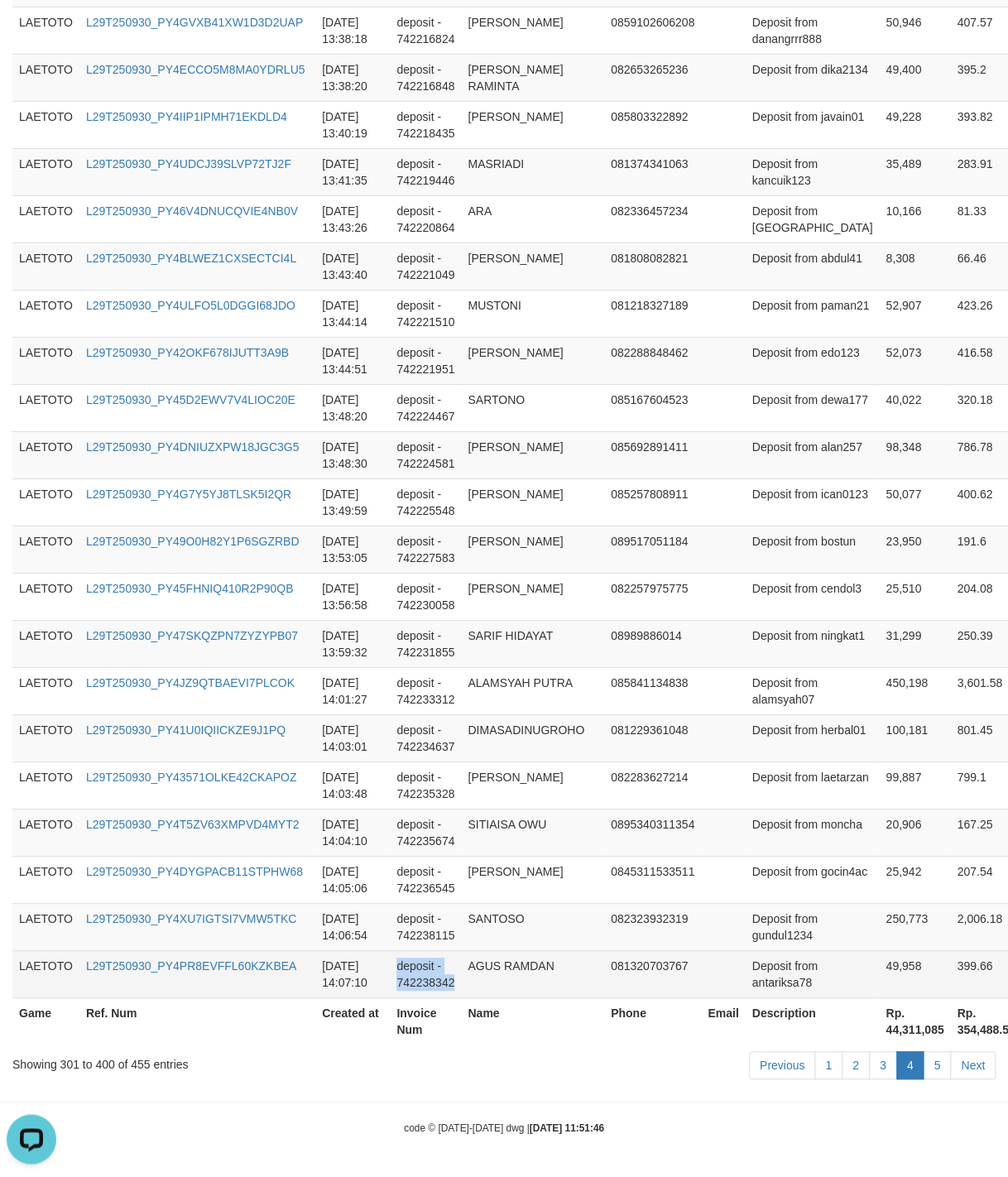
drag, startPoint x: 523, startPoint y: 599, endPoint x: 524, endPoint y: 986, distance: 387.0
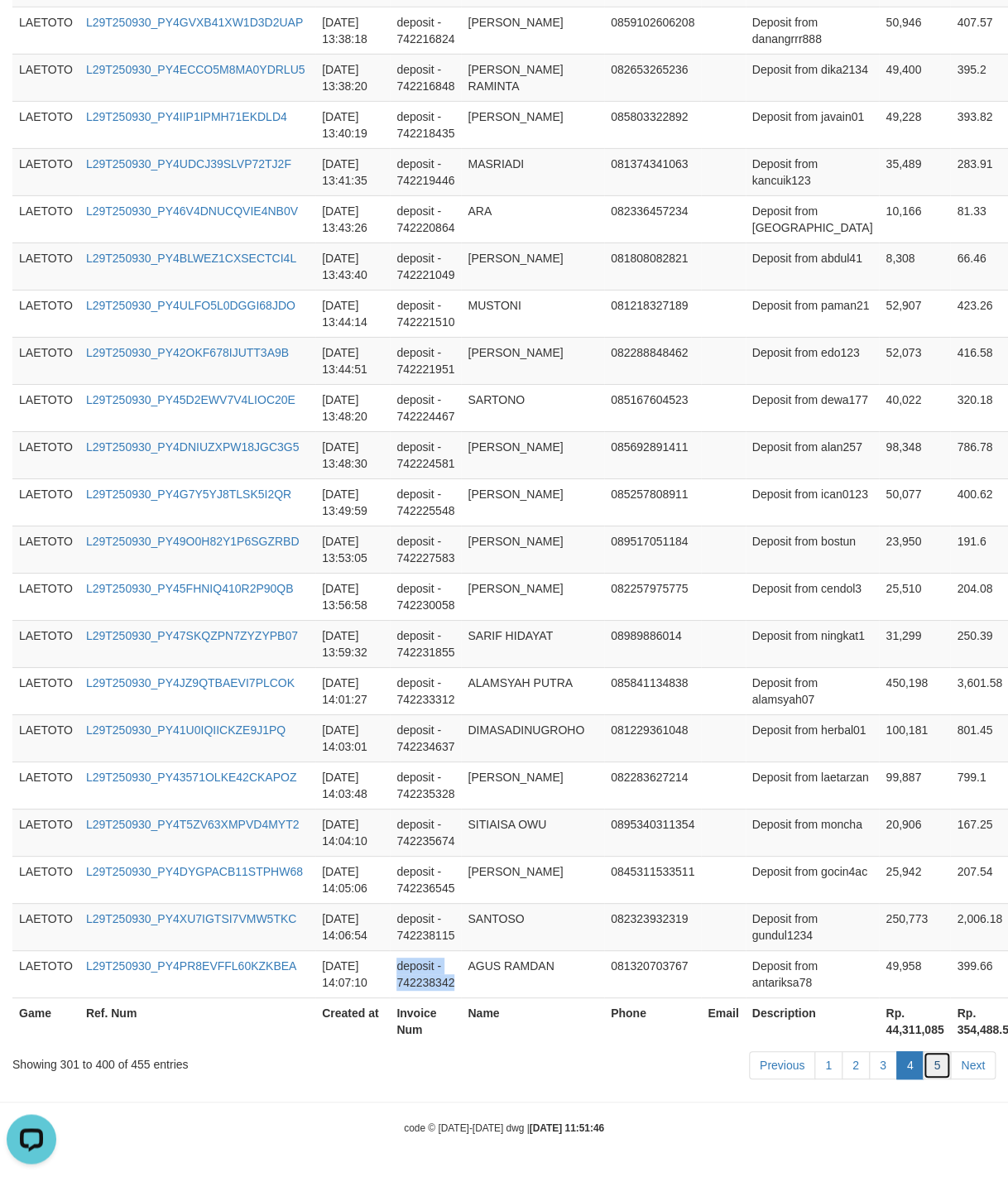
click at [944, 1065] on link "5" at bounding box center [937, 1064] width 28 height 28
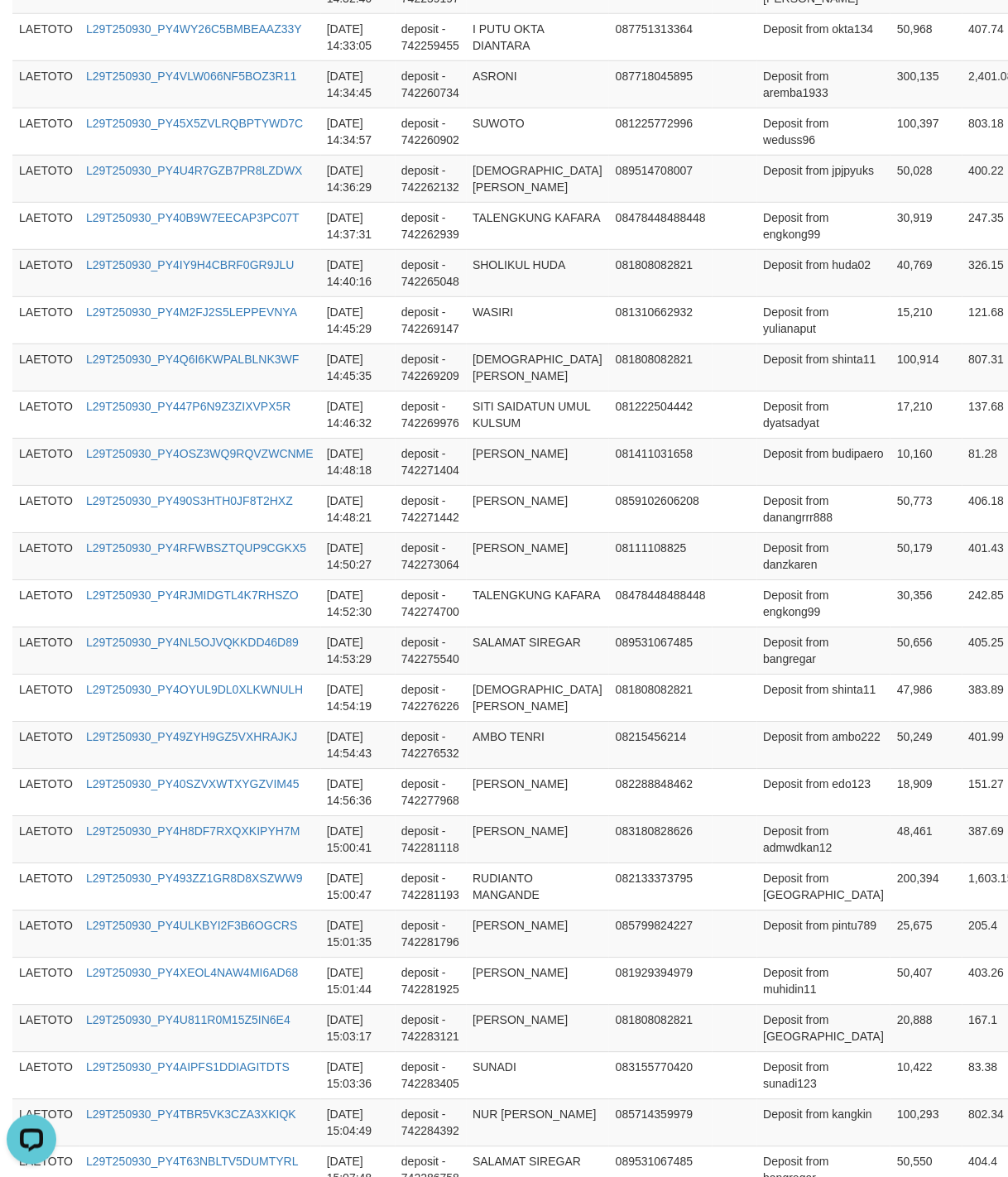
scroll to position [2276, 0]
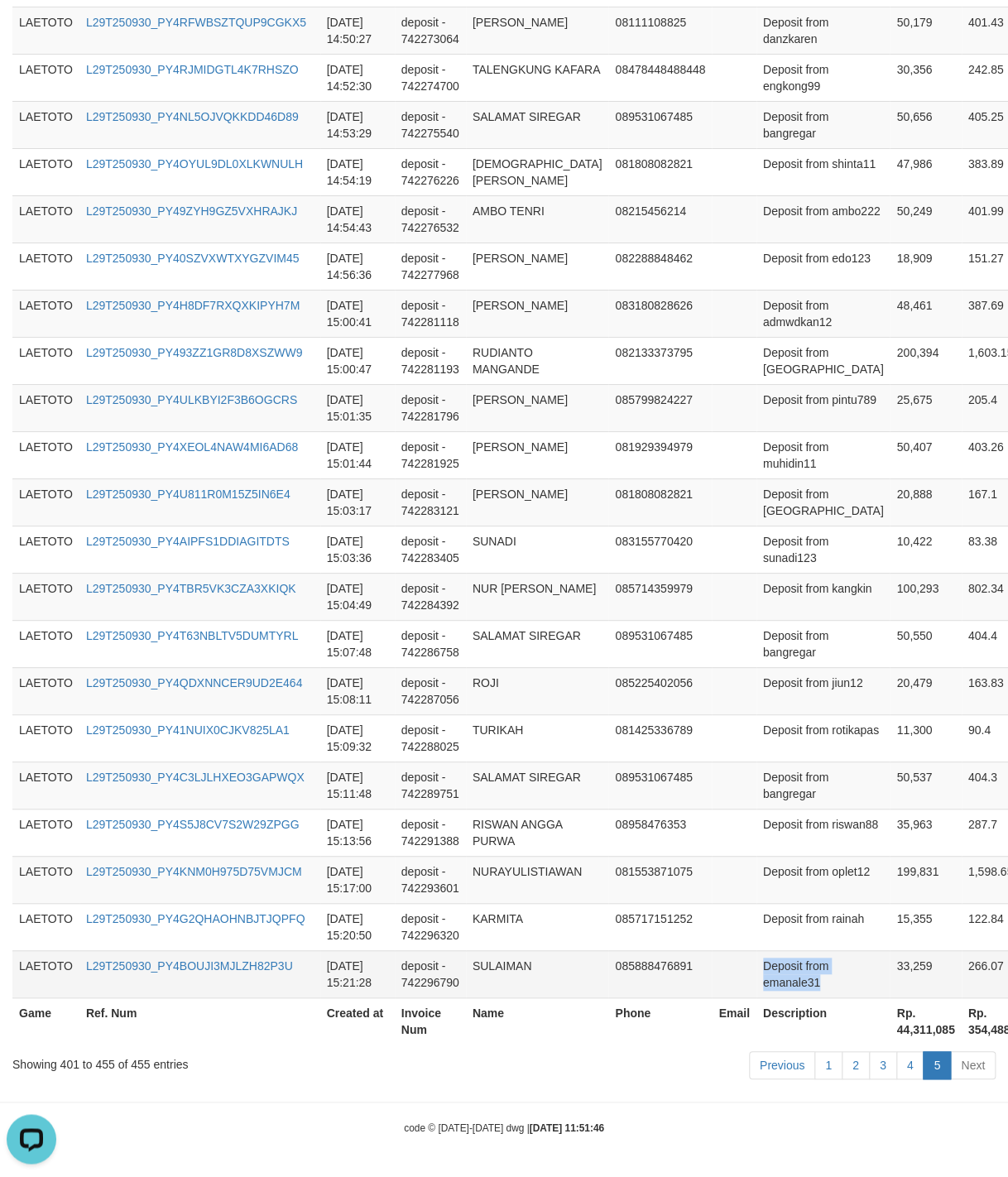
drag, startPoint x: 775, startPoint y: 675, endPoint x: 842, endPoint y: 984, distance: 316.2
click at [756, 860] on td "Deposit from oplet12" at bounding box center [823, 880] width 134 height 48
drag, startPoint x: 753, startPoint y: 860, endPoint x: 788, endPoint y: 860, distance: 35.0
click at [788, 860] on td "Deposit from oplet12" at bounding box center [823, 880] width 134 height 48
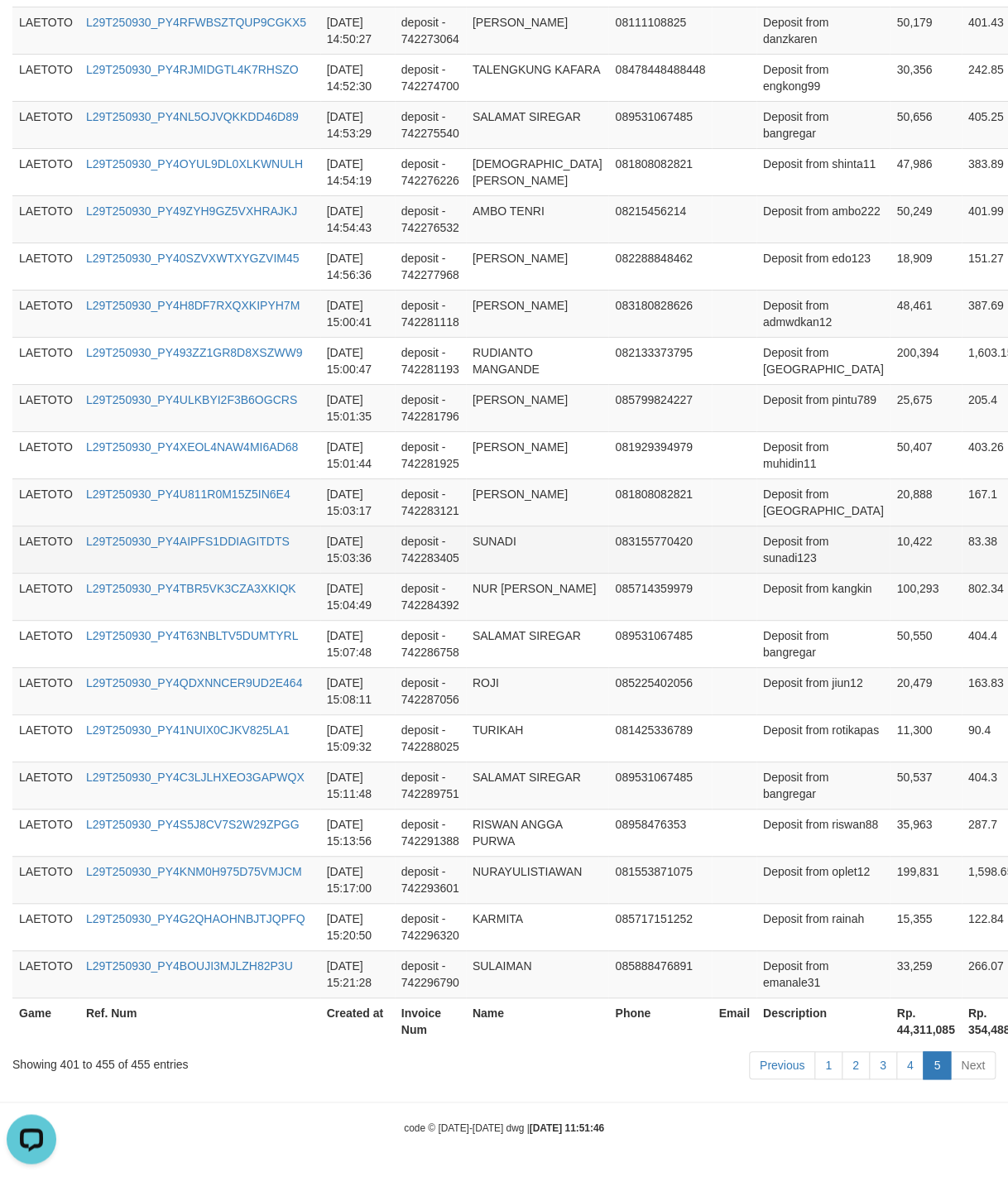
click at [720, 566] on td at bounding box center [734, 549] width 44 height 48
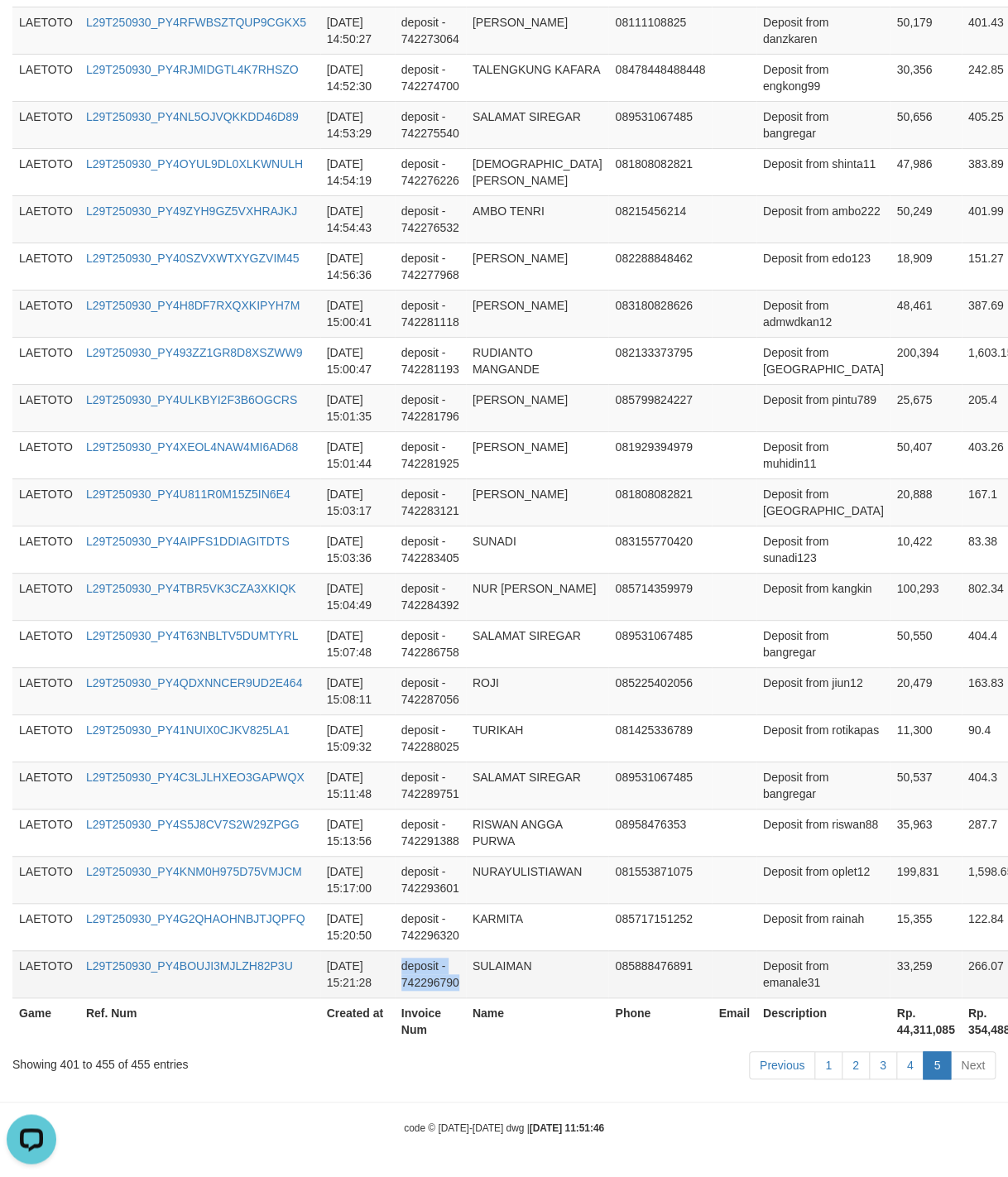
drag, startPoint x: 505, startPoint y: 601, endPoint x: 574, endPoint y: 956, distance: 361.6
drag, startPoint x: 872, startPoint y: 786, endPoint x: 859, endPoint y: 784, distance: 13.2
click at [890, 784] on td "50,537" at bounding box center [926, 785] width 71 height 48
click at [677, 417] on td "085799824227" at bounding box center [659, 407] width 103 height 48
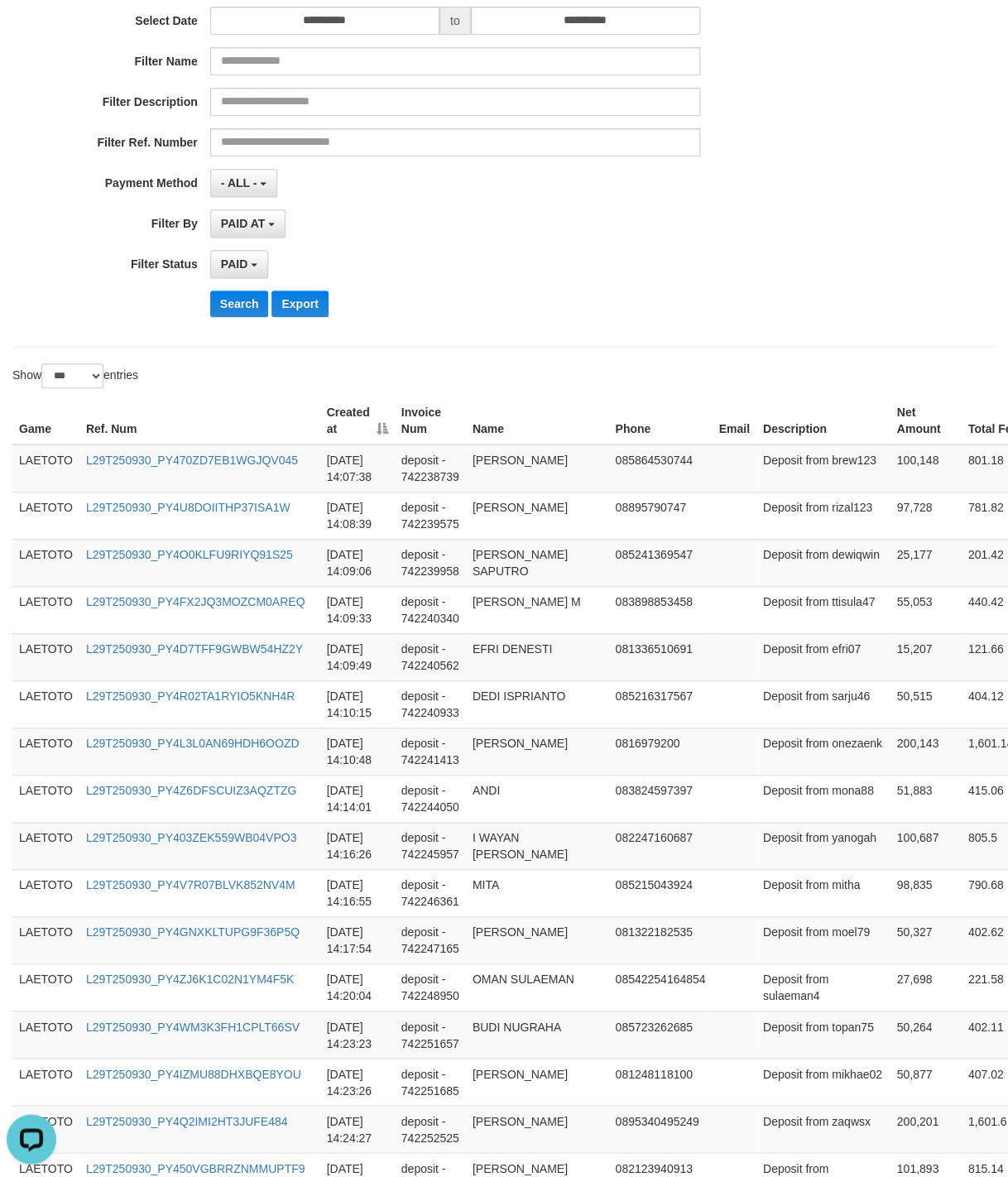
scroll to position [0, 0]
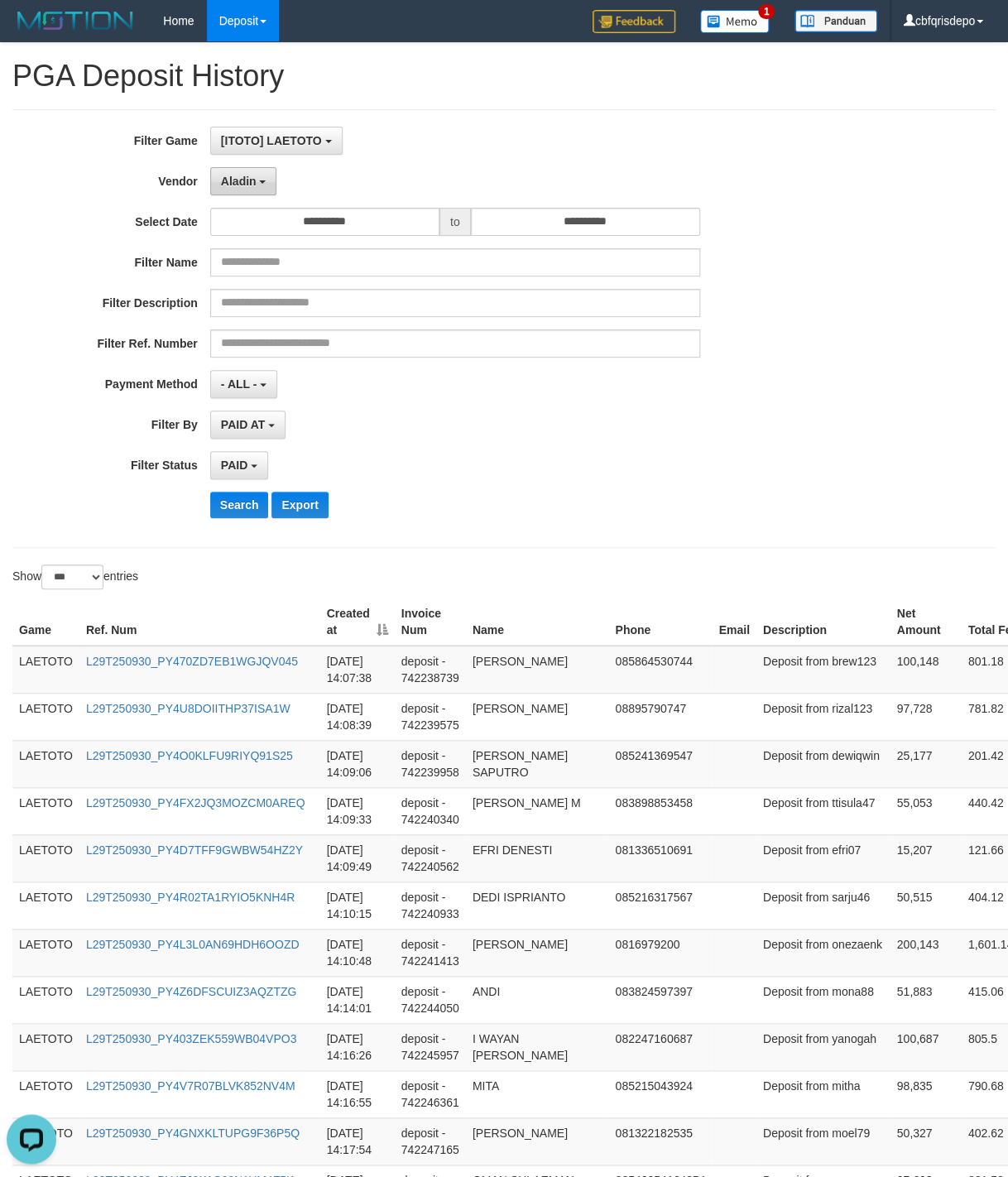
click at [232, 188] on span "Aladin" at bounding box center [238, 181] width 36 height 13
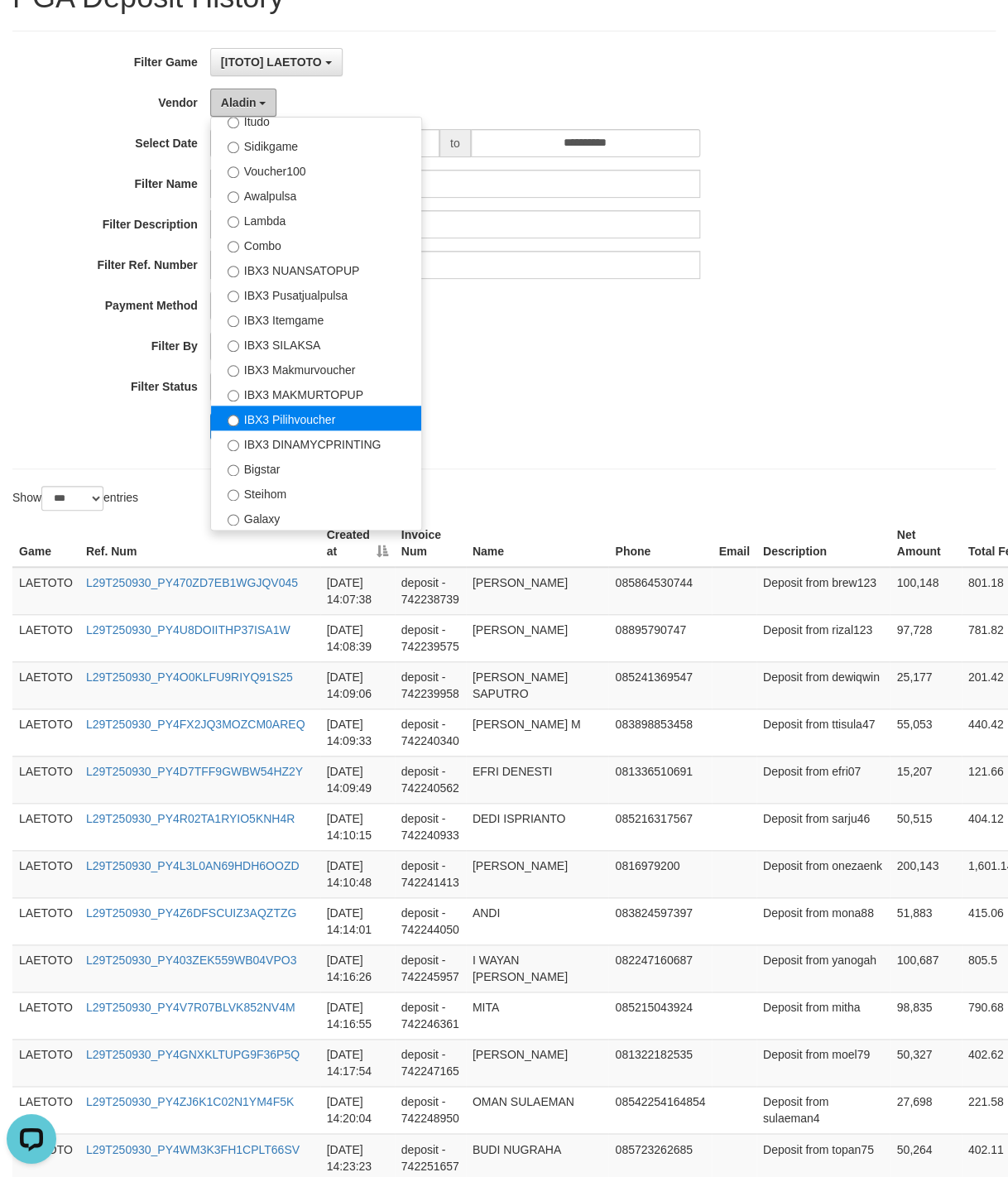
scroll to position [115, 0]
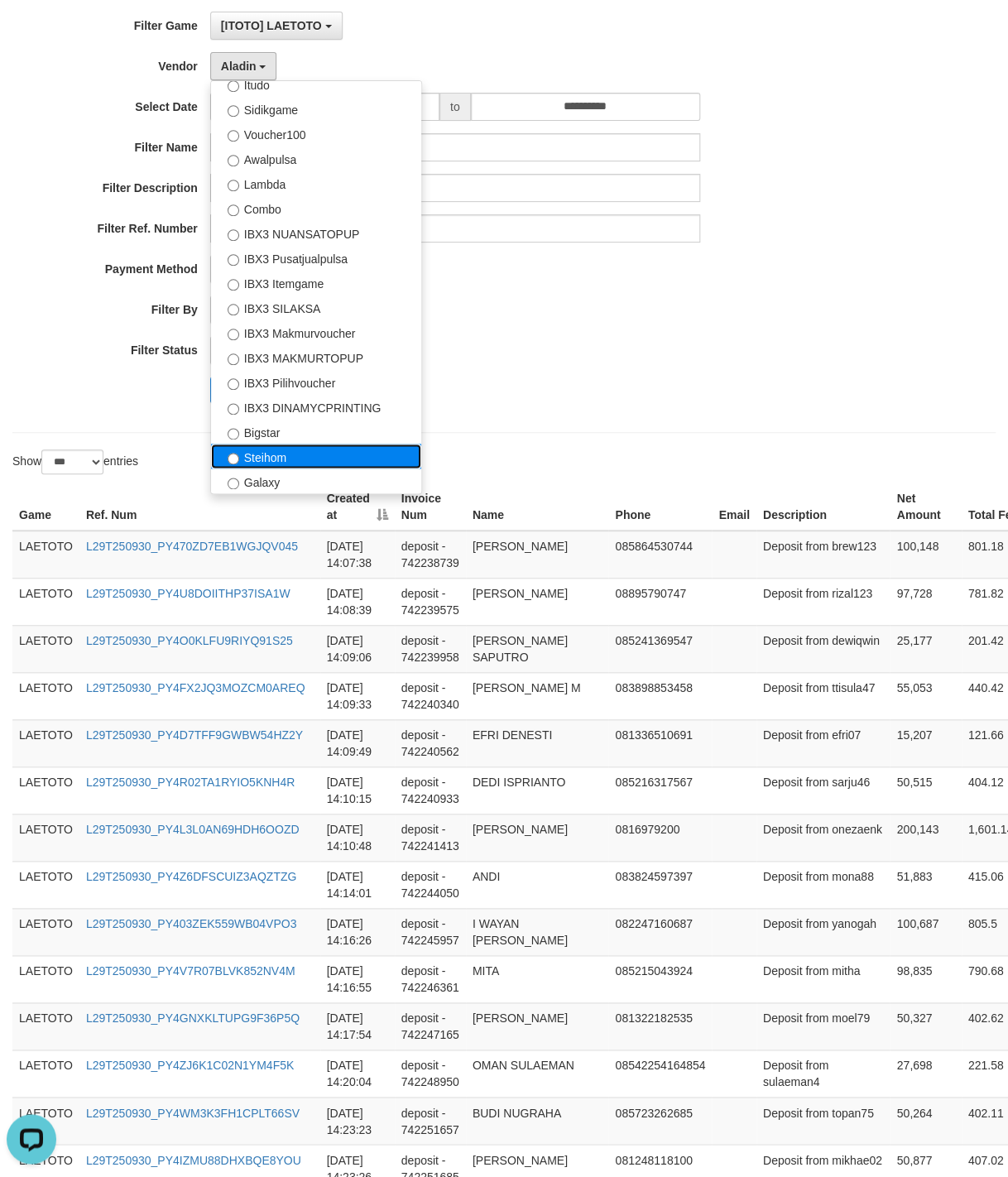
click at [315, 456] on label "Steihom" at bounding box center [317, 456] width 211 height 25
select select "**********"
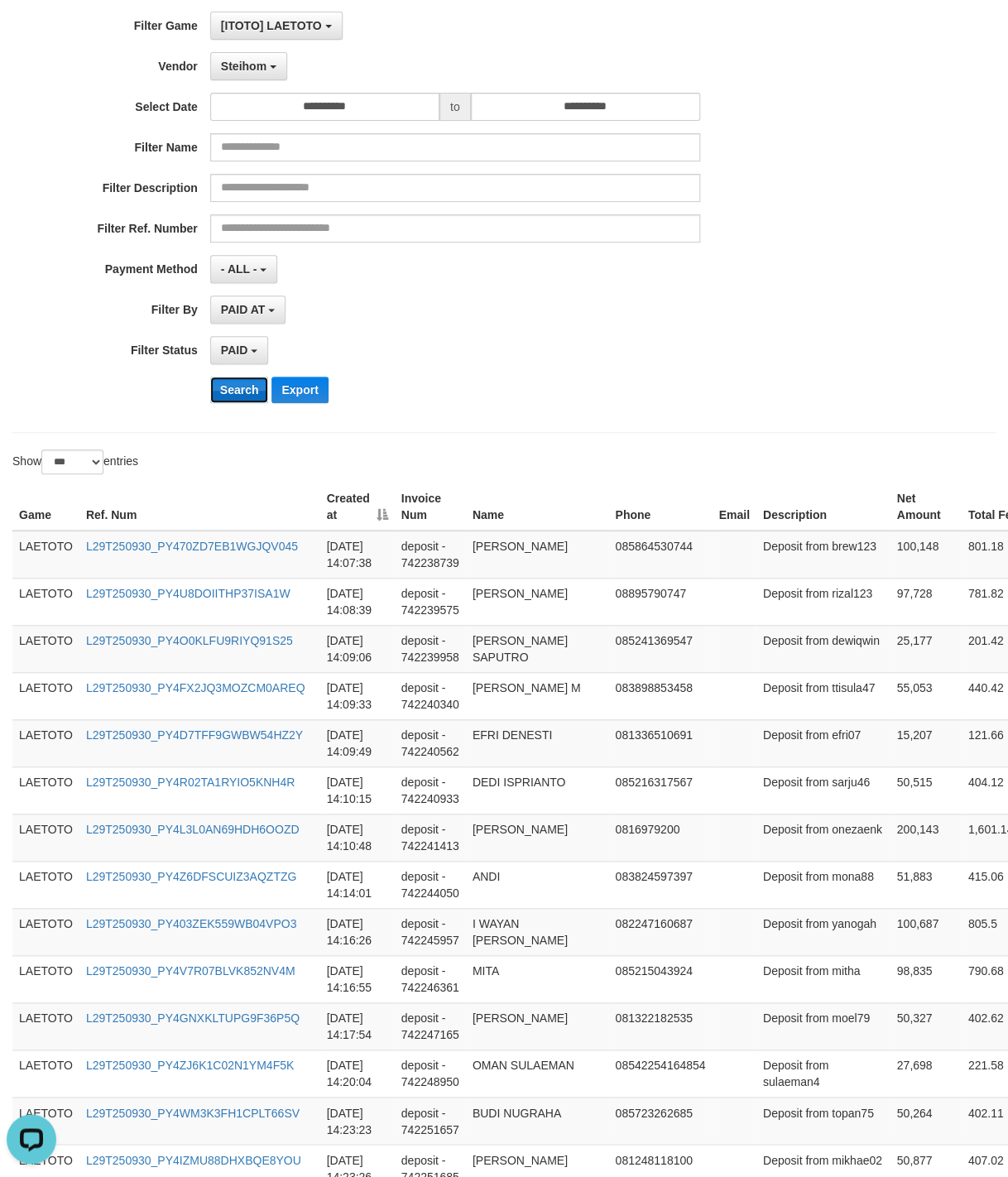
click at [234, 394] on button "Search" at bounding box center [240, 389] width 59 height 27
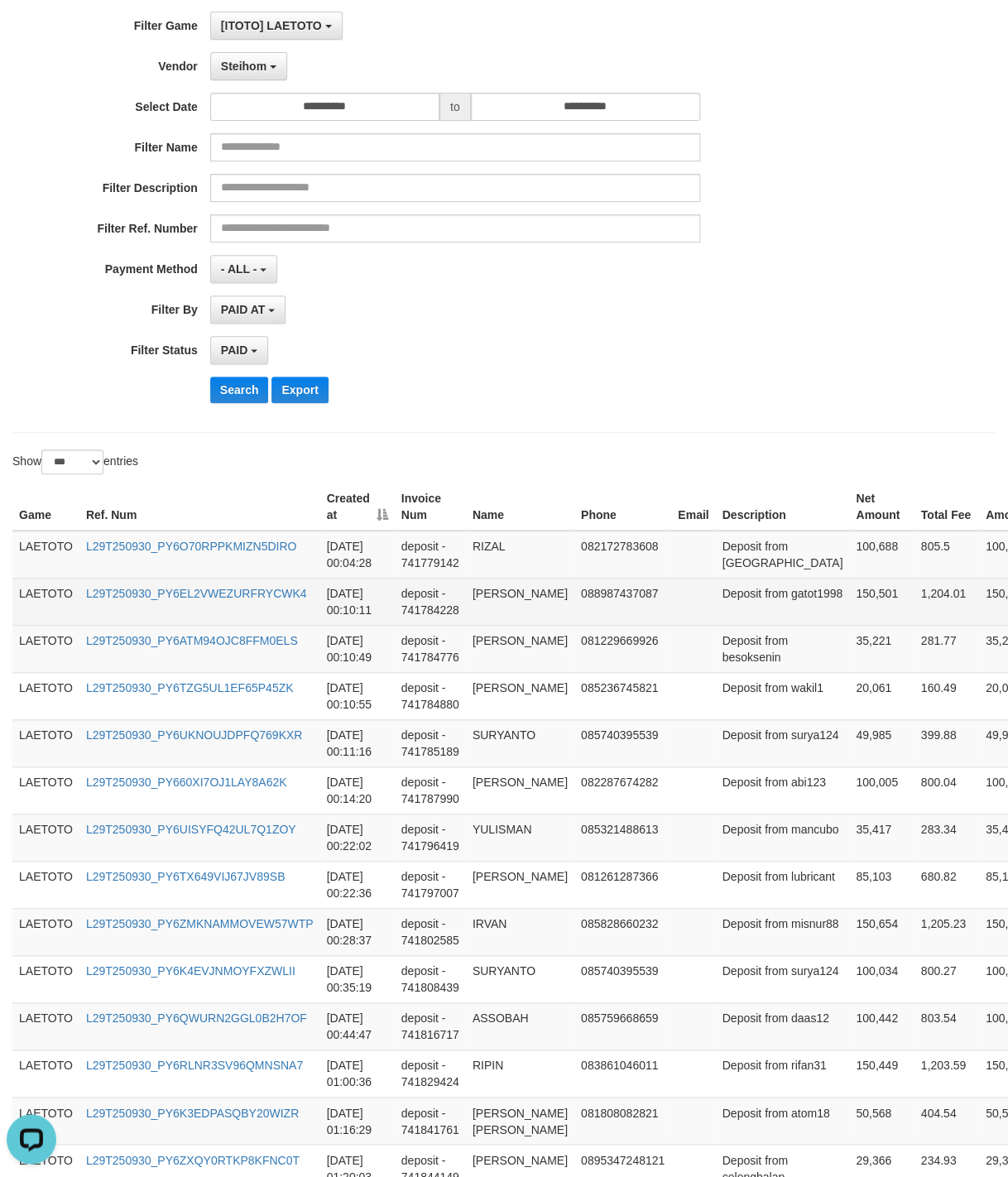
click at [694, 588] on td at bounding box center [693, 601] width 44 height 48
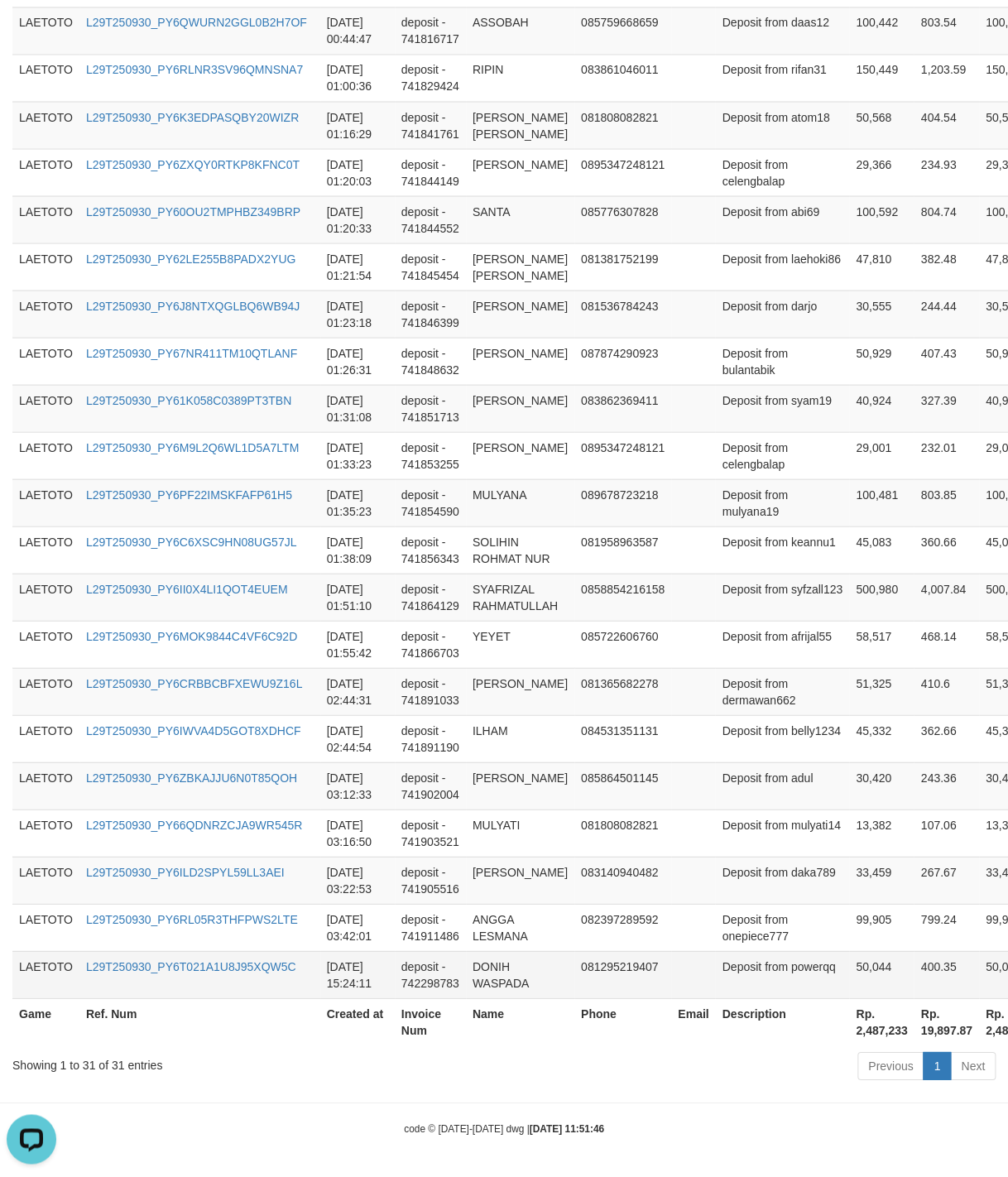
click at [850, 968] on td "50,044" at bounding box center [882, 974] width 65 height 48
click at [781, 977] on td "Deposit from powerqq" at bounding box center [782, 974] width 134 height 48
click at [850, 973] on td "50,044" at bounding box center [882, 974] width 65 height 48
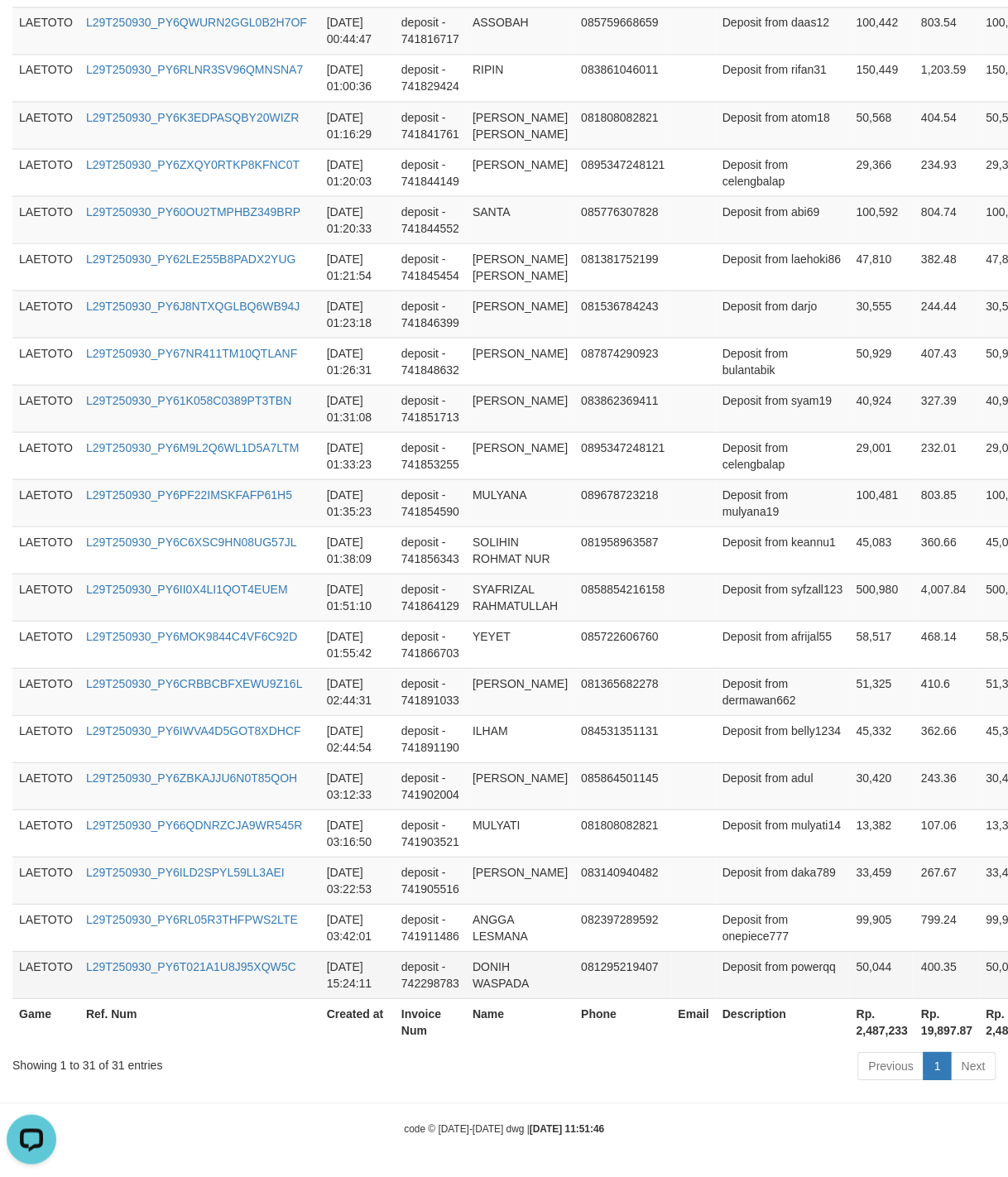
click at [850, 973] on td "50,044" at bounding box center [882, 974] width 65 height 48
click at [723, 979] on td "Deposit from powerqq" at bounding box center [782, 974] width 134 height 48
click at [720, 987] on td "Deposit from powerqq" at bounding box center [782, 974] width 134 height 48
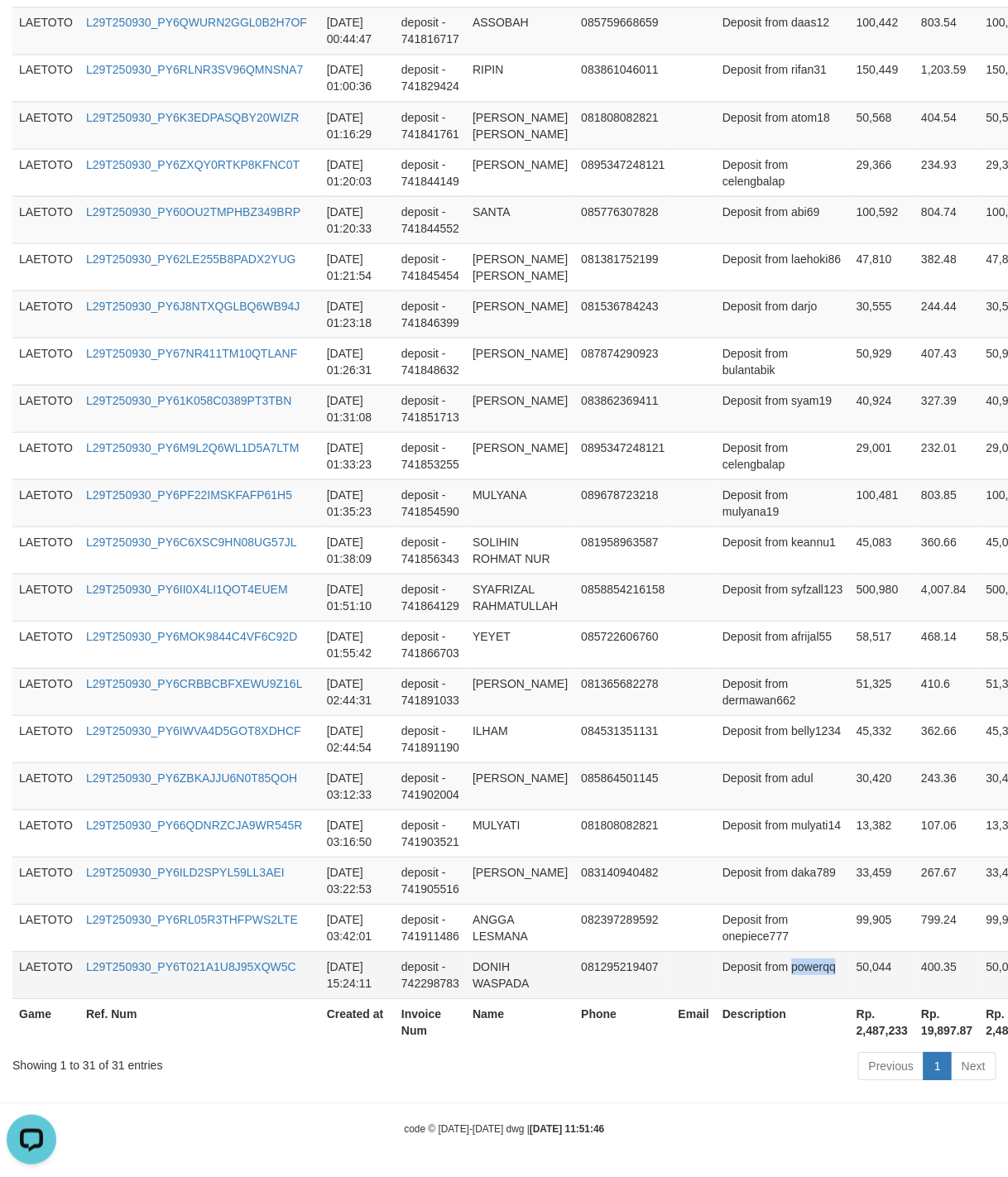
click at [720, 987] on td "Deposit from powerqq" at bounding box center [782, 974] width 134 height 48
click at [496, 988] on td "DONIH WASPADA" at bounding box center [520, 974] width 108 height 48
click at [850, 694] on td "51,325" at bounding box center [882, 691] width 65 height 48
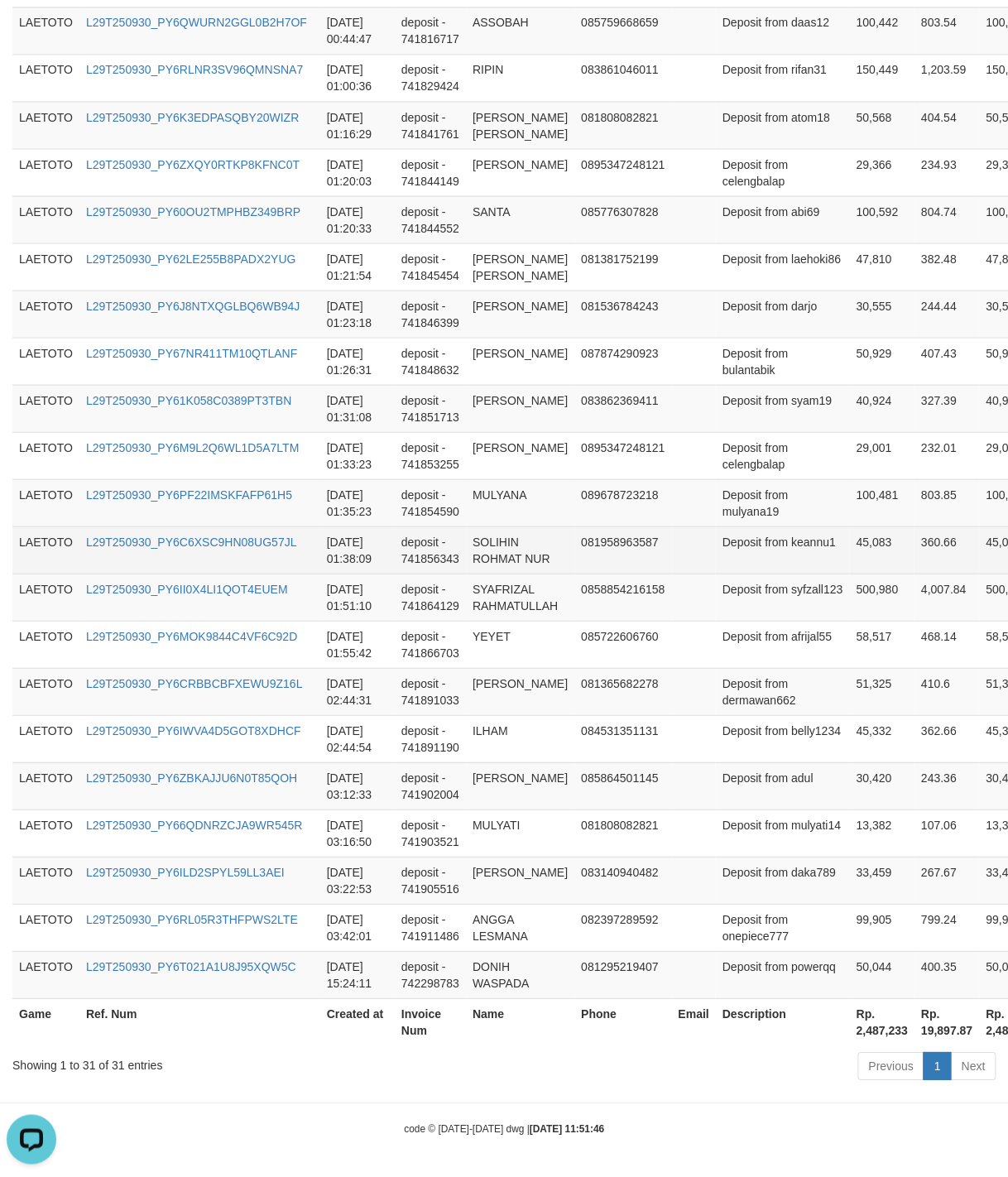
click at [738, 546] on td "Deposit from keannu1" at bounding box center [782, 549] width 134 height 48
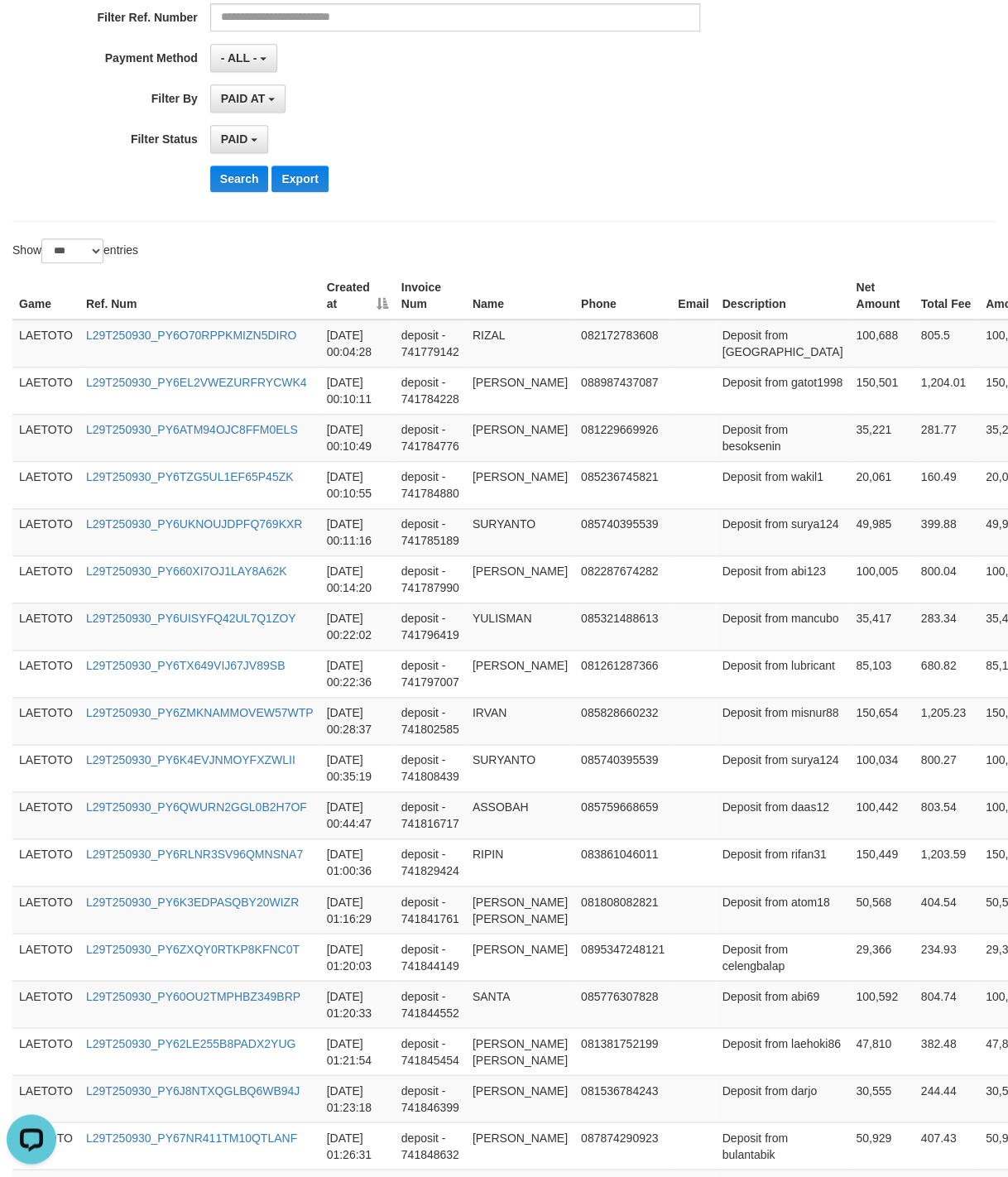
scroll to position [0, 0]
